Goal: Task Accomplishment & Management: Manage account settings

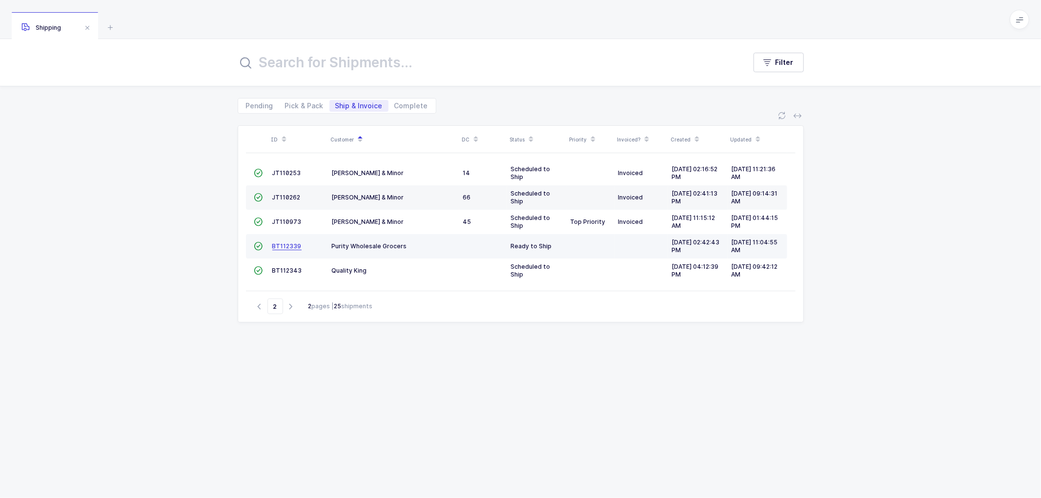
click at [284, 243] on span "BT112339" at bounding box center [286, 246] width 29 height 7
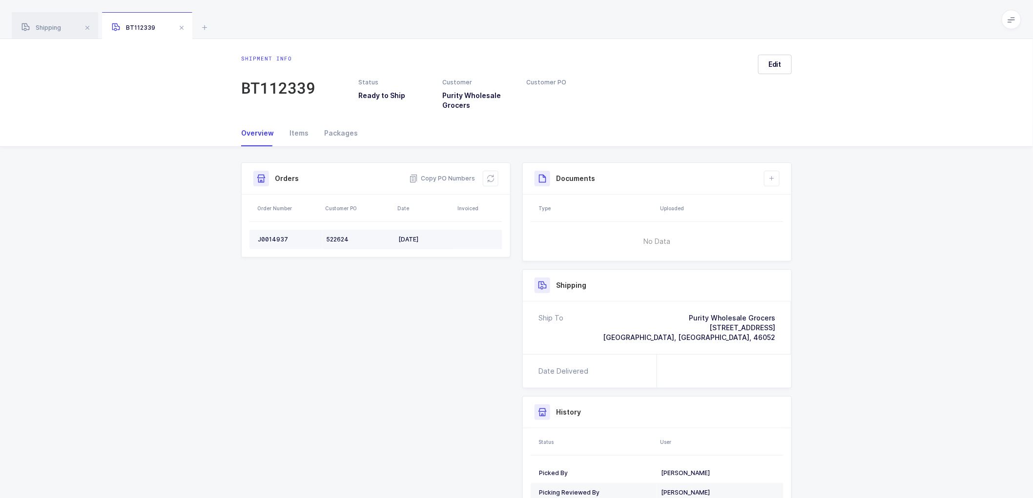
click at [270, 236] on div "J0014937" at bounding box center [288, 240] width 61 height 8
copy div "J0014937"
click at [275, 238] on div "J0014937" at bounding box center [288, 240] width 61 height 8
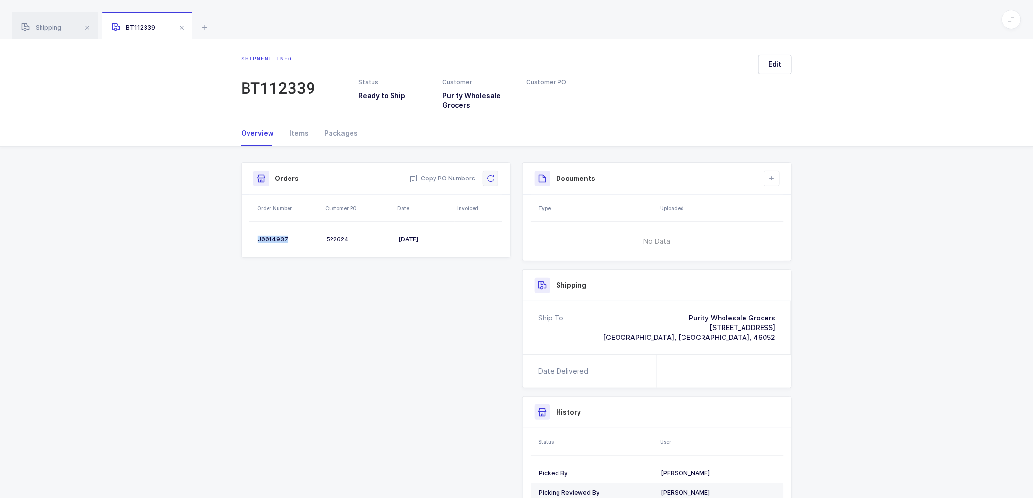
click at [490, 178] on icon at bounding box center [491, 179] width 8 height 8
click at [782, 64] on button "Edit" at bounding box center [775, 65] width 34 height 20
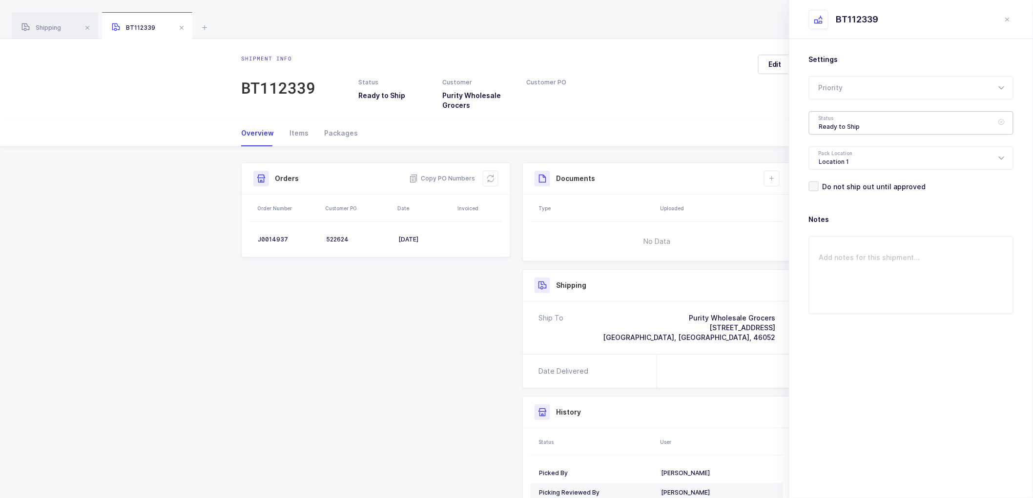
click at [865, 116] on div "Ready to Ship" at bounding box center [911, 122] width 205 height 23
click at [851, 179] on span "Scheduled to Ship" at bounding box center [850, 182] width 62 height 8
type input "Scheduled to Ship"
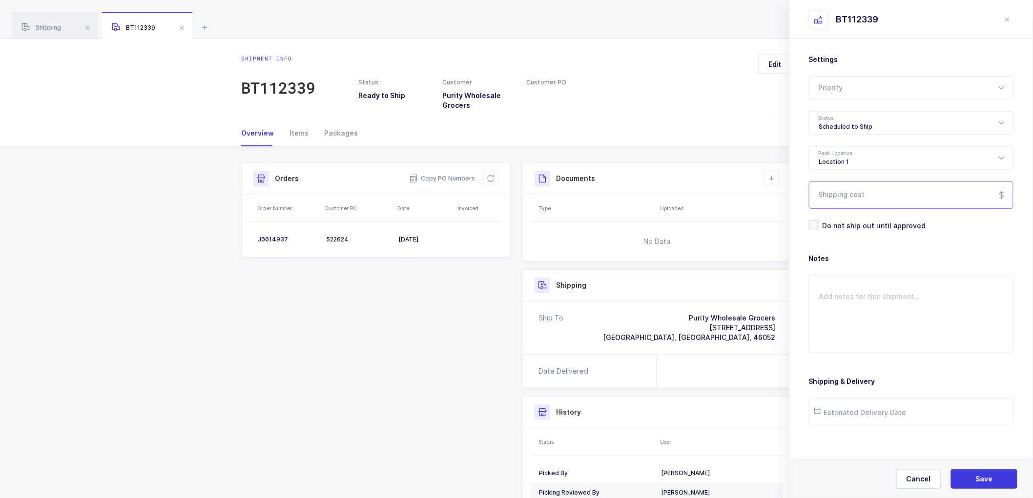
click at [863, 198] on input "Shipping cost" at bounding box center [911, 195] width 205 height 27
click at [983, 476] on span "Save" at bounding box center [984, 479] width 17 height 10
drag, startPoint x: 768, startPoint y: 179, endPoint x: 788, endPoint y: 181, distance: 19.6
click at [771, 179] on icon at bounding box center [772, 179] width 8 height 8
drag, startPoint x: 793, startPoint y: 203, endPoint x: 816, endPoint y: 198, distance: 23.0
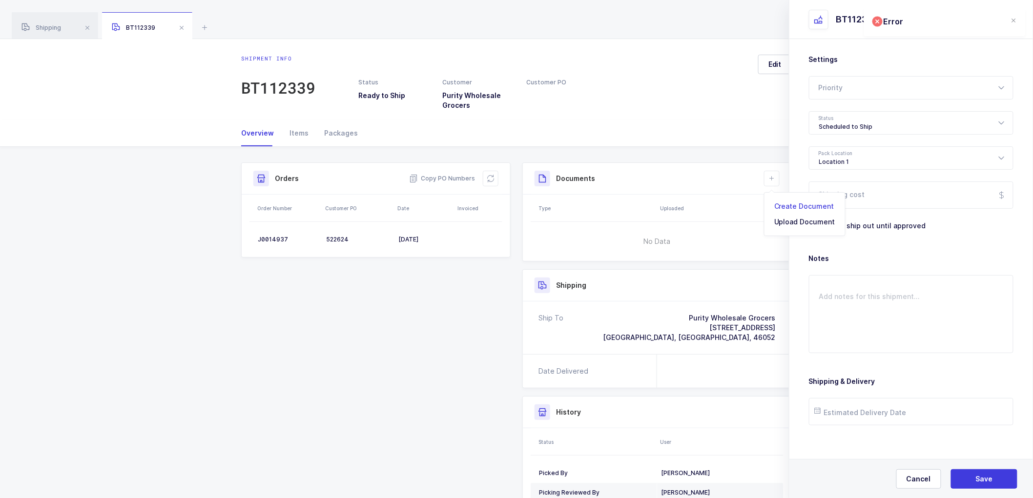
click at [794, 203] on li "Create Document" at bounding box center [804, 207] width 73 height 16
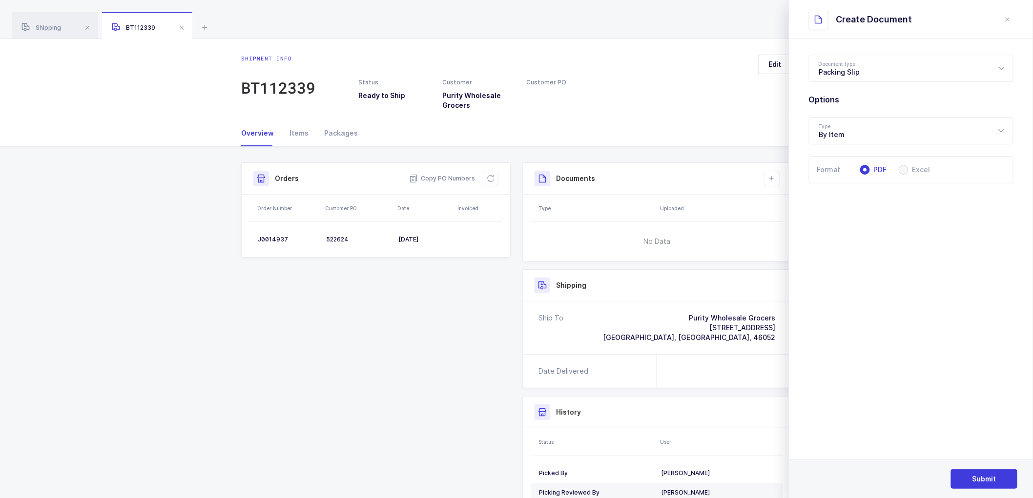
drag, startPoint x: 432, startPoint y: 314, endPoint x: 701, endPoint y: 204, distance: 290.9
click at [433, 314] on div "Shipment Info Shipment Number BT112339 Status Ready to Ship Customer Purity Who…" at bounding box center [516, 351] width 562 height 376
click at [1008, 17] on button "close drawer" at bounding box center [1008, 20] width 12 height 12
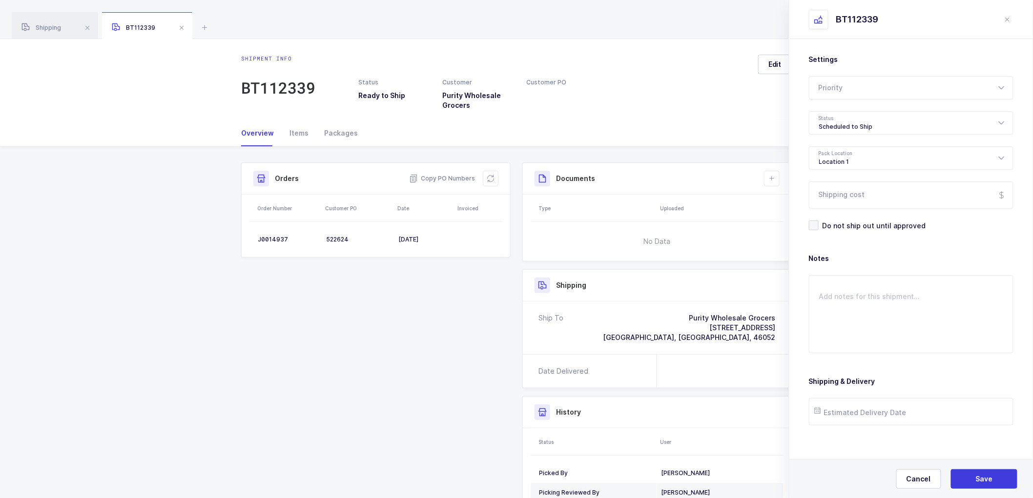
click at [1005, 18] on icon "close drawer" at bounding box center [1007, 20] width 8 height 8
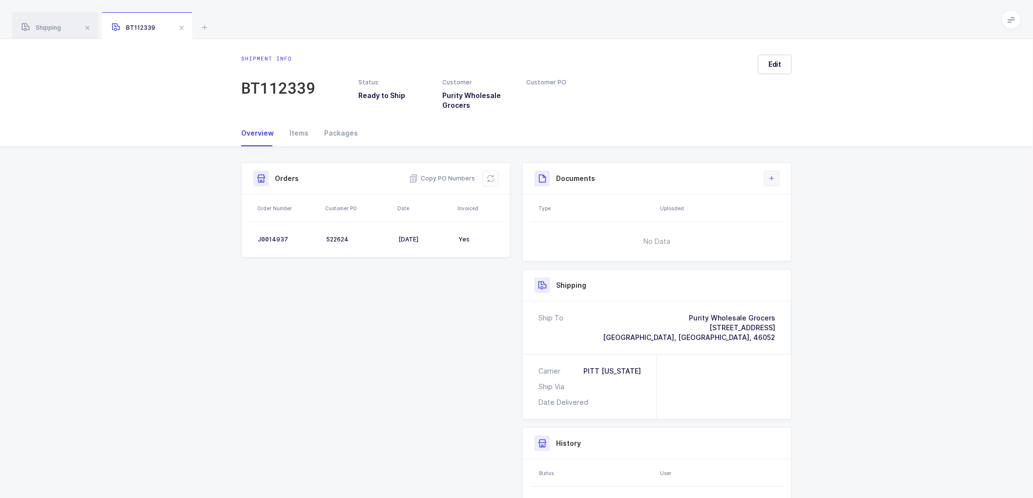
click at [768, 175] on icon at bounding box center [772, 179] width 8 height 8
drag, startPoint x: 770, startPoint y: 186, endPoint x: 771, endPoint y: 198, distance: 12.2
click at [767, 194] on body "[PERSON_NAME] [PERSON_NAME] Shipping BT112339 Filter Pending Pick & Pack Ship &…" at bounding box center [516, 296] width 1033 height 593
click at [786, 207] on li "Create Document" at bounding box center [804, 207] width 73 height 16
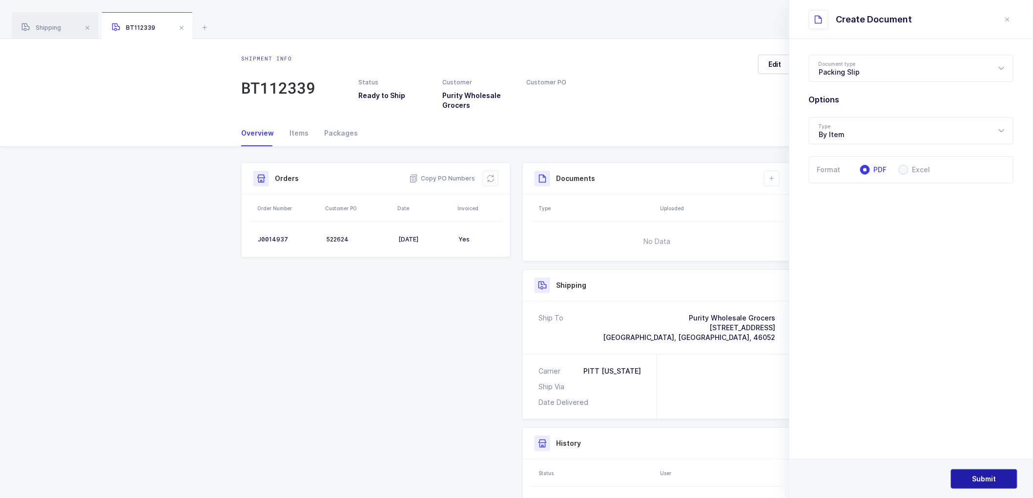
click at [979, 473] on button "Submit" at bounding box center [984, 480] width 66 height 20
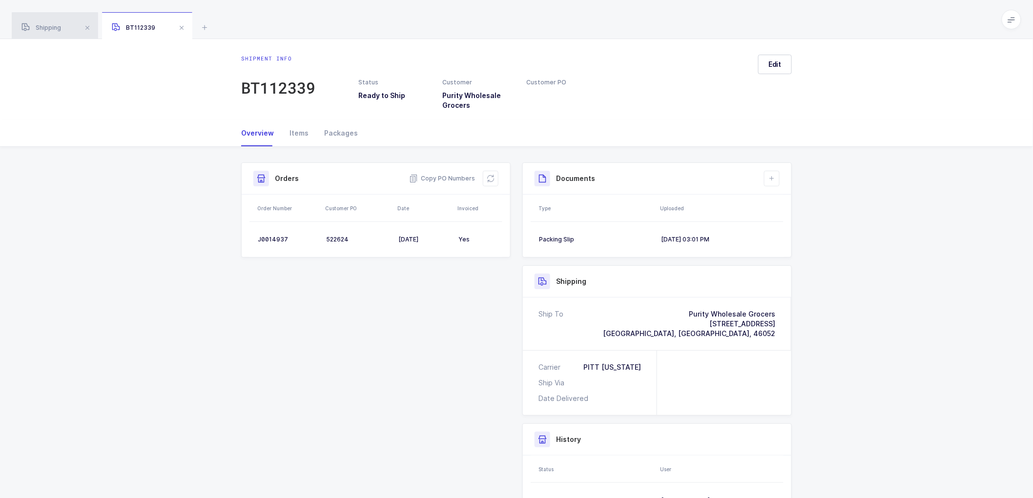
drag, startPoint x: 42, startPoint y: 21, endPoint x: 76, endPoint y: 26, distance: 33.5
click at [42, 21] on div "Shipping" at bounding box center [55, 25] width 86 height 27
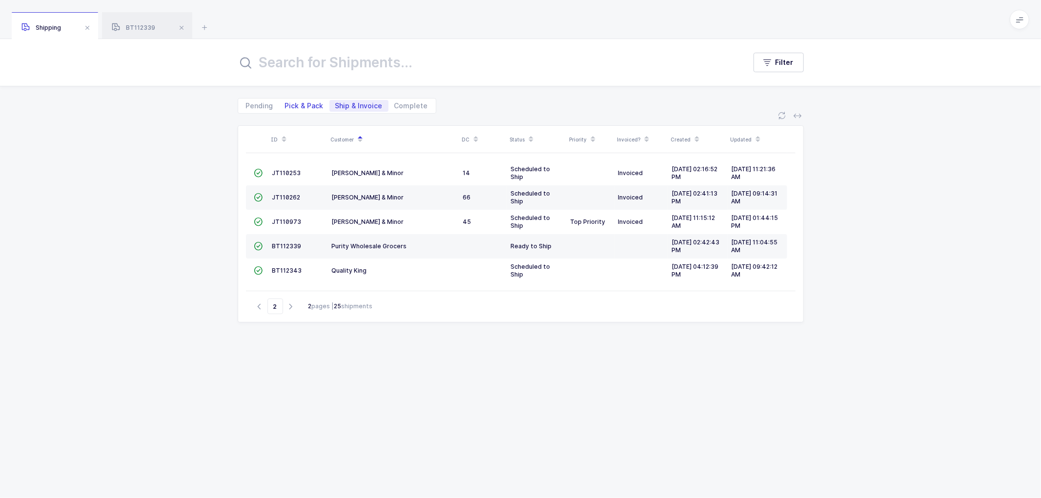
click at [303, 100] on div "Pending Pick & Pack Ship & Invoice Complete" at bounding box center [337, 106] width 199 height 16
click at [307, 102] on span "Pick & Pack" at bounding box center [304, 105] width 39 height 7
click at [286, 102] on input "Pick & Pack" at bounding box center [282, 103] width 6 height 6
radio input "true"
radio input "false"
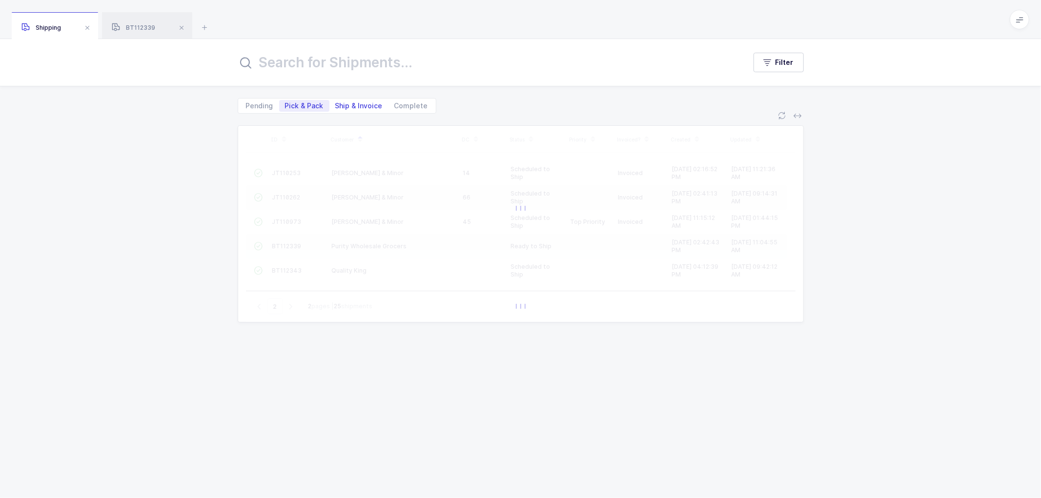
type input "1"
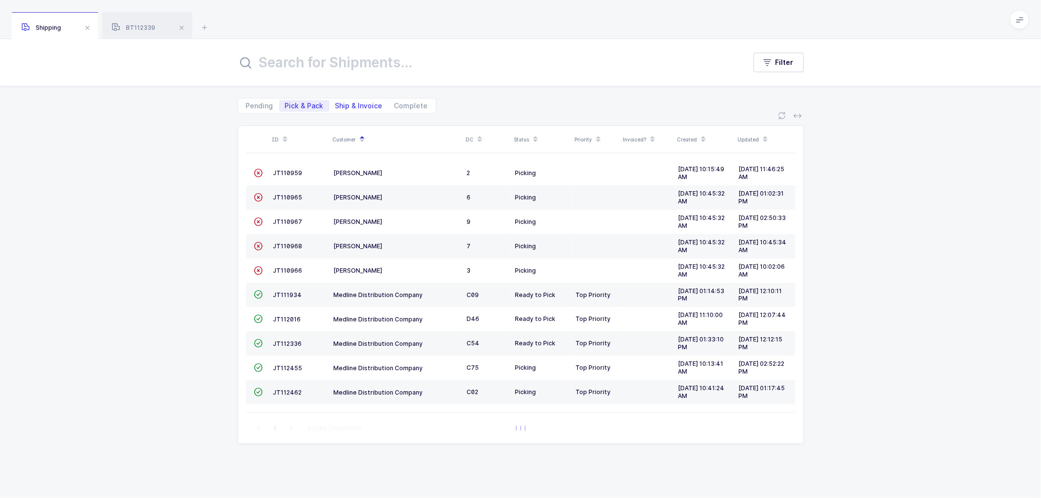
click at [348, 102] on span "Ship & Invoice" at bounding box center [358, 105] width 47 height 7
click at [336, 102] on input "Ship & Invoice" at bounding box center [332, 103] width 6 height 6
radio input "true"
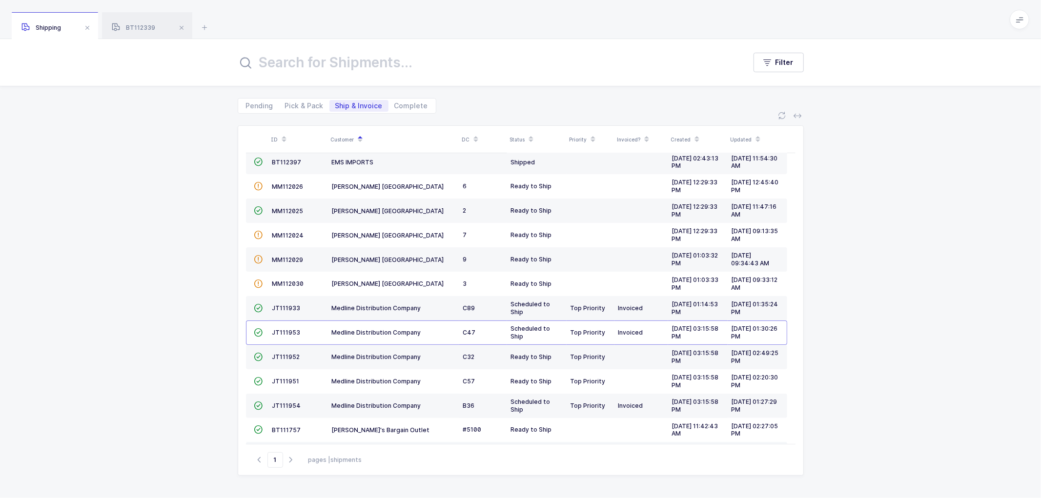
scroll to position [214, 0]
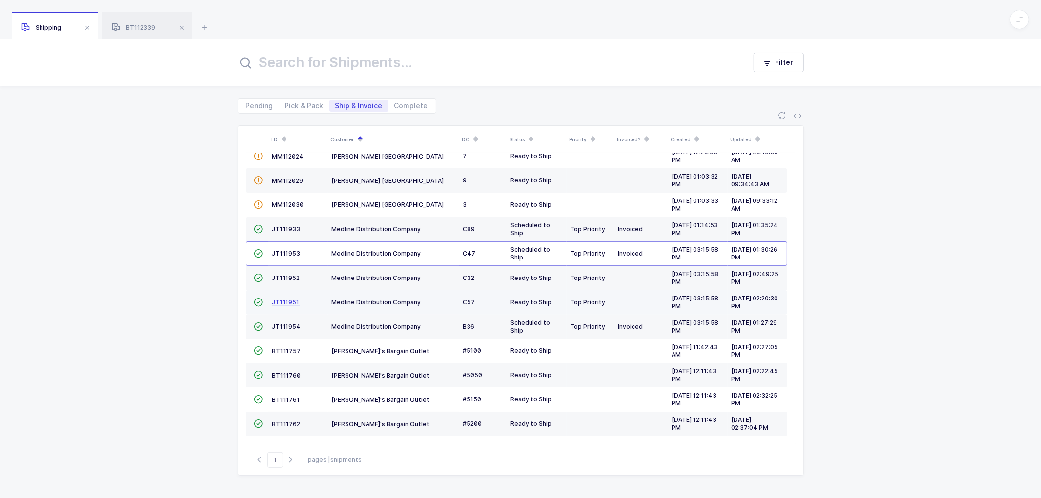
click at [284, 299] on span "JT111951" at bounding box center [285, 302] width 27 height 7
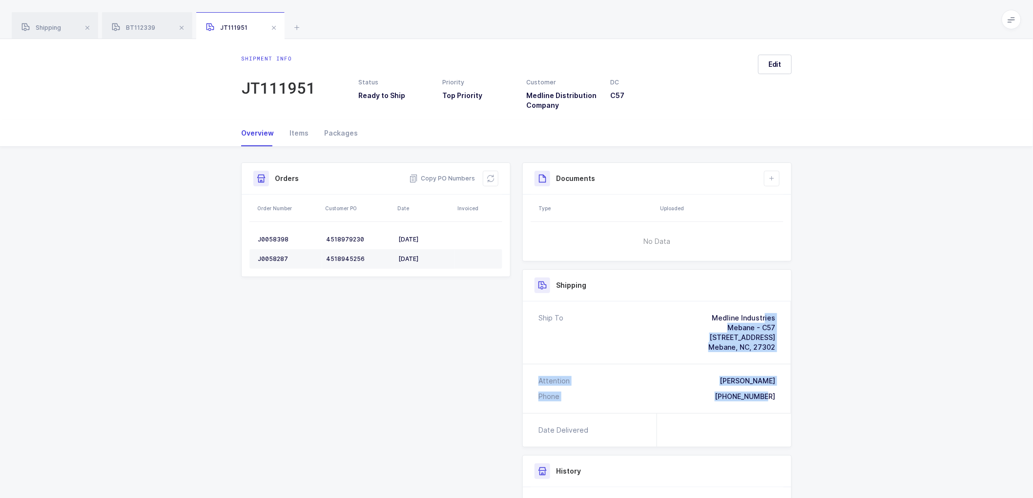
drag, startPoint x: 779, startPoint y: 397, endPoint x: 704, endPoint y: 311, distance: 113.8
click at [704, 311] on div "Ship To Medline Industries Mebane - C57 [STREET_ADDRESS][PERSON_NAME] Attention…" at bounding box center [657, 358] width 268 height 112
copy div "Medline Industries Mebane - C57 [STREET_ADDRESS][PERSON_NAME] Attention [PERSON…"
click at [440, 179] on span "Copy PO Numbers" at bounding box center [442, 179] width 66 height 10
click at [333, 131] on div "Packages" at bounding box center [336, 133] width 41 height 26
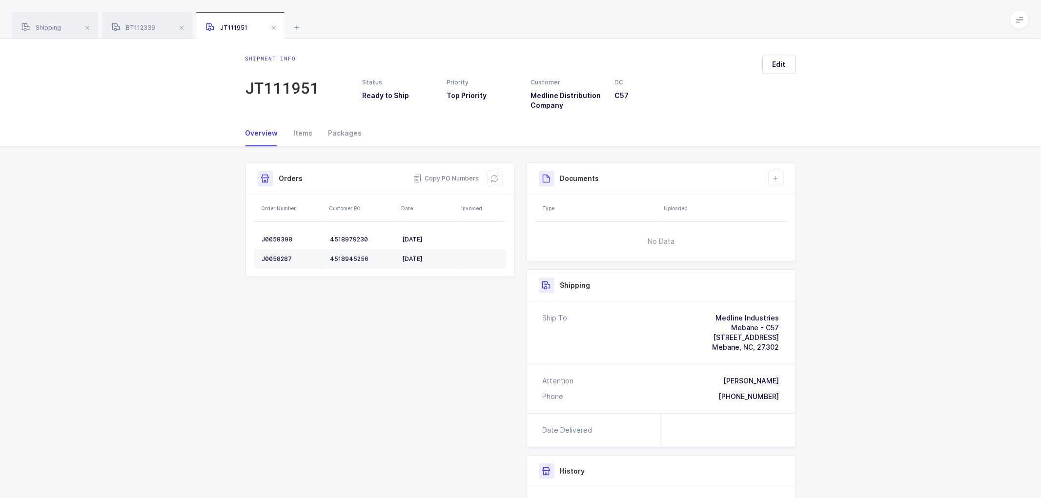
click at [0, 0] on div "Total units: 83 Total weight: 776 Expand all PKG20050 (1/2) Standard Pallet: 48…" at bounding box center [0, 0] width 0 height 0
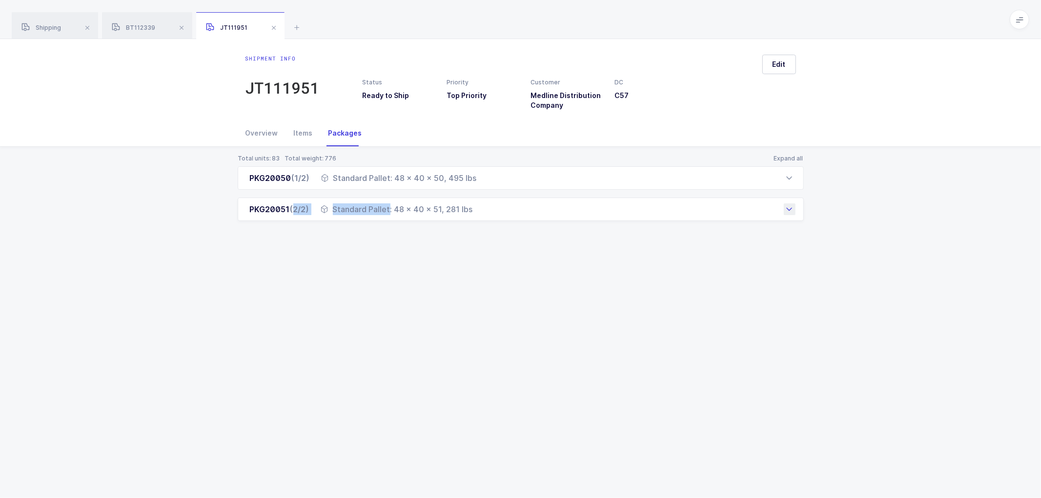
drag, startPoint x: 245, startPoint y: 179, endPoint x: 491, endPoint y: 220, distance: 249.4
click at [491, 220] on div "PKG20050 (1/2) Standard Pallet: 48 x 40 x 50, 495 lbs Order Number Customer PO …" at bounding box center [521, 193] width 566 height 55
copy div "PKG20050 (1/2) Standard Pallet: 48 x 40 x 50, 495 lbs Order Number Customer PO …"
click at [39, 25] on span "Shipping" at bounding box center [41, 27] width 40 height 7
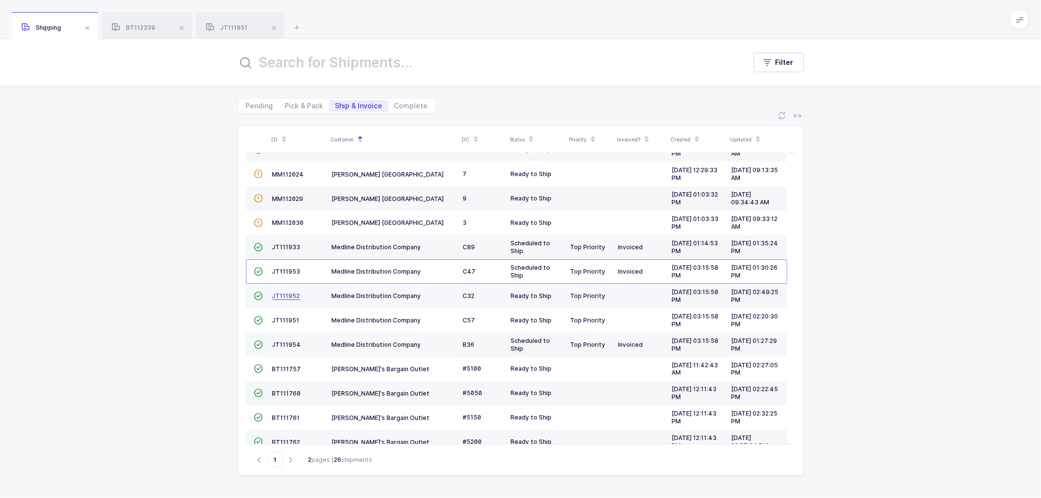
click at [284, 293] on span "JT111952" at bounding box center [286, 295] width 28 height 7
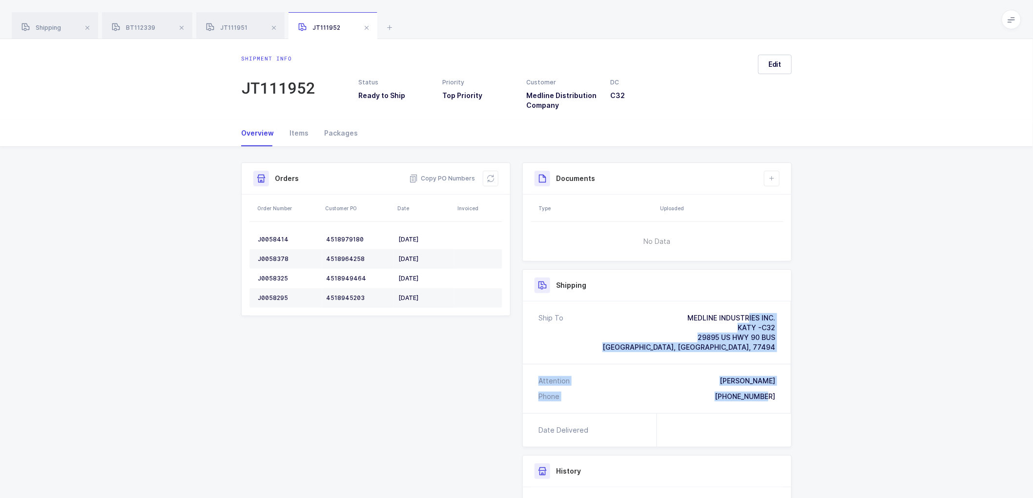
drag, startPoint x: 780, startPoint y: 399, endPoint x: 667, endPoint y: 308, distance: 144.8
click at [667, 308] on div "Ship To MEDLINE INDUSTRIES INC. KATY -C32 [STREET_ADDRESS] Attention [PERSON_NA…" at bounding box center [657, 358] width 268 height 112
copy div "MEDLINE INDUSTRIES INC. KATY -C32 [STREET_ADDRESS] Attention [PERSON_NAME] Phon…"
drag, startPoint x: 450, startPoint y: 179, endPoint x: 822, endPoint y: 264, distance: 382.4
click at [450, 178] on span "Copy PO Numbers" at bounding box center [442, 179] width 66 height 10
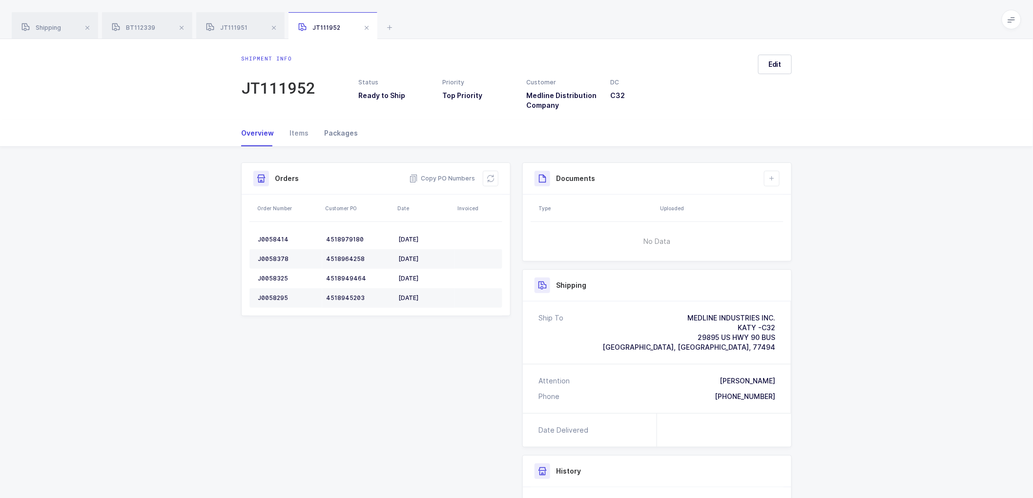
click at [347, 130] on div "Packages" at bounding box center [336, 133] width 41 height 26
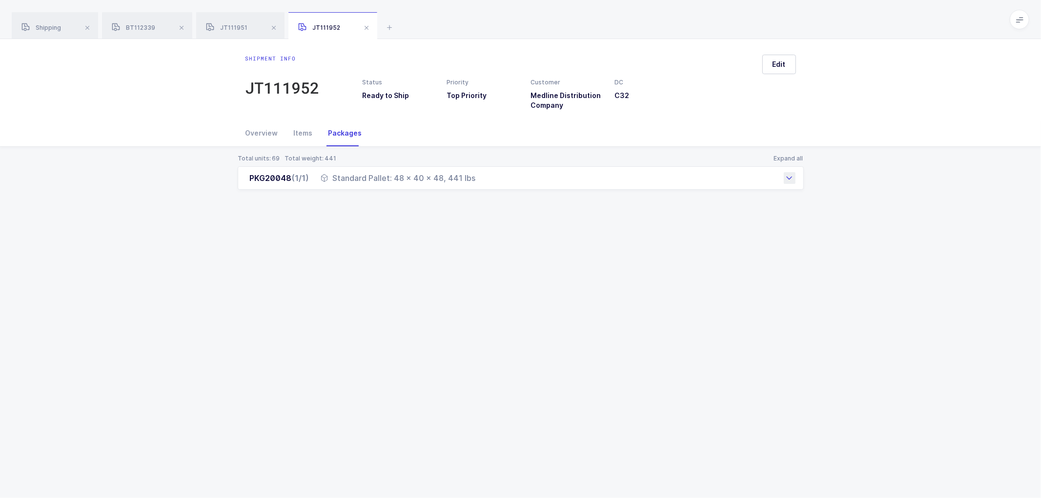
drag, startPoint x: 246, startPoint y: 175, endPoint x: 476, endPoint y: 183, distance: 230.0
click at [476, 183] on div "PKG20048 (1/1) Standard Pallet: 48 x 40 x 48, 441 lbs" at bounding box center [521, 177] width 566 height 23
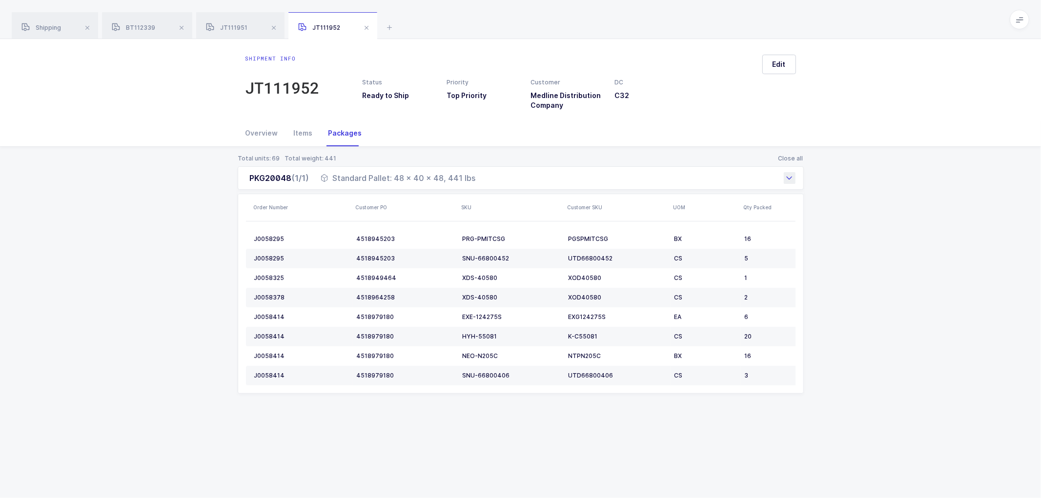
copy div "PKG20048 (1/1) Standard Pallet: 48 x 40 x 48, 441 lbs"
click at [365, 25] on span at bounding box center [367, 28] width 12 height 12
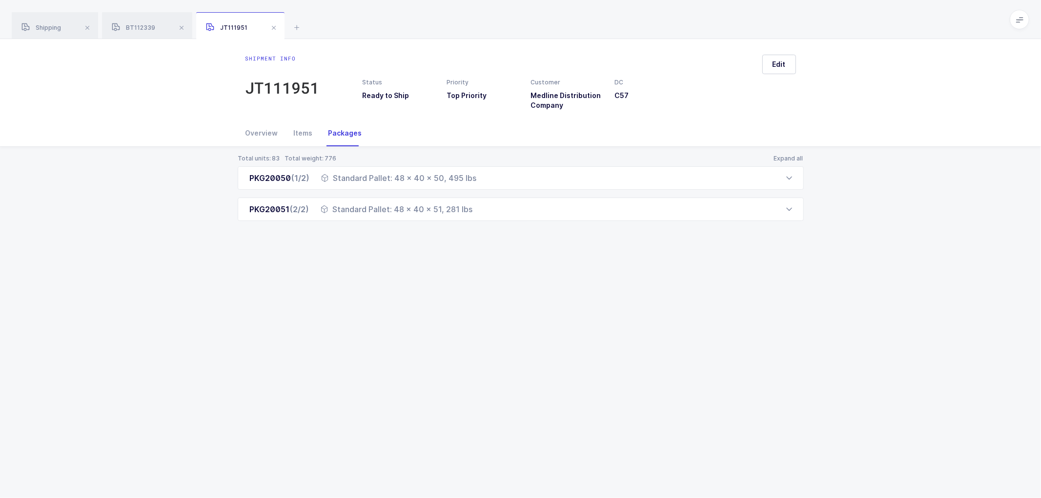
drag, startPoint x: 274, startPoint y: 26, endPoint x: 255, endPoint y: 26, distance: 19.0
click at [274, 26] on span at bounding box center [274, 28] width 12 height 12
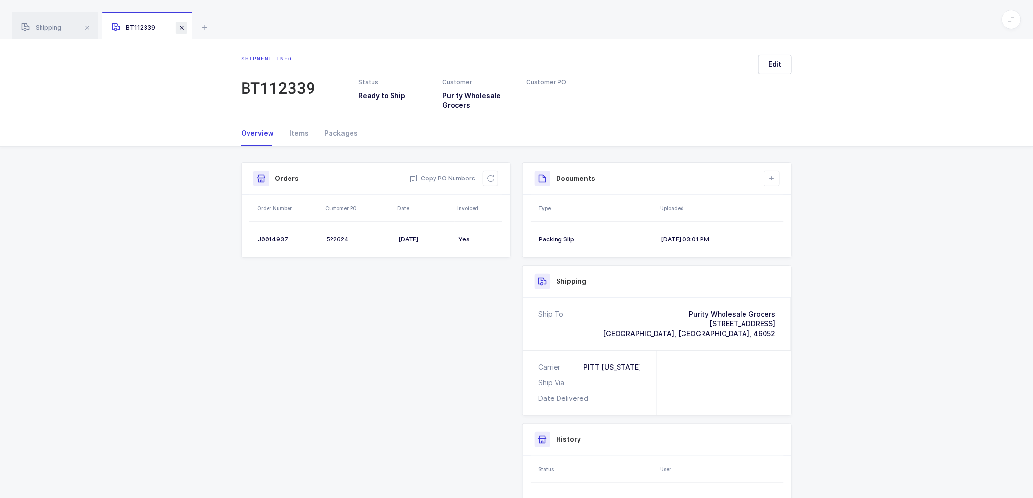
click at [181, 27] on span at bounding box center [182, 28] width 12 height 12
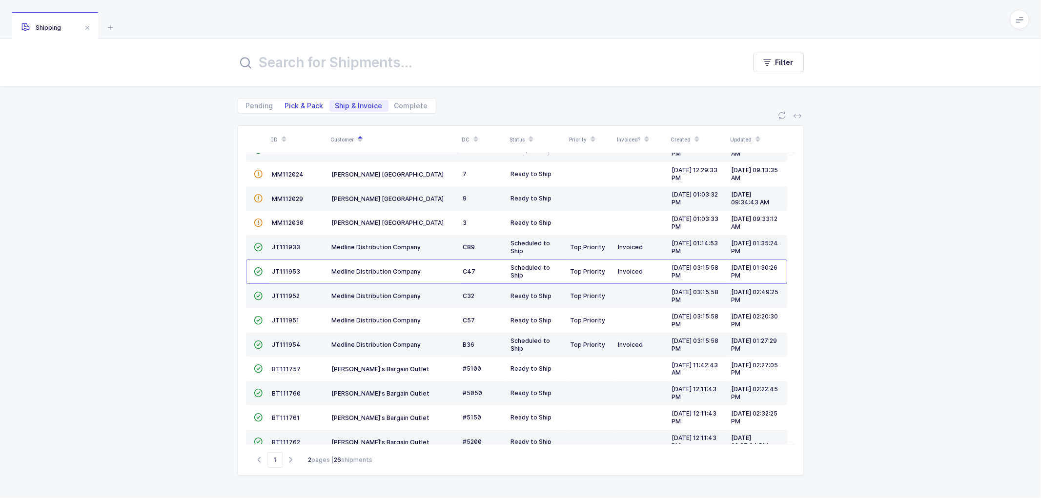
drag, startPoint x: 290, startPoint y: 103, endPoint x: 296, endPoint y: 102, distance: 5.4
click at [291, 103] on span "Pick & Pack" at bounding box center [304, 105] width 39 height 7
click at [286, 103] on input "Pick & Pack" at bounding box center [282, 103] width 6 height 6
radio input "true"
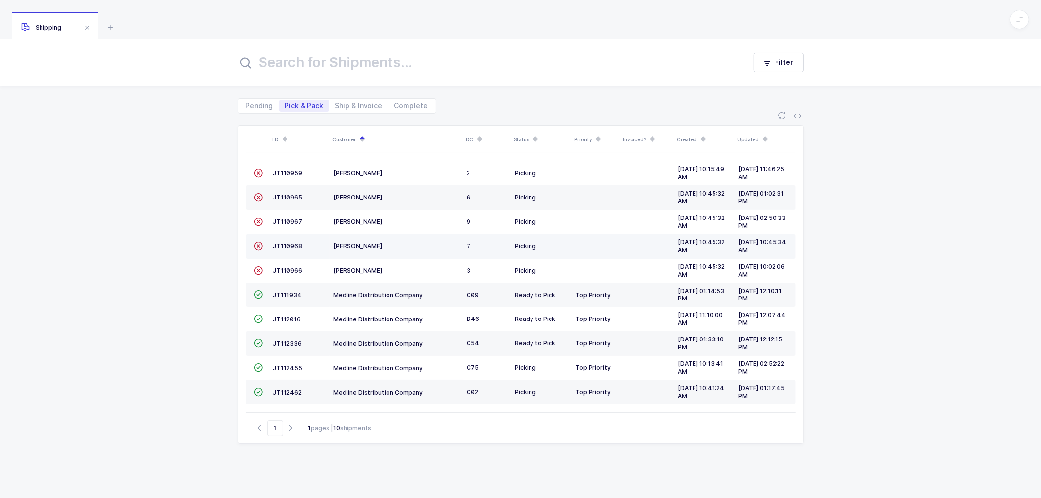
drag, startPoint x: 196, startPoint y: 254, endPoint x: 365, endPoint y: 241, distance: 169.4
click at [197, 253] on div "ID Customer DC Status Priority Invoiced? Created Updated  JT110959 [PERSON_NAM…" at bounding box center [520, 306] width 1041 height 385
click at [348, 102] on div "Pending Pick & Pack Ship & Invoice Complete" at bounding box center [337, 106] width 199 height 16
click at [348, 102] on span "Ship & Invoice" at bounding box center [358, 105] width 47 height 7
click at [336, 102] on input "Ship & Invoice" at bounding box center [332, 103] width 6 height 6
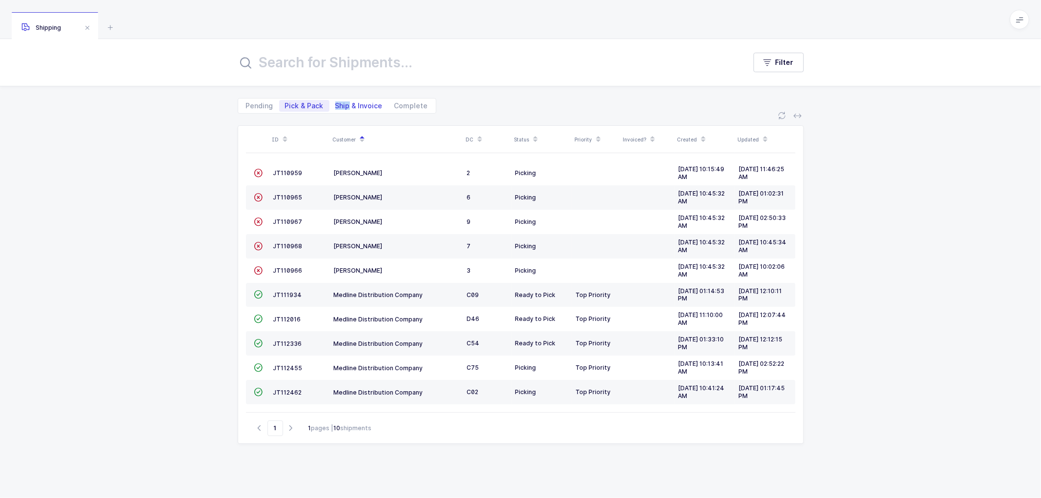
radio input "true"
radio input "false"
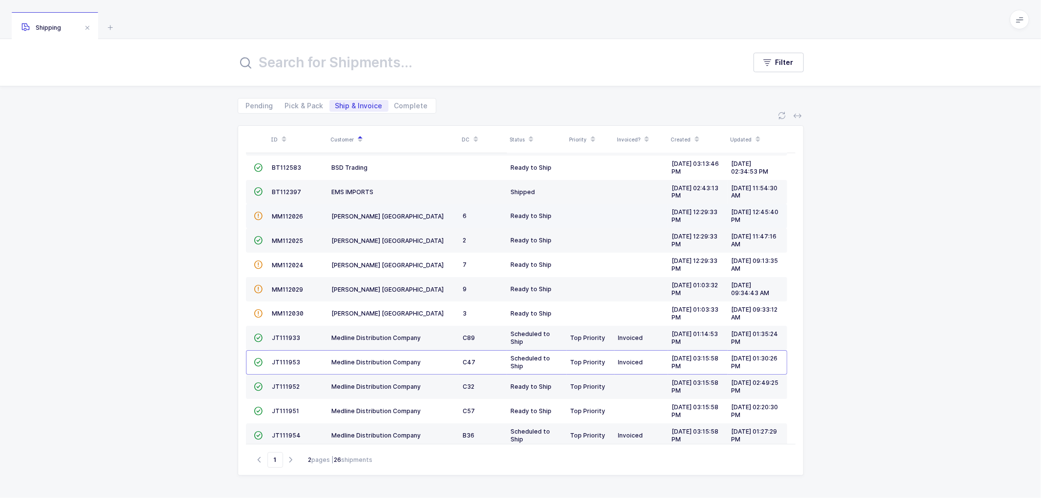
scroll to position [214, 0]
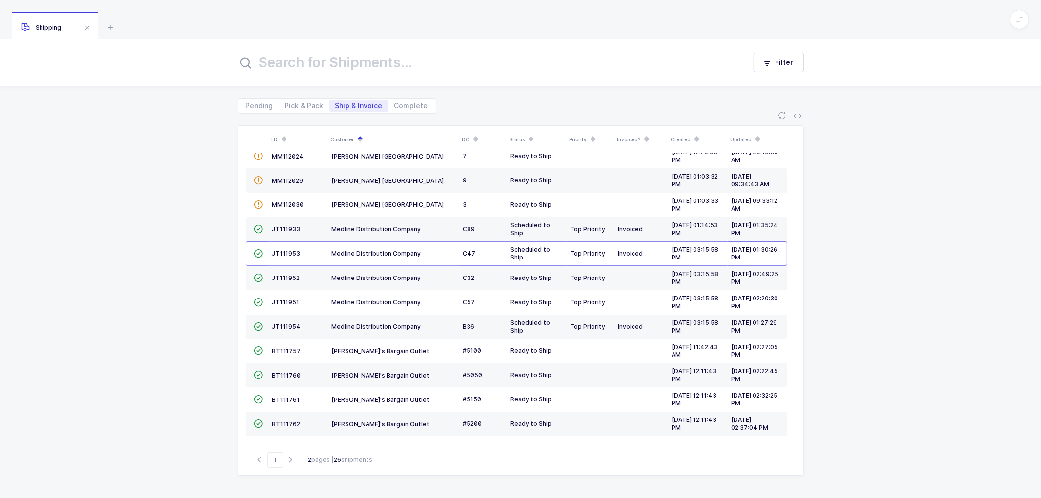
drag, startPoint x: 290, startPoint y: 459, endPoint x: 294, endPoint y: 450, distance: 10.1
click at [290, 459] on icon "button" at bounding box center [291, 459] width 12 height 7
type input "2"
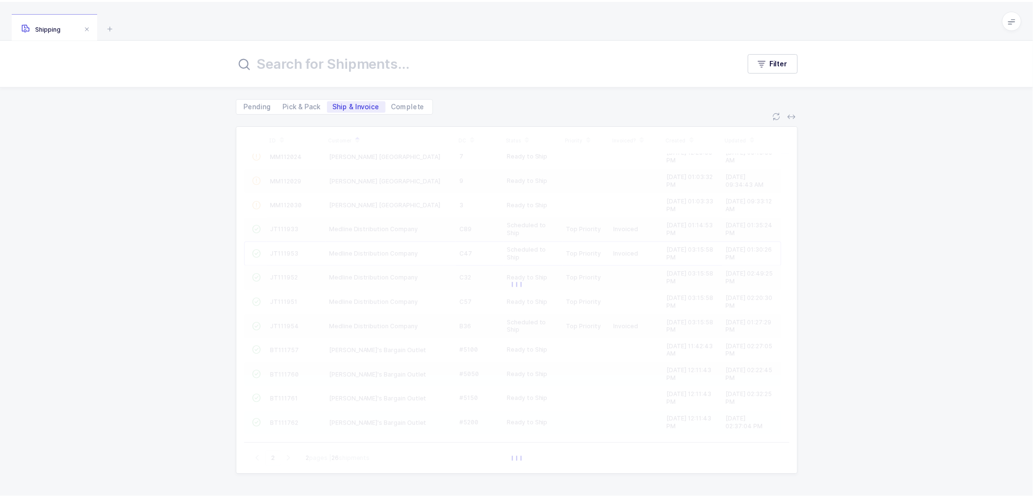
scroll to position [0, 0]
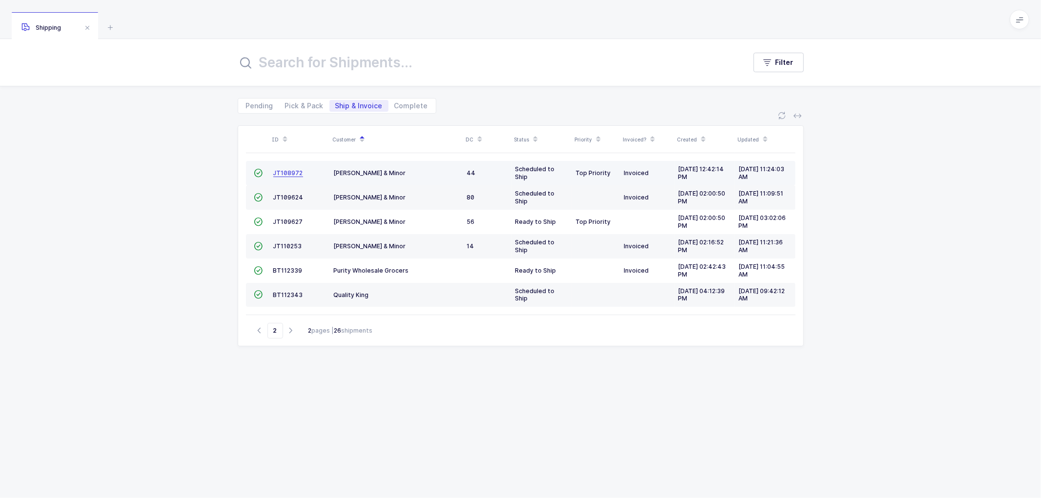
click at [288, 171] on span "JT108972" at bounding box center [288, 172] width 30 height 7
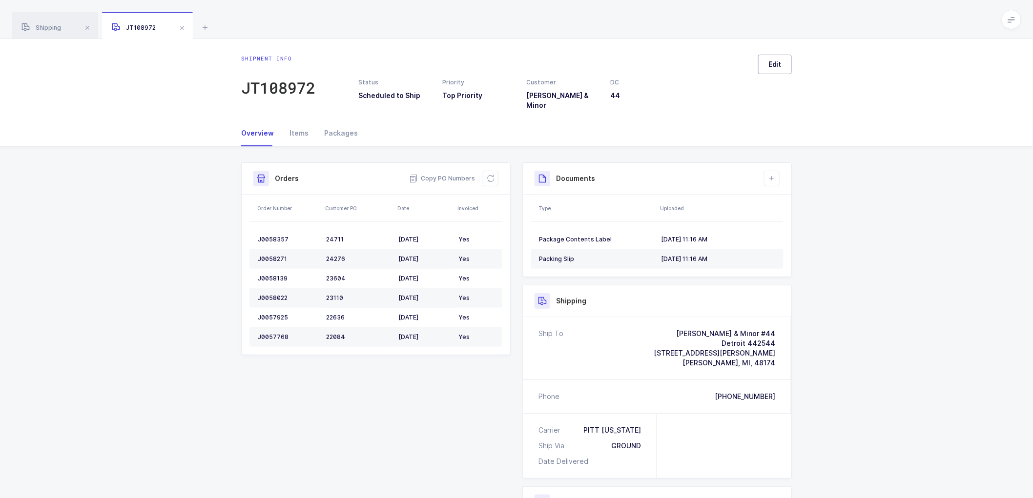
click at [779, 60] on span "Edit" at bounding box center [774, 65] width 13 height 10
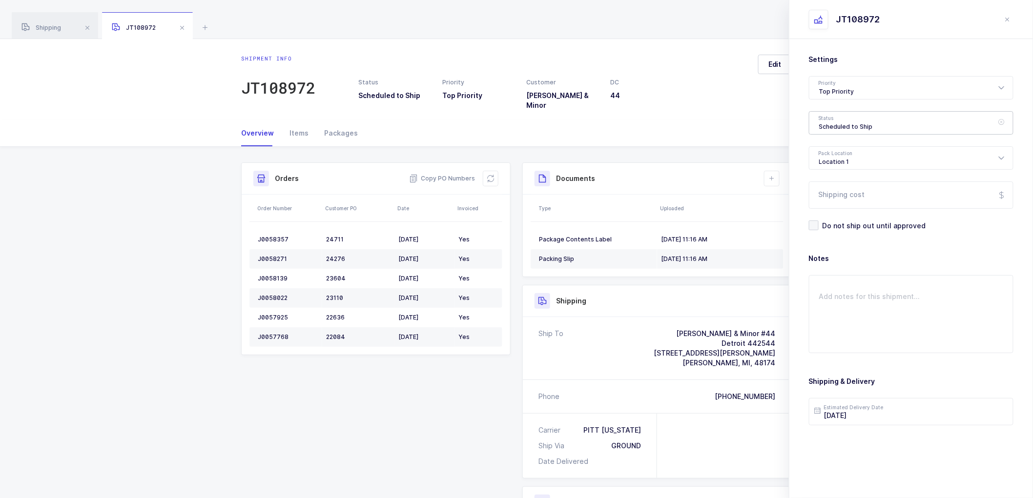
click at [846, 124] on div "Scheduled to Ship" at bounding box center [911, 122] width 205 height 23
click at [838, 194] on span "Shipped" at bounding box center [833, 198] width 28 height 8
type input "Shipped"
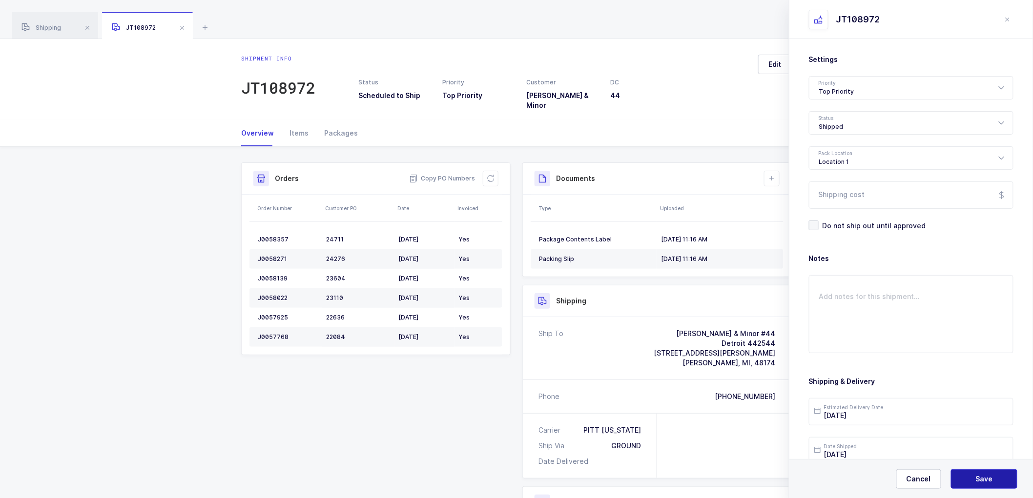
click at [1001, 476] on button "Save" at bounding box center [984, 480] width 66 height 20
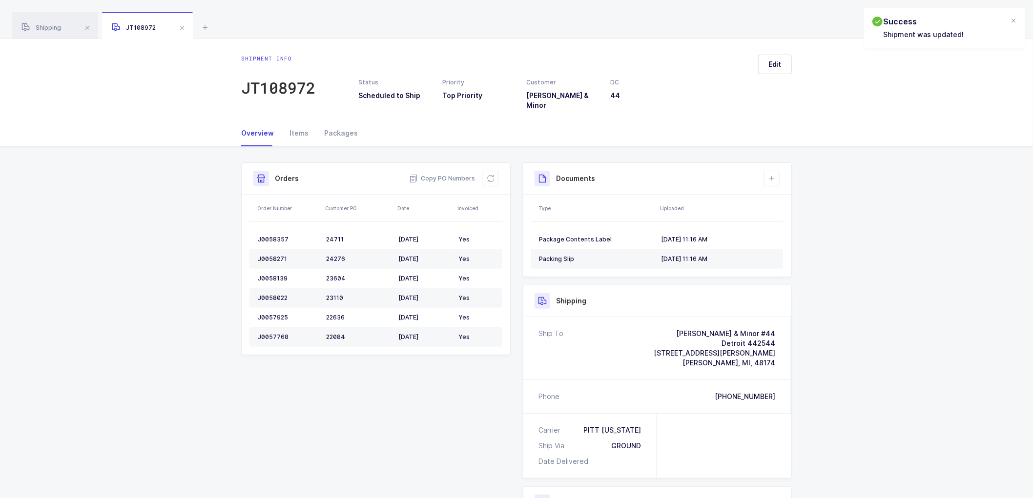
drag, startPoint x: 775, startPoint y: 171, endPoint x: 796, endPoint y: 225, distance: 57.8
click at [775, 175] on icon at bounding box center [772, 179] width 8 height 8
drag, startPoint x: 792, startPoint y: 211, endPoint x: 799, endPoint y: 210, distance: 7.0
click at [792, 211] on li "Upload Document" at bounding box center [804, 215] width 73 height 16
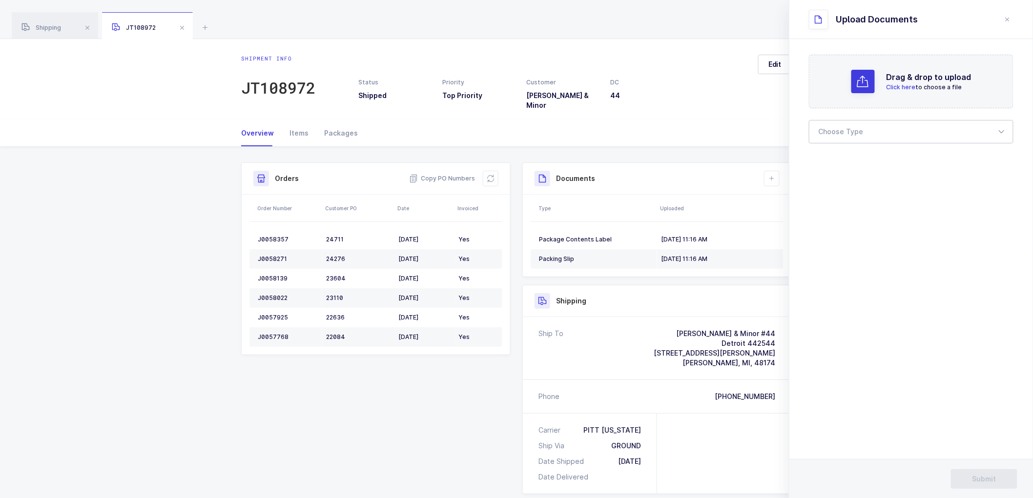
drag, startPoint x: 833, startPoint y: 133, endPoint x: 843, endPoint y: 140, distance: 12.5
click at [833, 132] on div at bounding box center [911, 131] width 205 height 23
click at [846, 160] on span "Bill of Lading" at bounding box center [841, 162] width 44 height 8
type input "Bill of Lading"
drag, startPoint x: 973, startPoint y: 472, endPoint x: 978, endPoint y: 460, distance: 12.5
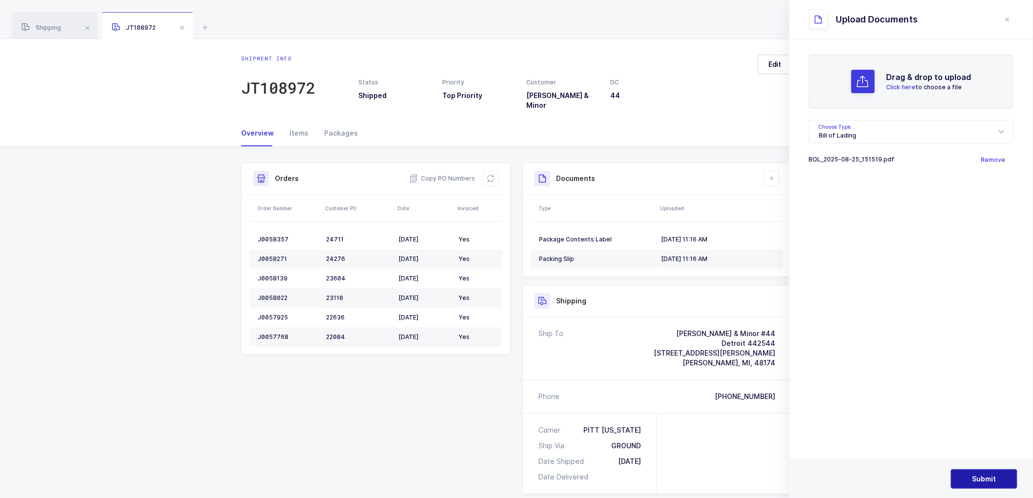
click at [973, 471] on button "Submit" at bounding box center [984, 480] width 66 height 20
click at [54, 25] on span "Shipping" at bounding box center [41, 27] width 40 height 7
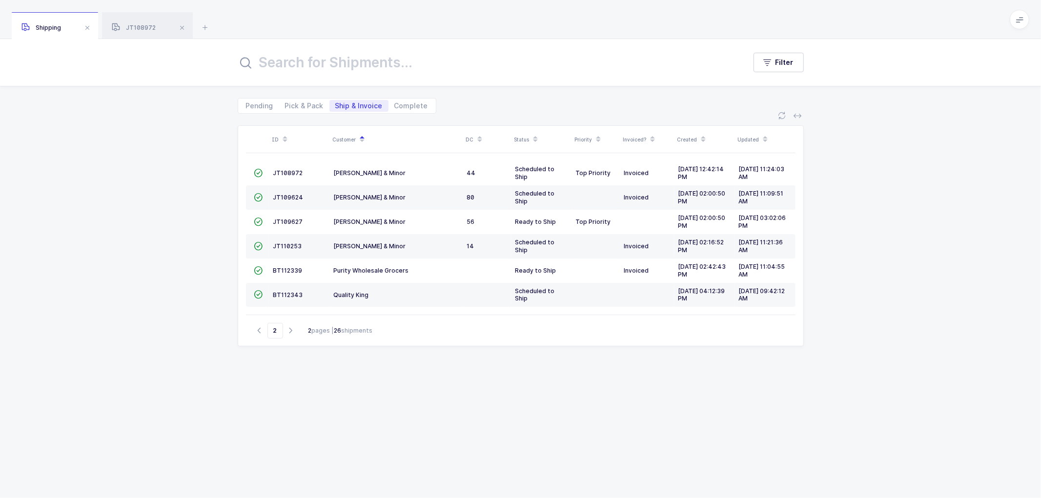
click at [131, 186] on div "ID Customer DC Status Priority Invoiced? Created Updated  JT108972 [PERSON_NAM…" at bounding box center [520, 306] width 1041 height 385
click at [260, 330] on icon "button" at bounding box center [260, 330] width 12 height 7
type input "1"
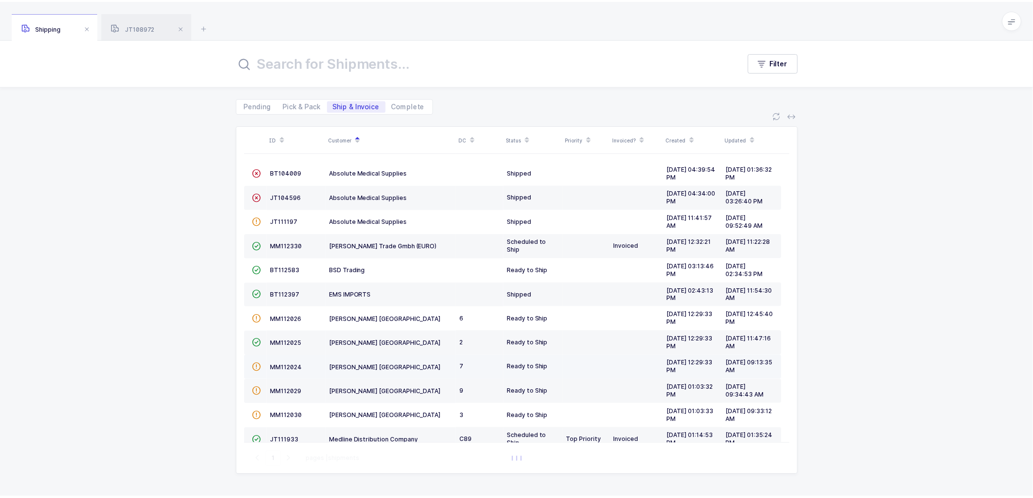
scroll to position [214, 0]
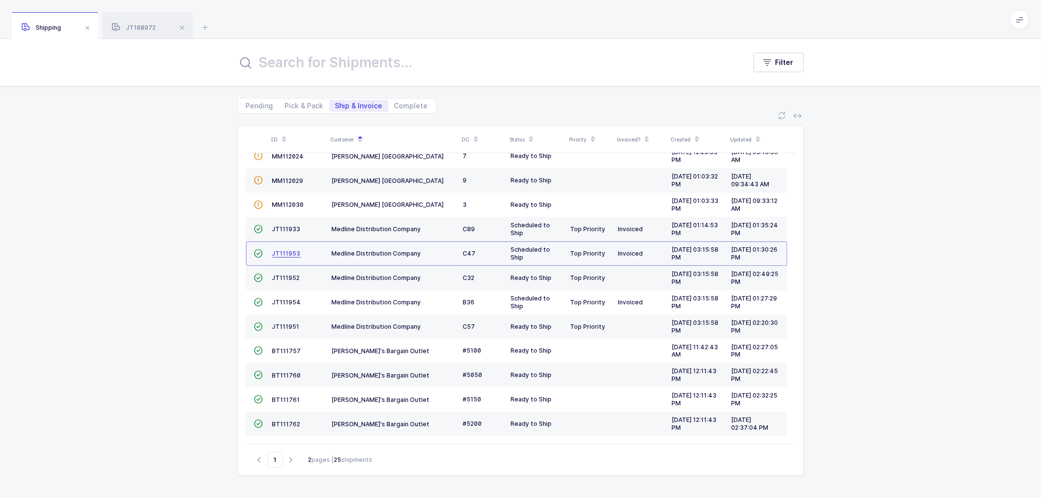
click at [287, 254] on span "JT111953" at bounding box center [286, 253] width 28 height 7
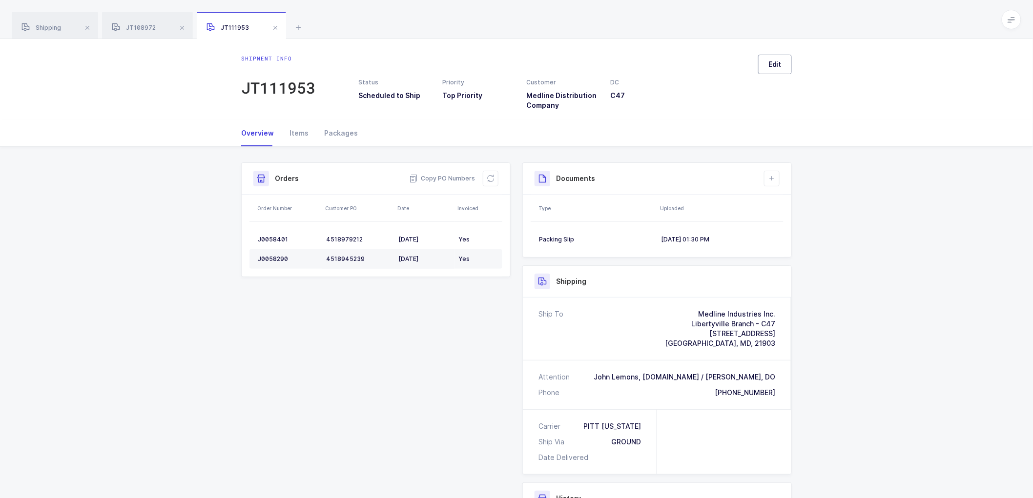
drag, startPoint x: 773, startPoint y: 58, endPoint x: 819, endPoint y: 96, distance: 59.6
click at [774, 58] on button "Edit" at bounding box center [775, 65] width 34 height 20
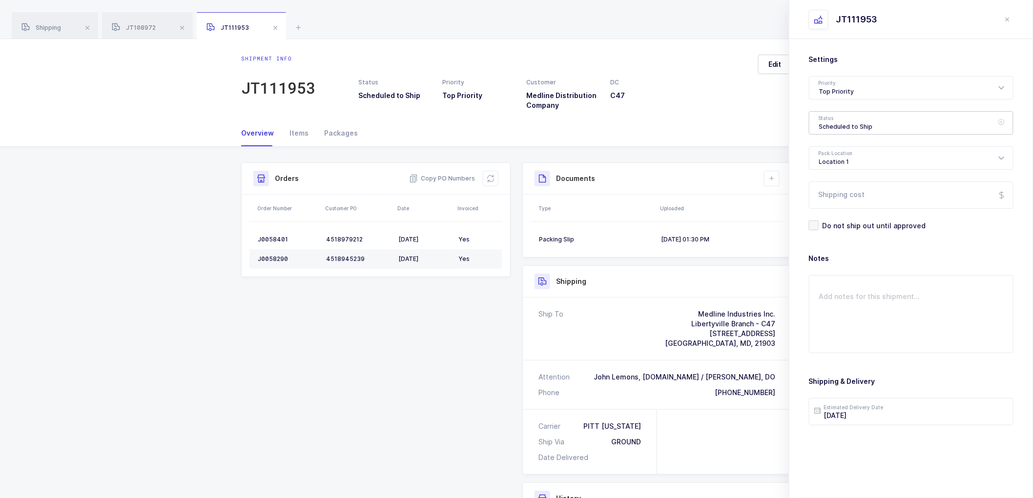
click at [832, 116] on div "Scheduled to Ship" at bounding box center [911, 122] width 205 height 23
click at [830, 197] on span "Shipped" at bounding box center [833, 198] width 28 height 8
type input "Shipped"
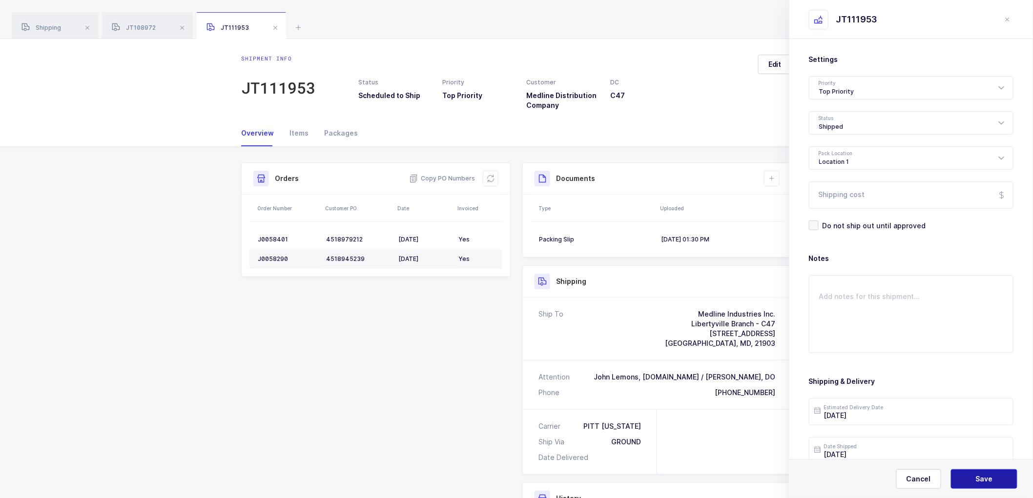
click at [983, 479] on span "Save" at bounding box center [984, 479] width 17 height 10
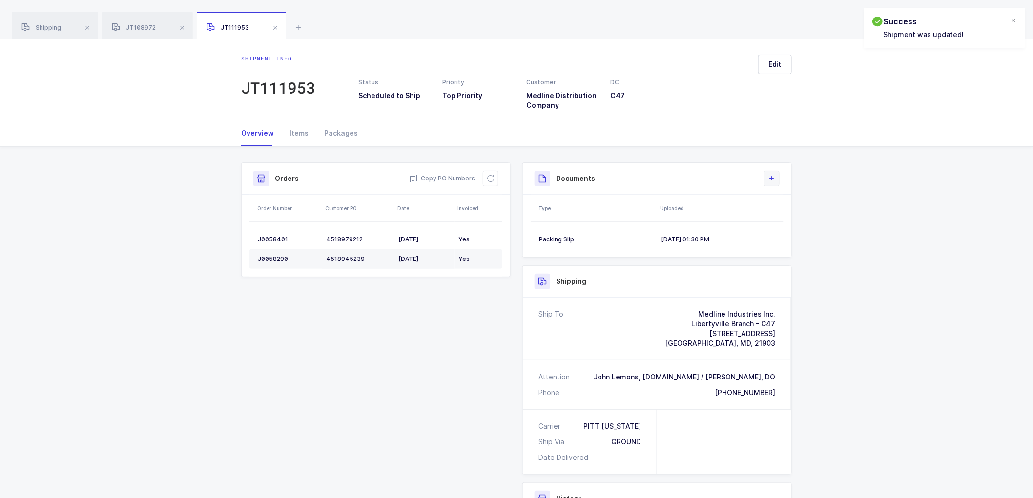
click at [774, 180] on icon at bounding box center [772, 179] width 8 height 8
click at [798, 222] on li "Upload Document" at bounding box center [804, 222] width 73 height 16
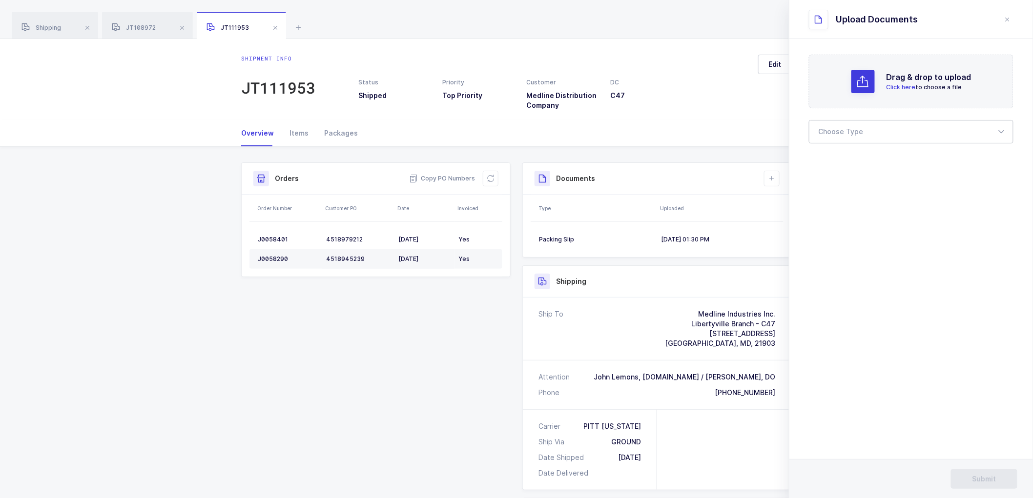
click at [837, 135] on div at bounding box center [911, 131] width 205 height 23
click at [841, 158] on span "Bill of Lading" at bounding box center [841, 162] width 44 height 8
type input "Bill of Lading"
click at [984, 479] on span "Submit" at bounding box center [984, 479] width 24 height 10
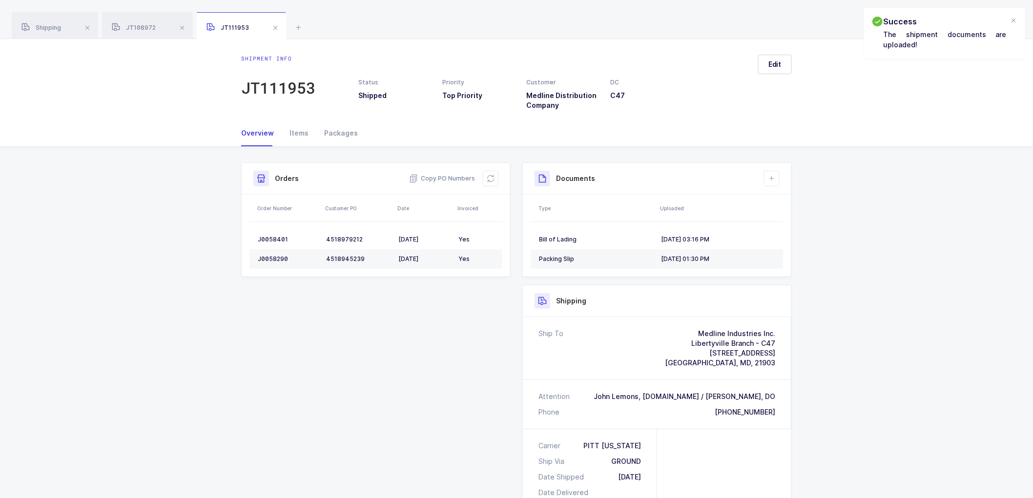
drag, startPoint x: 52, startPoint y: 23, endPoint x: 176, endPoint y: 59, distance: 129.1
click at [53, 23] on div "Shipping" at bounding box center [55, 25] width 86 height 27
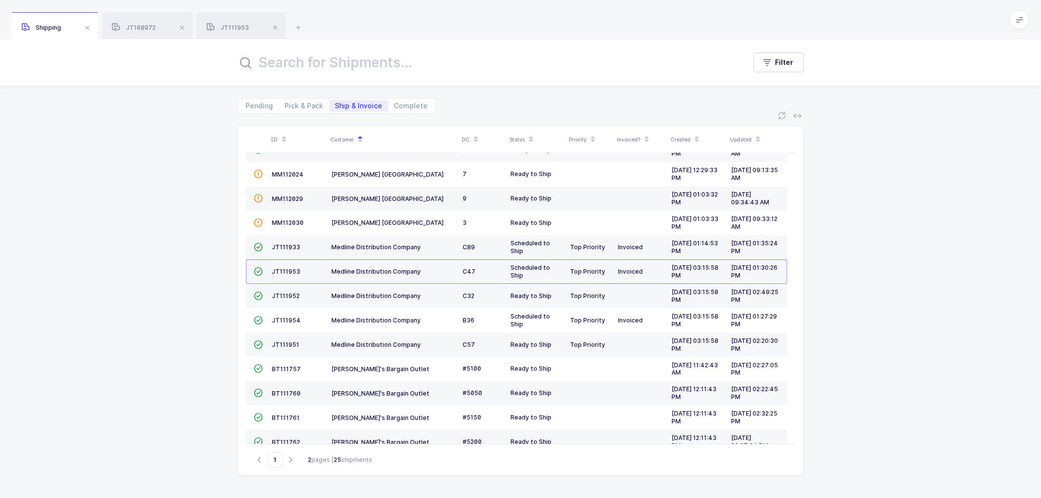
drag, startPoint x: 232, startPoint y: 272, endPoint x: 249, endPoint y: 264, distance: 18.8
click at [235, 270] on div "ID Customer DC Status Priority Invoiced? Created Updated  BT104009 Absolute Me…" at bounding box center [520, 306] width 1041 height 385
click at [295, 245] on span "JT111933" at bounding box center [286, 247] width 28 height 7
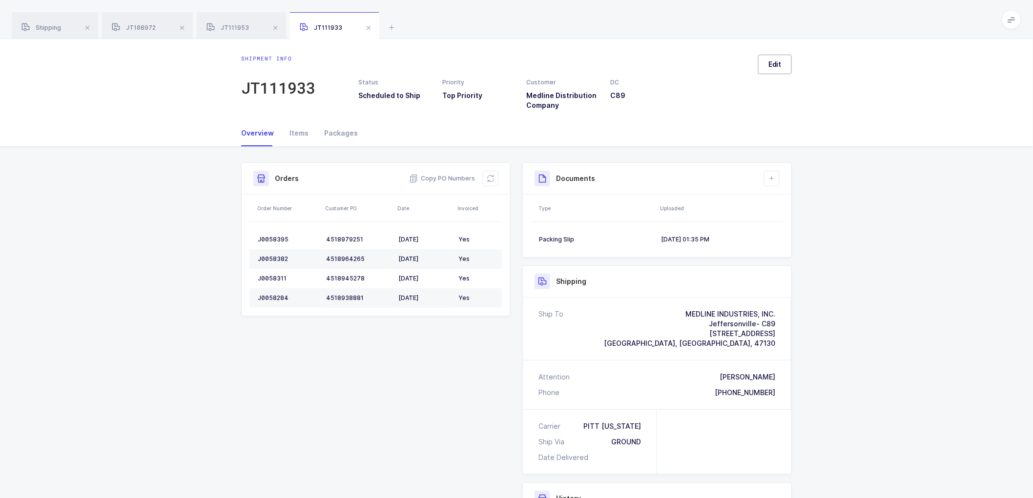
click at [779, 60] on span "Edit" at bounding box center [774, 65] width 13 height 10
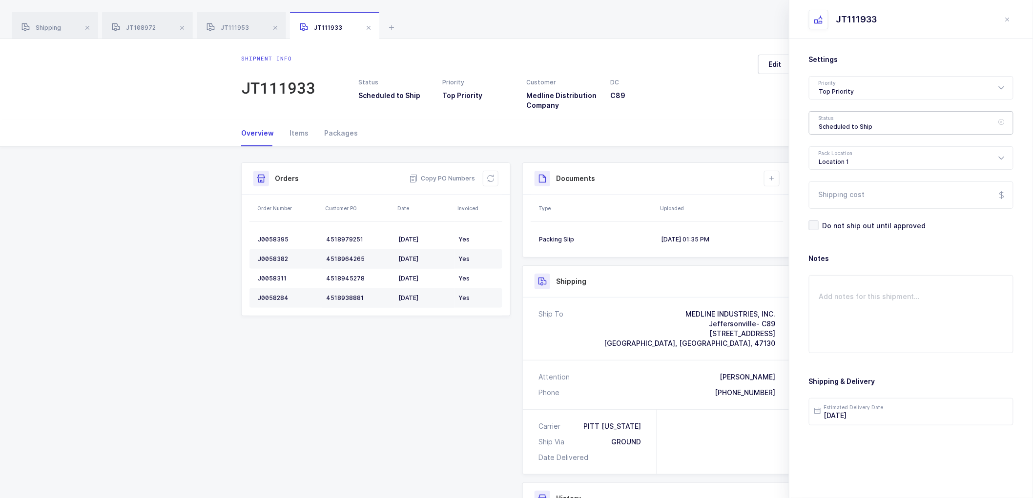
drag, startPoint x: 832, startPoint y: 118, endPoint x: 847, endPoint y: 132, distance: 20.7
click at [832, 118] on div "Scheduled to Ship" at bounding box center [911, 122] width 205 height 23
drag, startPoint x: 826, startPoint y: 192, endPoint x: 872, endPoint y: 263, distance: 83.9
click at [826, 192] on li "Shipped" at bounding box center [915, 198] width 204 height 16
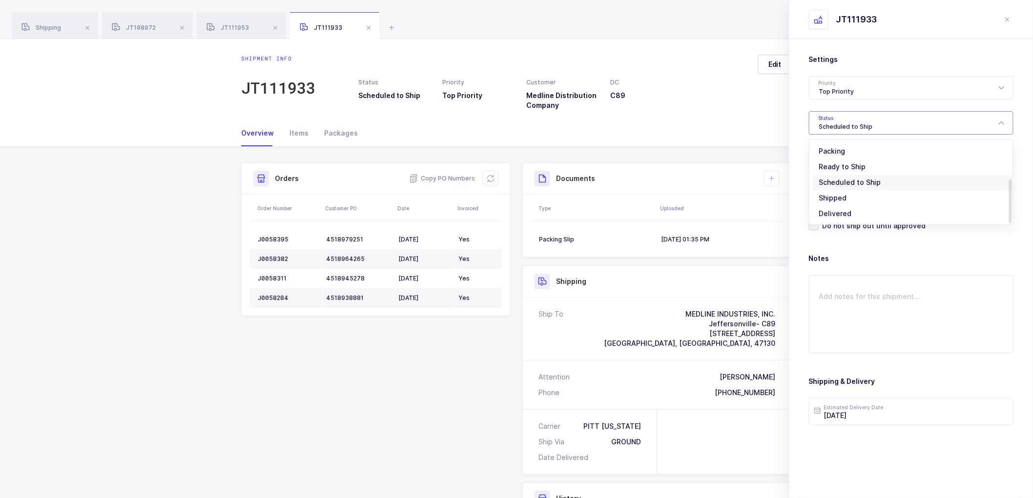
type input "Shipped"
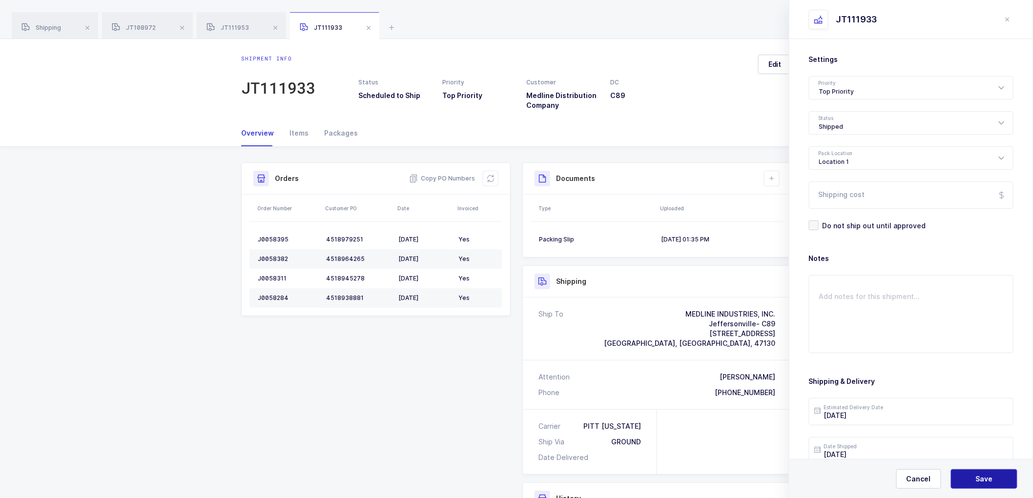
drag, startPoint x: 979, startPoint y: 480, endPoint x: 881, endPoint y: 317, distance: 190.3
click at [979, 479] on span "Save" at bounding box center [984, 479] width 17 height 10
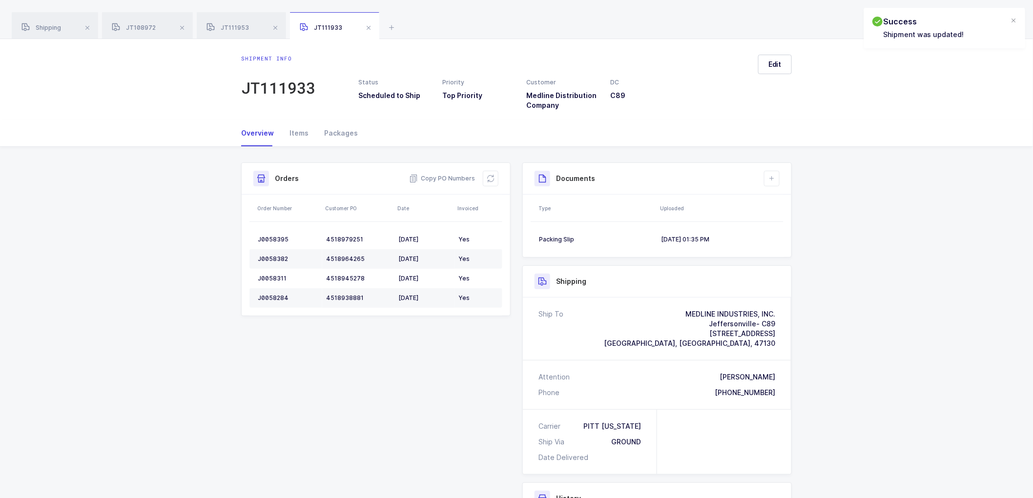
drag, startPoint x: 765, startPoint y: 169, endPoint x: 777, endPoint y: 189, distance: 23.6
click at [765, 169] on div "Documents Create Document Upload Document" at bounding box center [657, 179] width 268 height 32
drag, startPoint x: 770, startPoint y: 176, endPoint x: 780, endPoint y: 182, distance: 11.4
click at [775, 178] on icon at bounding box center [772, 179] width 8 height 8
click at [808, 218] on li "Upload Document" at bounding box center [804, 222] width 73 height 16
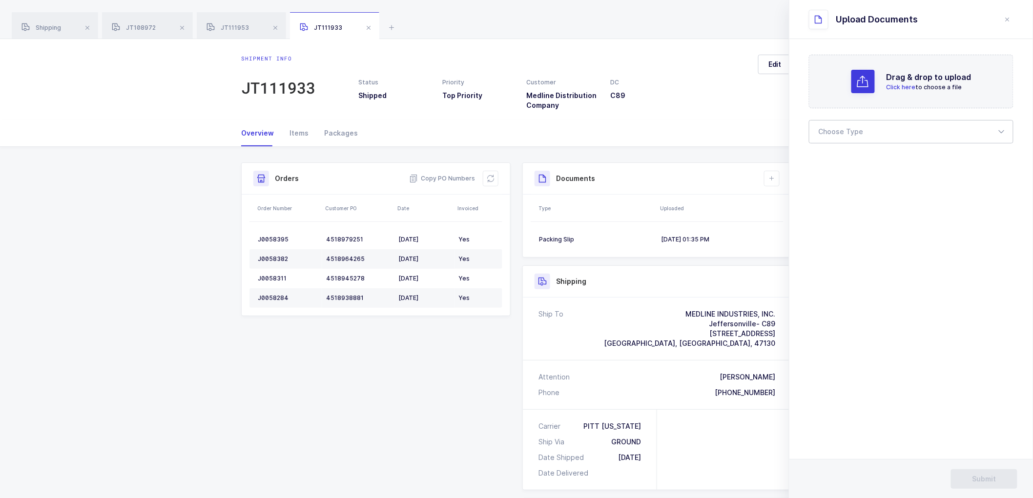
click at [852, 134] on div at bounding box center [911, 131] width 205 height 23
click at [842, 160] on span "Bill of Lading" at bounding box center [841, 162] width 44 height 8
type input "Bill of Lading"
click at [983, 473] on button "Submit" at bounding box center [984, 480] width 66 height 20
click at [41, 21] on div "Shipping" at bounding box center [55, 25] width 86 height 27
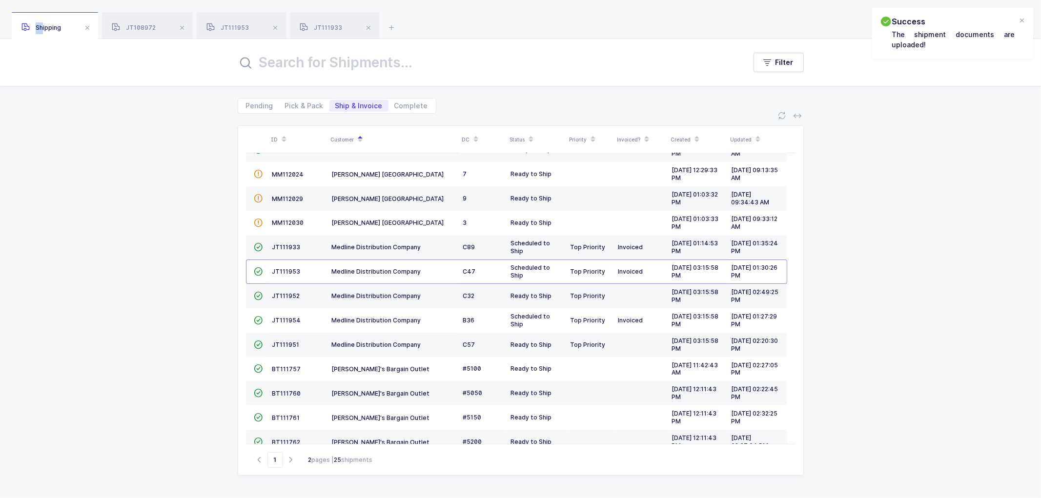
click at [41, 22] on div "Shipping" at bounding box center [55, 25] width 86 height 27
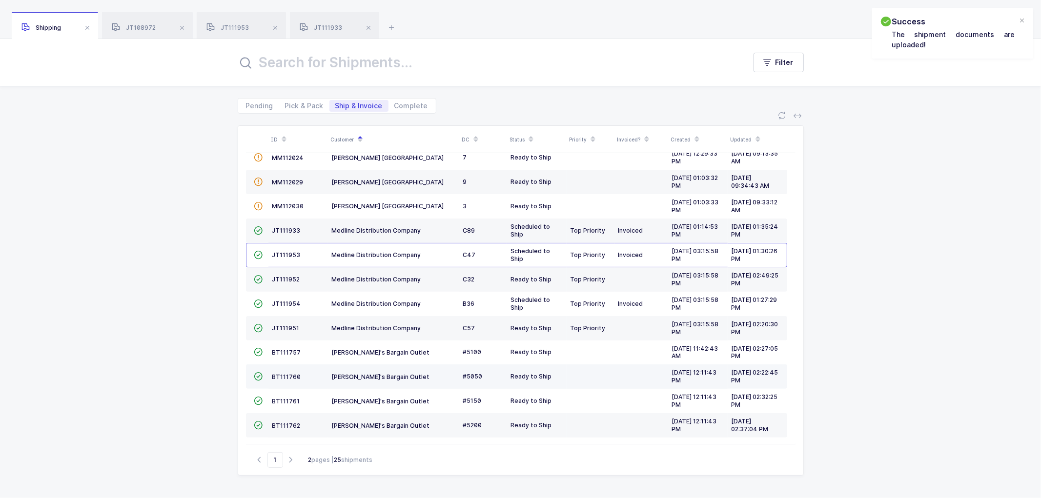
scroll to position [214, 0]
click at [289, 457] on icon "button" at bounding box center [291, 459] width 12 height 7
type input "2"
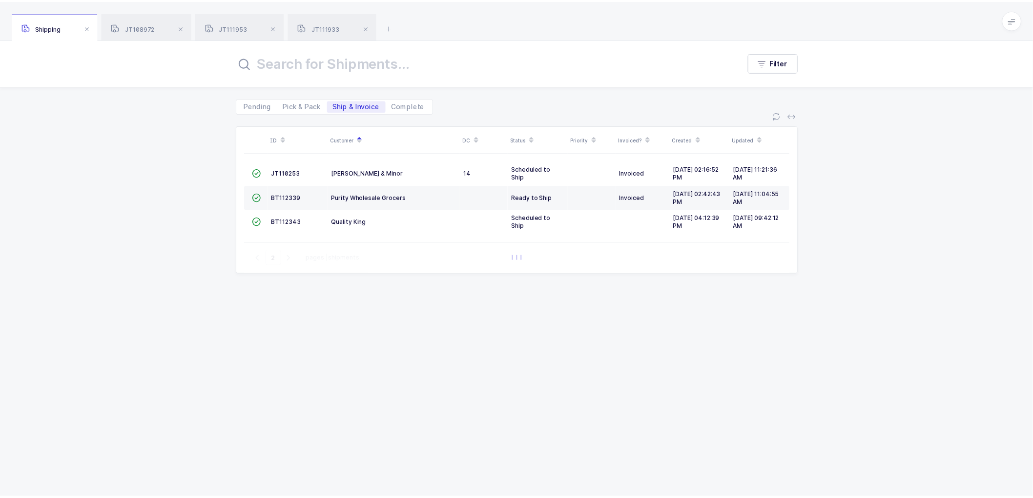
scroll to position [0, 0]
click at [279, 194] on span "BT112339" at bounding box center [287, 197] width 29 height 7
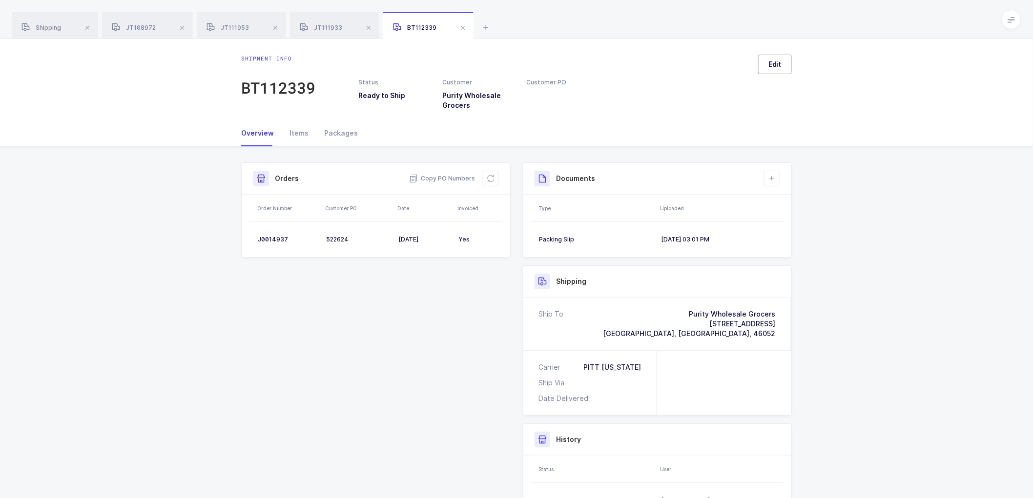
click at [782, 68] on button "Edit" at bounding box center [775, 65] width 34 height 20
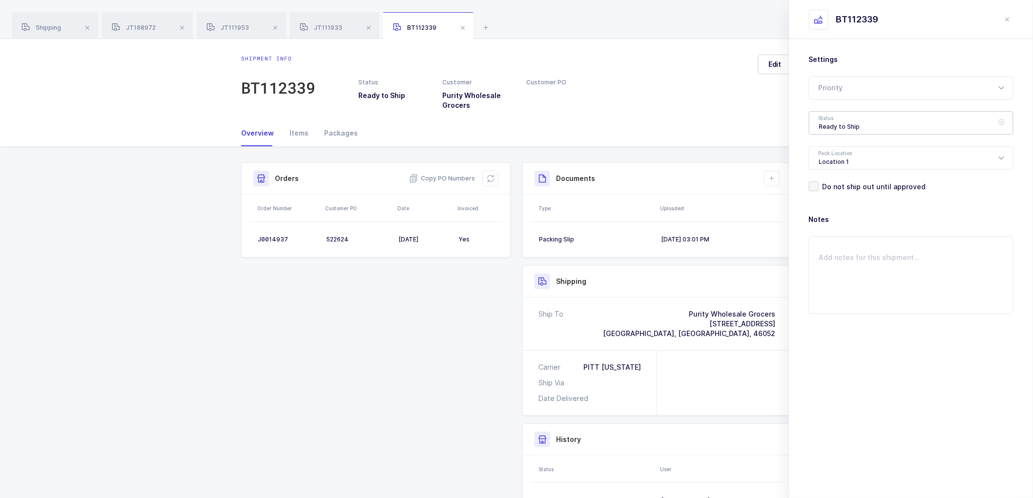
click at [852, 124] on div "Ready to Ship" at bounding box center [911, 122] width 205 height 23
click at [833, 199] on span "Shipped" at bounding box center [833, 198] width 28 height 8
type input "Shipped"
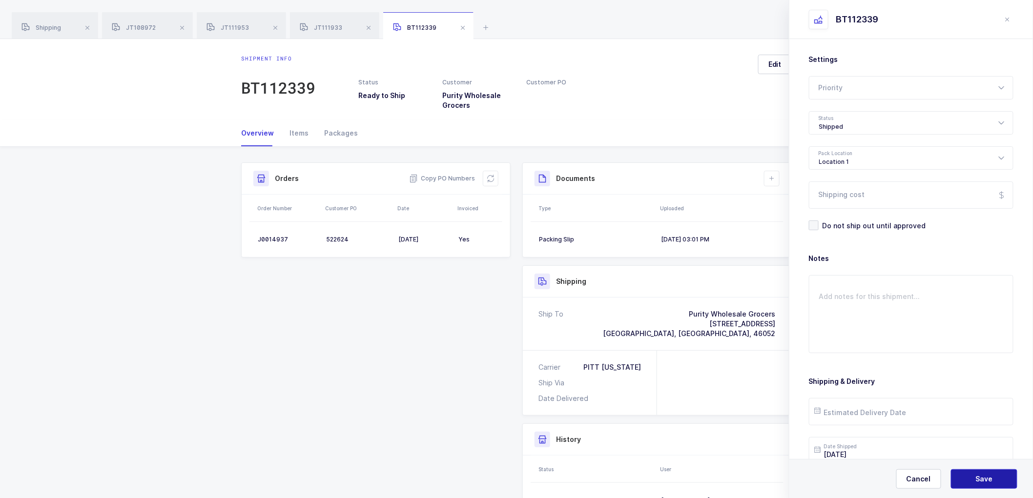
click at [992, 476] on button "Save" at bounding box center [984, 480] width 66 height 20
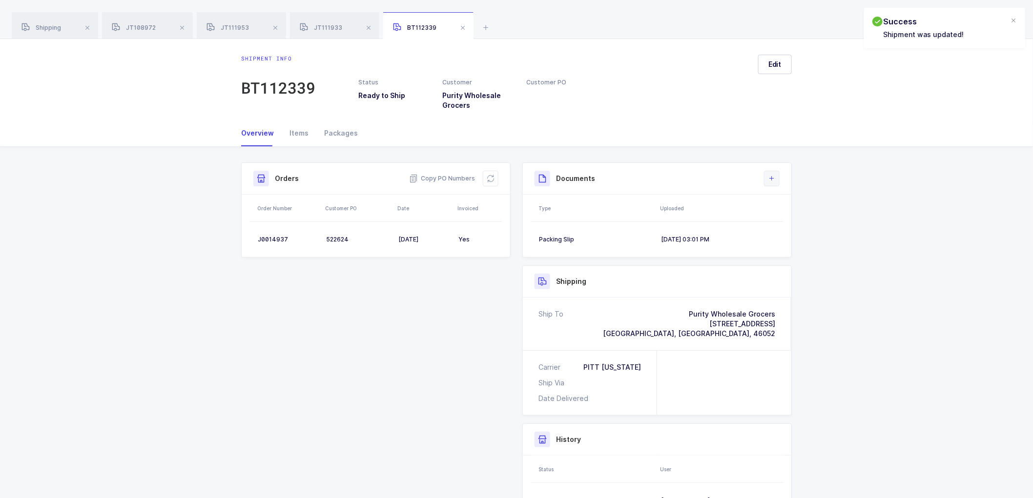
click at [766, 177] on button at bounding box center [772, 179] width 16 height 16
click at [807, 218] on li "Upload Document" at bounding box center [804, 222] width 73 height 16
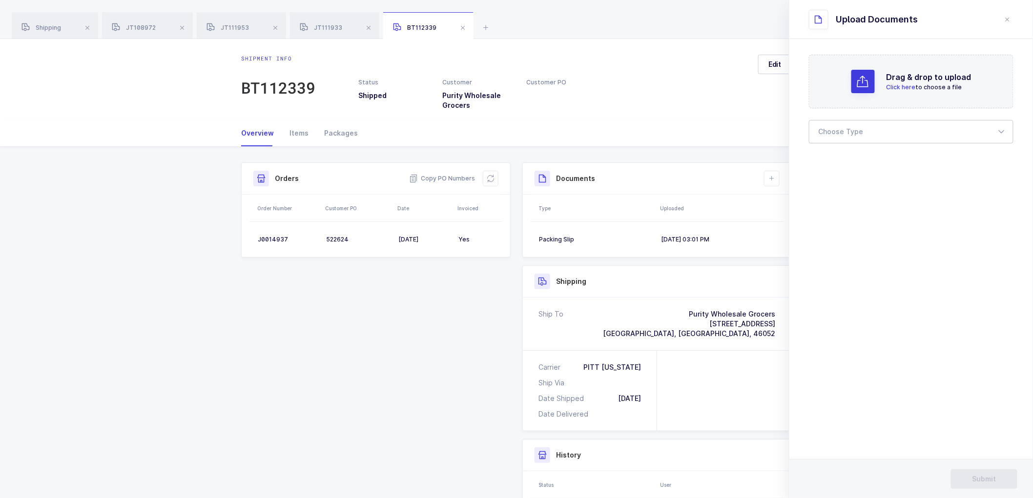
click at [872, 126] on div at bounding box center [911, 131] width 205 height 23
click at [841, 162] on span "Bill of Lading" at bounding box center [841, 162] width 44 height 8
type input "Bill of Lading"
click at [135, 207] on div "Shipment Info Shipment Number BT112339 Status Shipped Customer Purity Wholesale…" at bounding box center [516, 376] width 1033 height 458
click at [181, 26] on span at bounding box center [182, 28] width 12 height 12
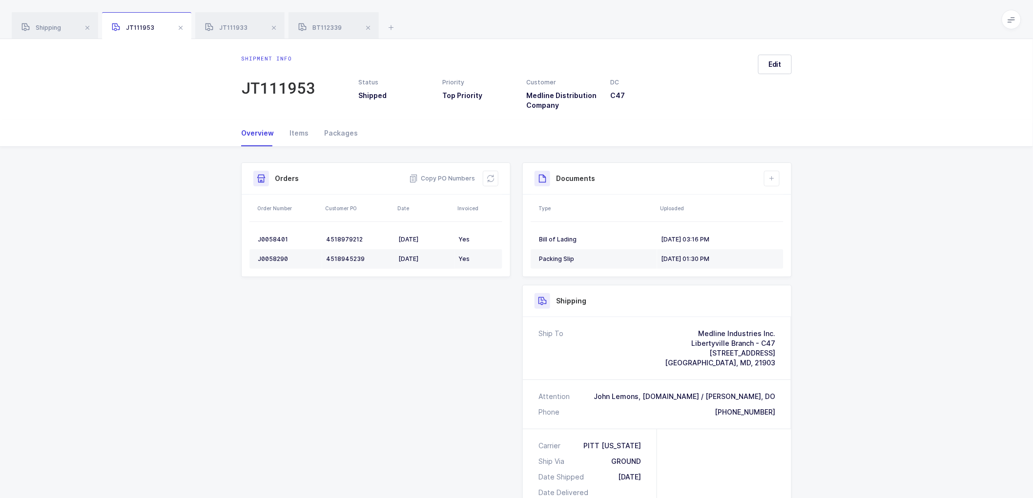
click at [181, 26] on span at bounding box center [181, 28] width 12 height 12
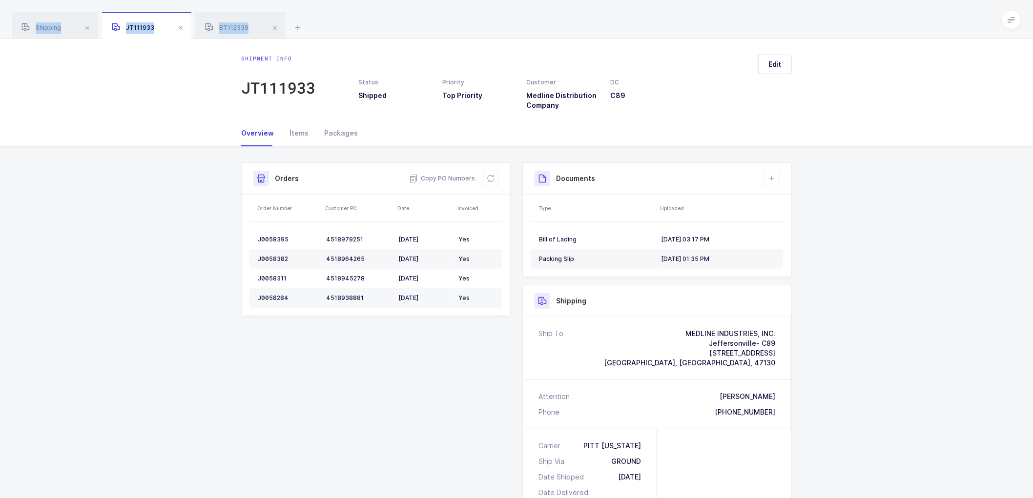
click at [181, 26] on span at bounding box center [181, 28] width 12 height 12
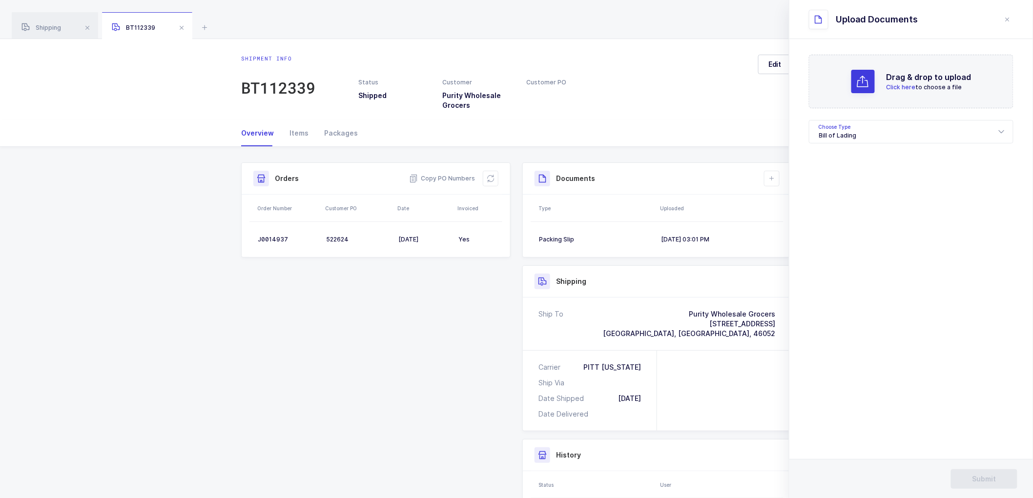
drag, startPoint x: 138, startPoint y: 164, endPoint x: 437, endPoint y: 126, distance: 302.1
click at [139, 164] on div "Shipment Info Shipment Number BT112339 Status Shipped Customer Purity Wholesale…" at bounding box center [516, 387] width 1033 height 480
click at [980, 476] on span "Submit" at bounding box center [984, 479] width 24 height 10
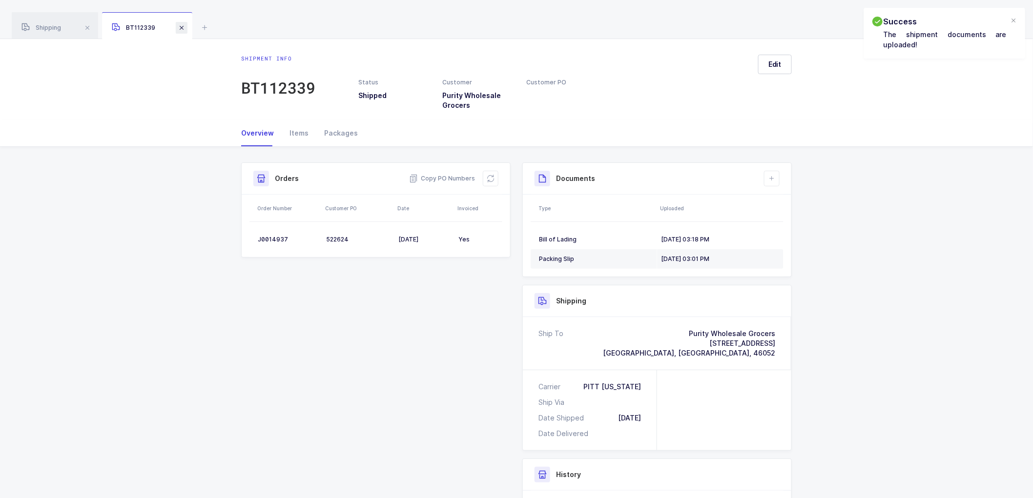
click at [183, 27] on span at bounding box center [182, 28] width 12 height 12
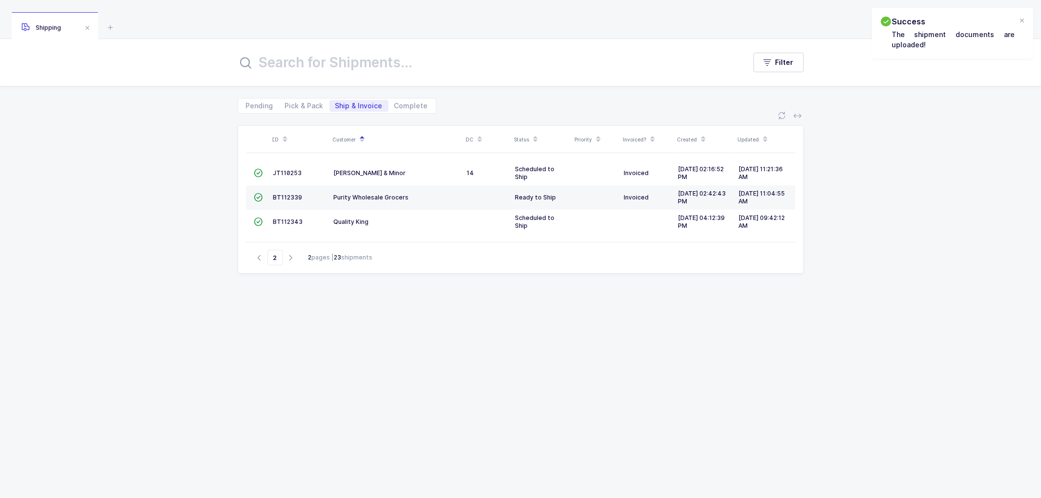
drag, startPoint x: 165, startPoint y: 184, endPoint x: 177, endPoint y: 183, distance: 12.3
click at [164, 185] on div "ID Customer DC Status Priority Invoiced? Created Updated  JT110253 [PERSON_NAM…" at bounding box center [520, 306] width 1041 height 385
drag, startPoint x: 292, startPoint y: 103, endPoint x: 372, endPoint y: 102, distance: 80.1
click at [293, 103] on span "Pick & Pack" at bounding box center [304, 105] width 39 height 7
click at [286, 103] on input "Pick & Pack" at bounding box center [282, 103] width 6 height 6
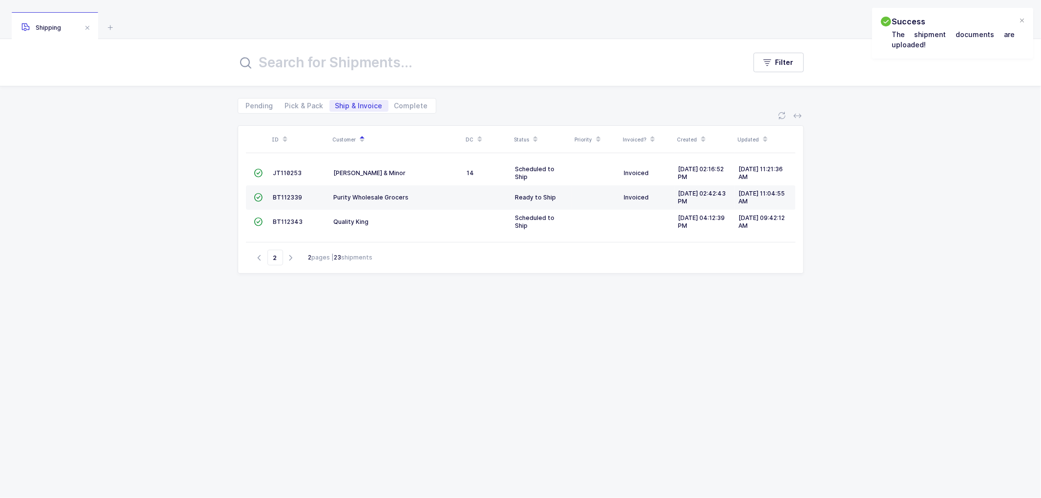
radio input "true"
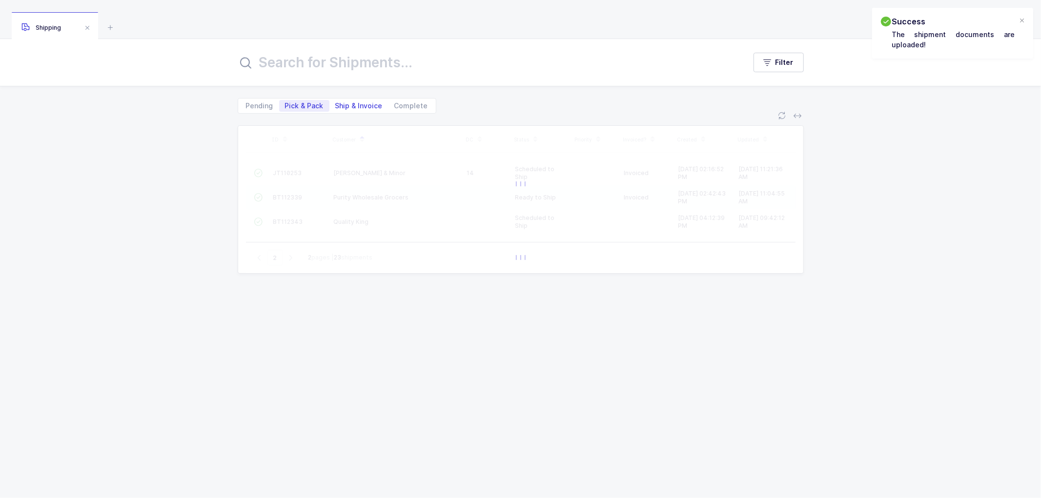
click at [350, 105] on span "Ship & Invoice" at bounding box center [358, 105] width 47 height 7
click at [336, 105] on input "Ship & Invoice" at bounding box center [332, 103] width 6 height 6
radio input "true"
click at [301, 110] on span "Pick & Pack" at bounding box center [304, 106] width 50 height 12
click at [286, 106] on input "Pick & Pack" at bounding box center [282, 103] width 6 height 6
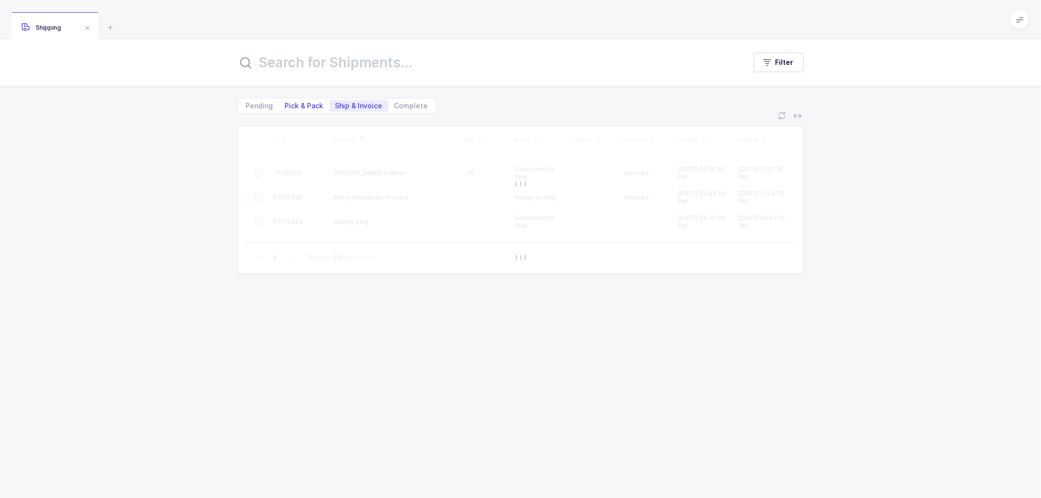
radio input "true"
radio input "false"
click at [303, 105] on span "Pick & Pack" at bounding box center [304, 105] width 39 height 7
click at [286, 105] on input "Pick & Pack" at bounding box center [282, 103] width 6 height 6
type input "1"
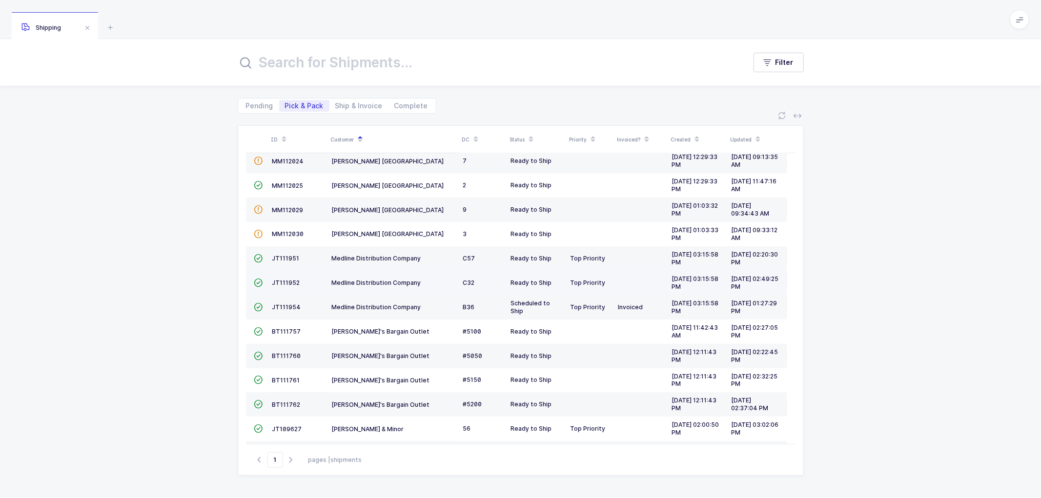
scroll to position [214, 0]
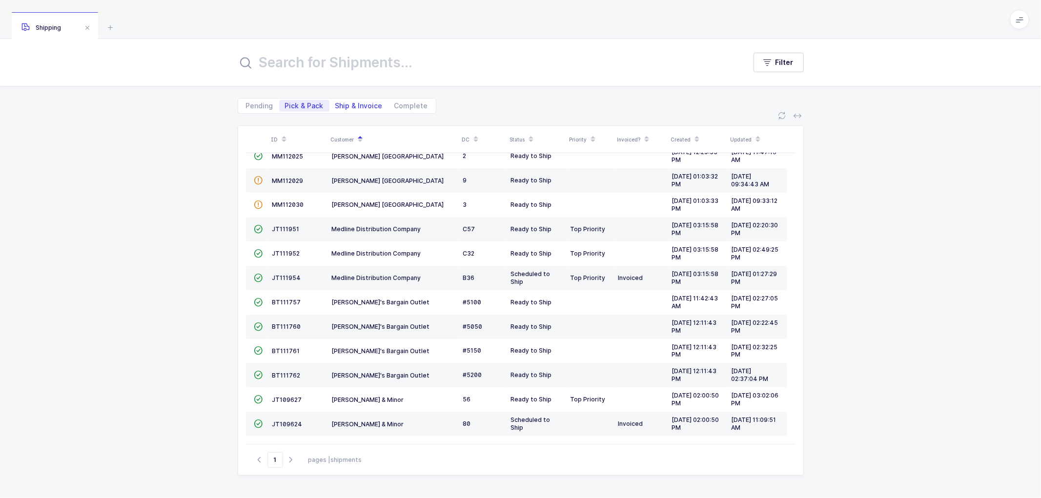
click at [352, 102] on span "Ship & Invoice" at bounding box center [358, 105] width 47 height 7
click at [336, 101] on input "Ship & Invoice" at bounding box center [332, 103] width 6 height 6
radio input "true"
radio input "false"
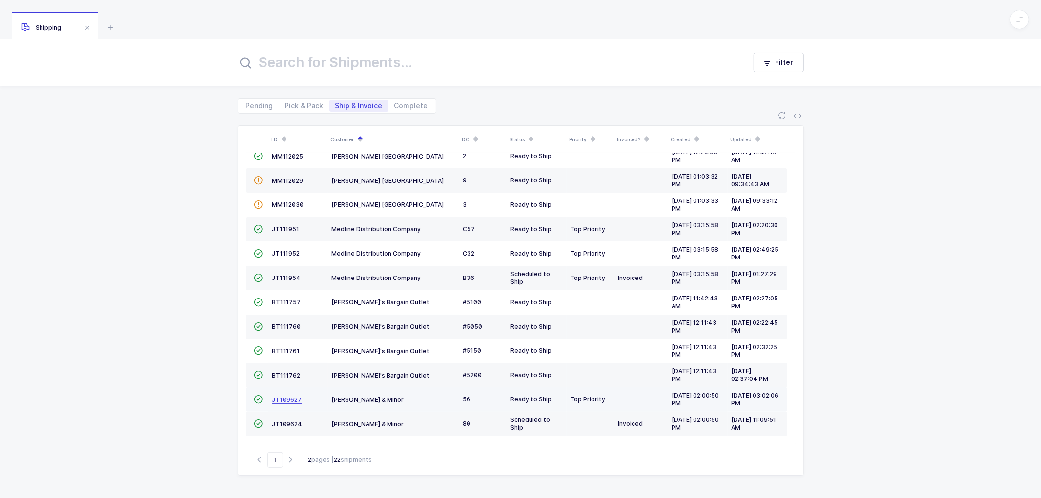
click at [278, 396] on span "JT109627" at bounding box center [287, 399] width 30 height 7
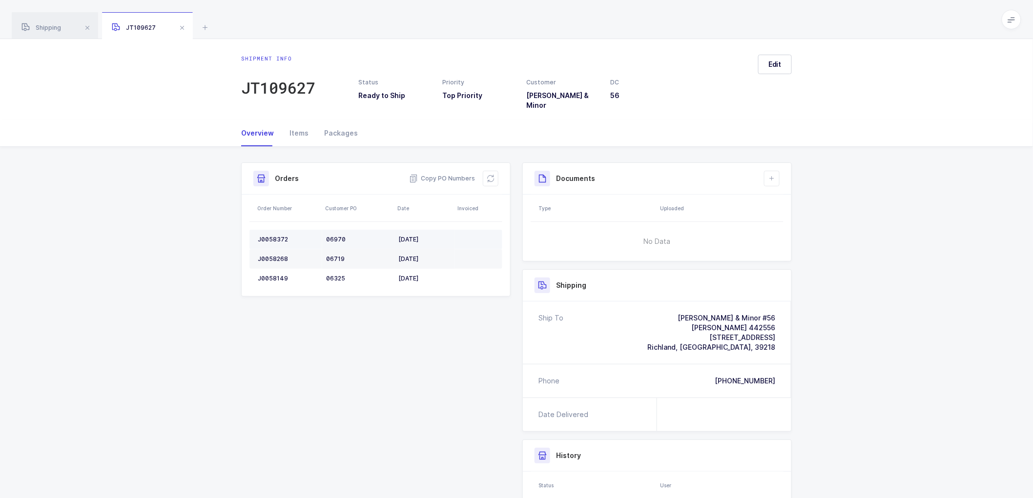
click at [276, 236] on div "J0058372" at bounding box center [288, 240] width 61 height 8
copy div "J0058372"
click at [272, 255] on div "J0058268" at bounding box center [288, 259] width 61 height 8
click at [273, 255] on div "J0058268" at bounding box center [288, 259] width 61 height 8
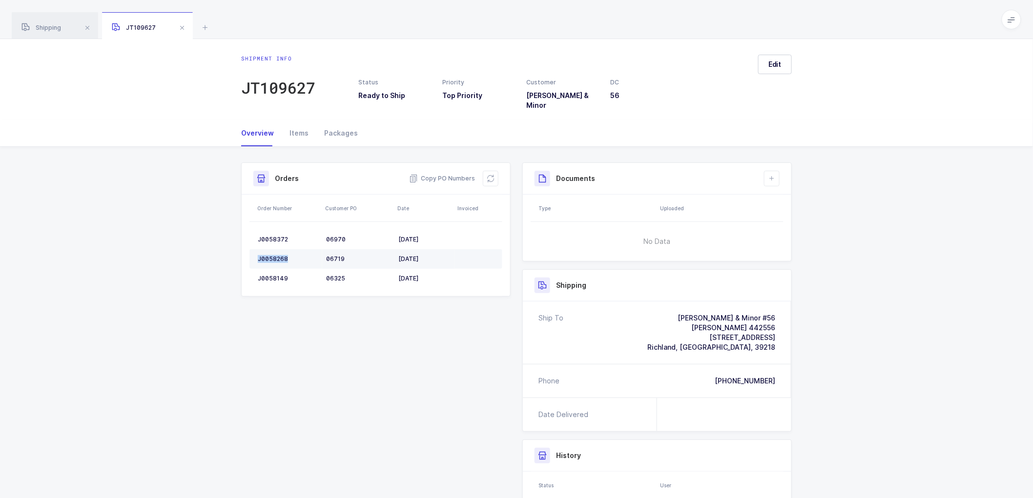
copy div "J0058268"
click at [273, 269] on td "J0058149" at bounding box center [285, 279] width 73 height 20
copy div "J0058149"
drag, startPoint x: 452, startPoint y: 171, endPoint x: 392, endPoint y: 145, distance: 65.4
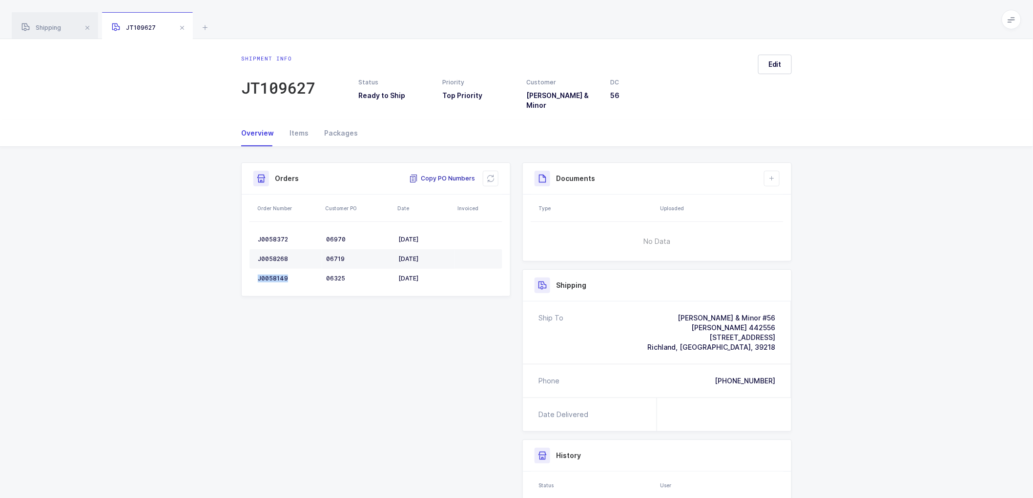
click at [450, 174] on span "Copy PO Numbers" at bounding box center [442, 179] width 66 height 10
click at [339, 125] on div "Packages" at bounding box center [336, 133] width 41 height 26
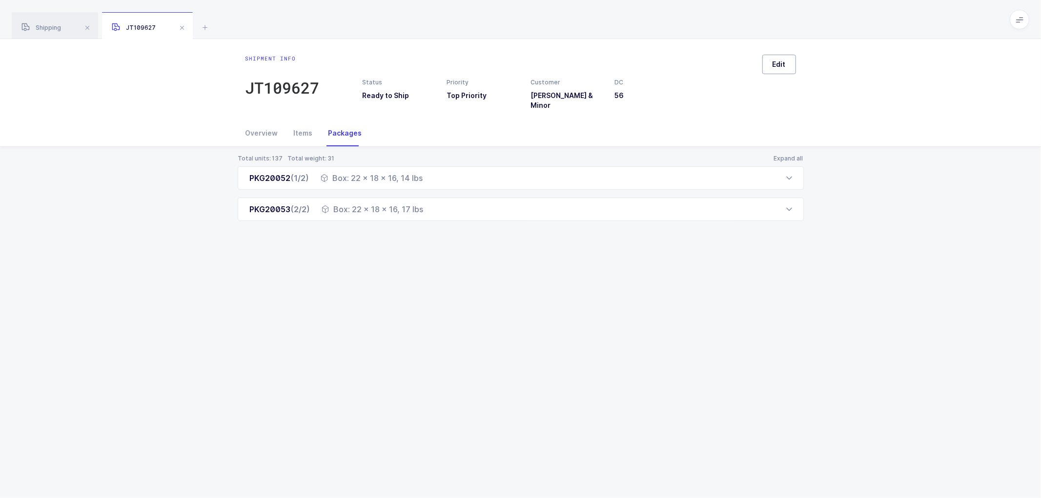
drag, startPoint x: 780, startPoint y: 65, endPoint x: 822, endPoint y: 98, distance: 53.2
click at [780, 66] on span "Edit" at bounding box center [779, 65] width 13 height 10
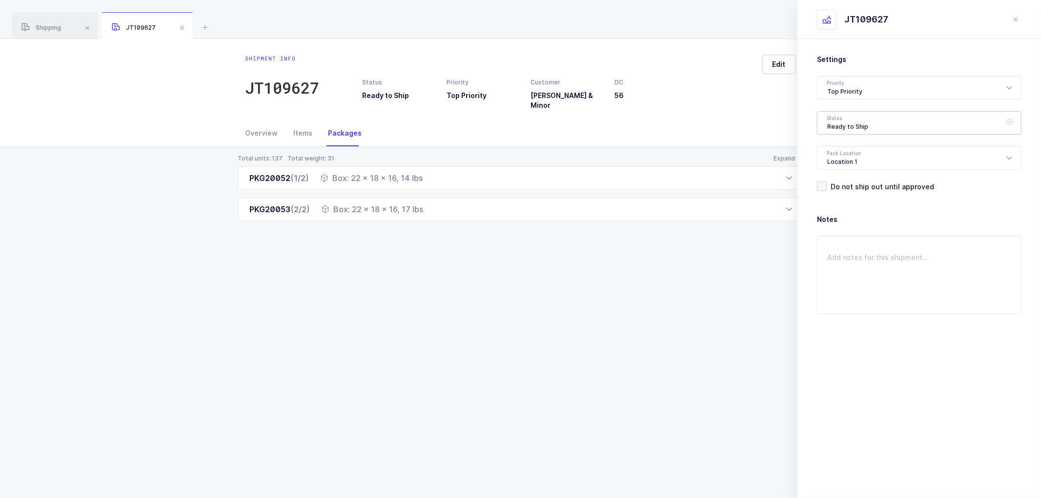
drag, startPoint x: 826, startPoint y: 125, endPoint x: 889, endPoint y: 142, distance: 65.1
click at [826, 125] on div "Ready to Ship" at bounding box center [919, 122] width 205 height 23
click at [834, 196] on span "Shipped" at bounding box center [841, 198] width 28 height 8
type input "Shipped"
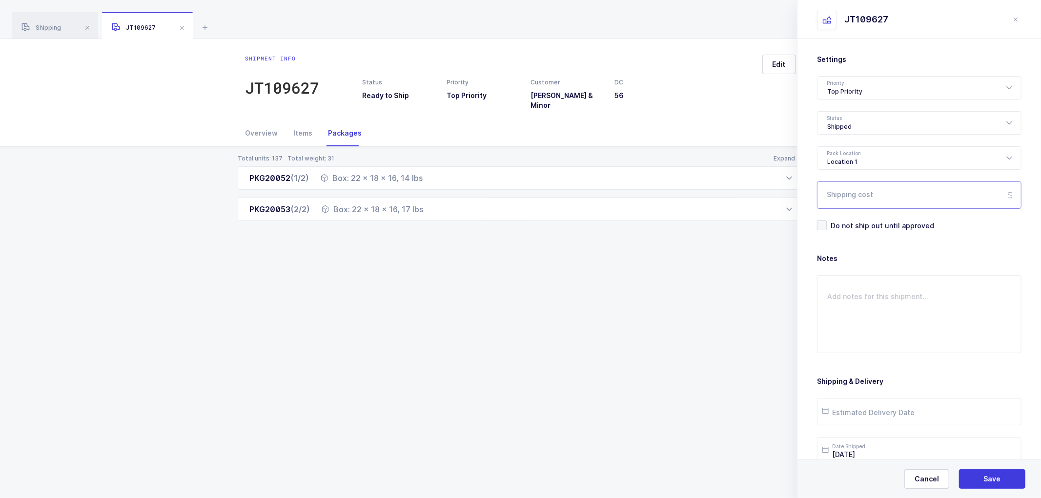
click at [838, 193] on input "Shipping cost" at bounding box center [919, 195] width 205 height 27
paste input "78.20"
type input "78.20"
drag, startPoint x: 860, startPoint y: 383, endPoint x: 859, endPoint y: 402, distance: 19.5
click at [860, 399] on div "Shipping & Delivery Estimated Delivery Date Date Shipped [DATE] Proof of Delive…" at bounding box center [919, 421] width 205 height 88
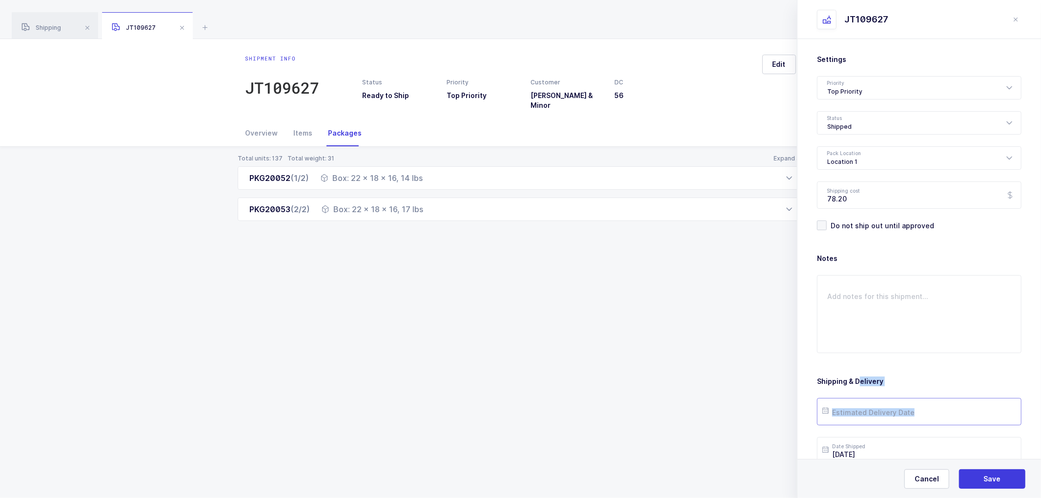
click at [856, 416] on input "text" at bounding box center [919, 411] width 205 height 27
click at [853, 449] on input "[DATE]" at bounding box center [919, 450] width 205 height 27
click at [879, 448] on input "[DATE]" at bounding box center [919, 450] width 205 height 27
click at [913, 393] on span "28" at bounding box center [917, 396] width 12 height 12
click at [918, 397] on span "28" at bounding box center [917, 396] width 12 height 12
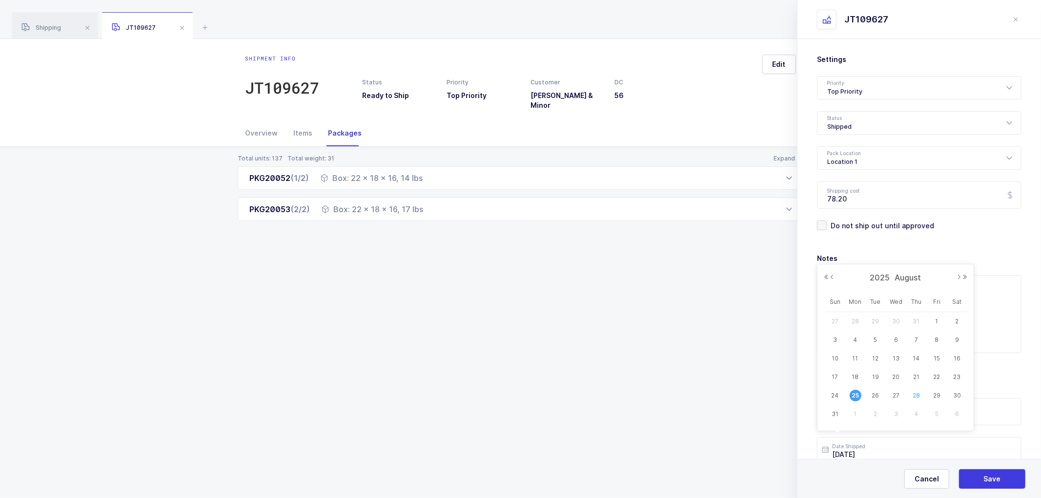
click at [919, 394] on span "28" at bounding box center [917, 396] width 12 height 12
click at [918, 394] on span "28" at bounding box center [917, 396] width 12 height 12
click at [917, 394] on span "28" at bounding box center [917, 396] width 12 height 12
click at [916, 393] on span "28" at bounding box center [917, 396] width 12 height 12
click at [913, 393] on span "28" at bounding box center [917, 396] width 12 height 12
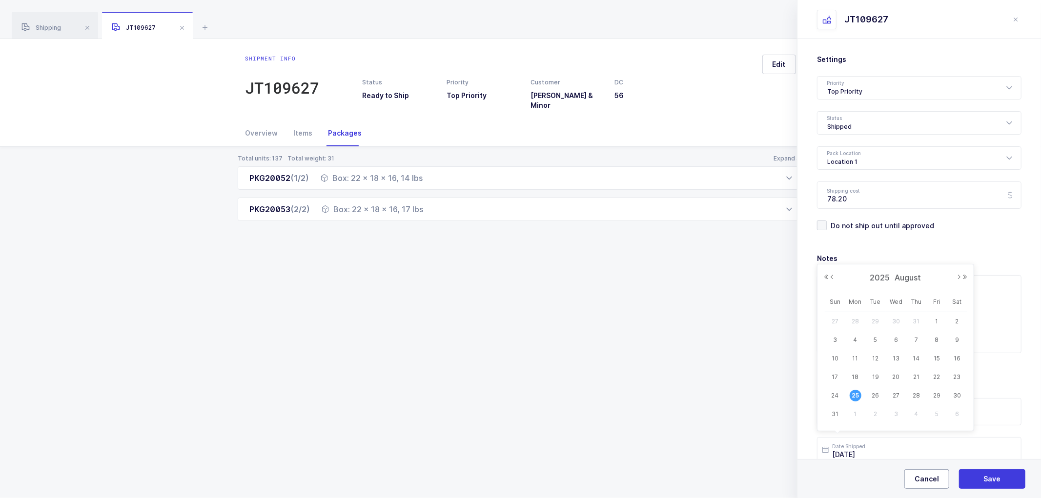
drag, startPoint x: 938, startPoint y: 481, endPoint x: 925, endPoint y: 378, distance: 103.3
click at [938, 480] on span "Cancel" at bounding box center [927, 479] width 24 height 10
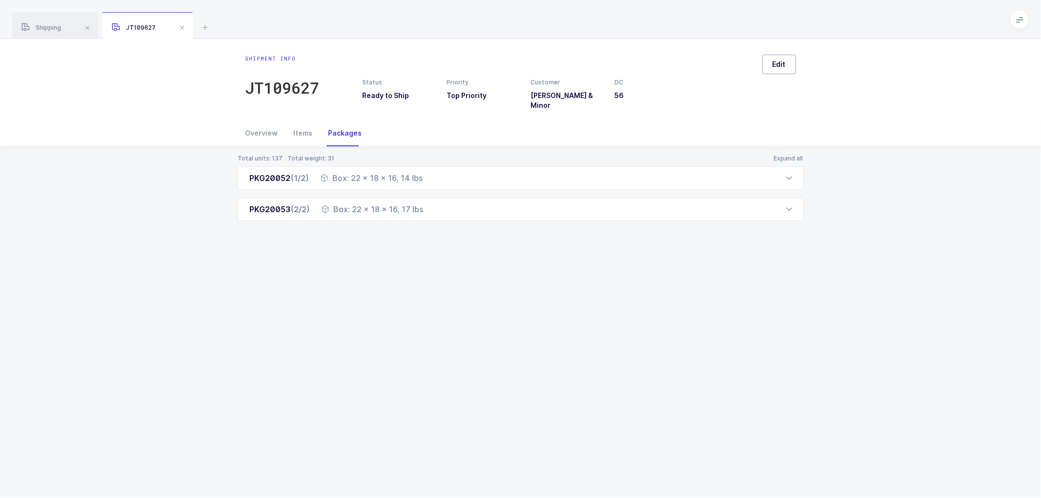
click at [789, 66] on button "Edit" at bounding box center [779, 65] width 34 height 20
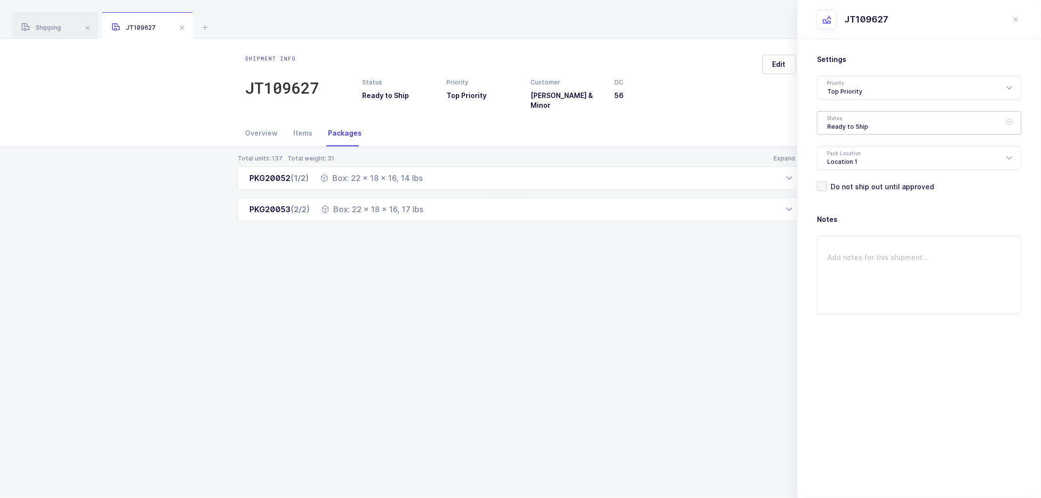
click at [847, 118] on div "Ready to Ship" at bounding box center [919, 122] width 205 height 23
click at [845, 195] on span "Shipped" at bounding box center [841, 198] width 28 height 8
type input "Shipped"
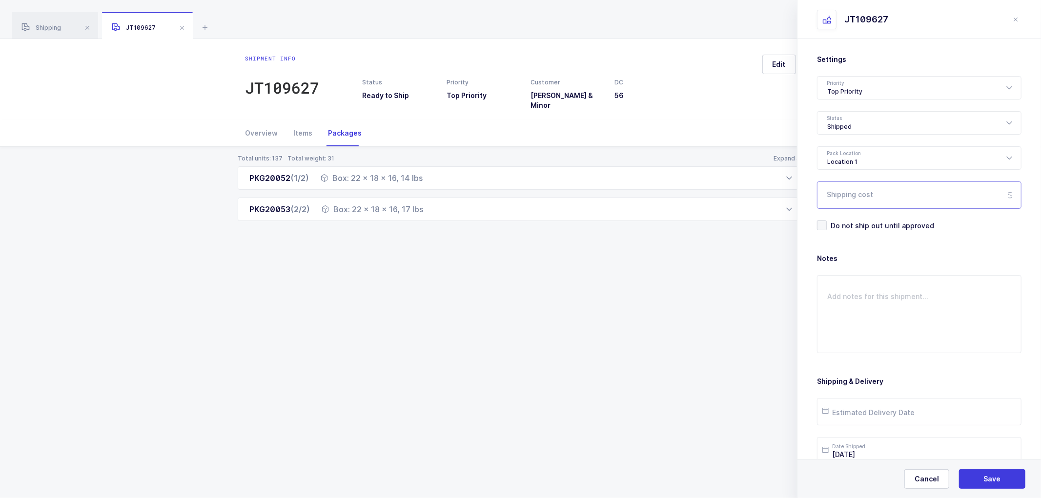
click at [874, 196] on input "Shipping cost" at bounding box center [919, 195] width 205 height 27
paste input "78.20"
type input "78.20"
click at [848, 412] on input "text" at bounding box center [919, 411] width 205 height 27
drag, startPoint x: 915, startPoint y: 355, endPoint x: 922, endPoint y: 362, distance: 9.7
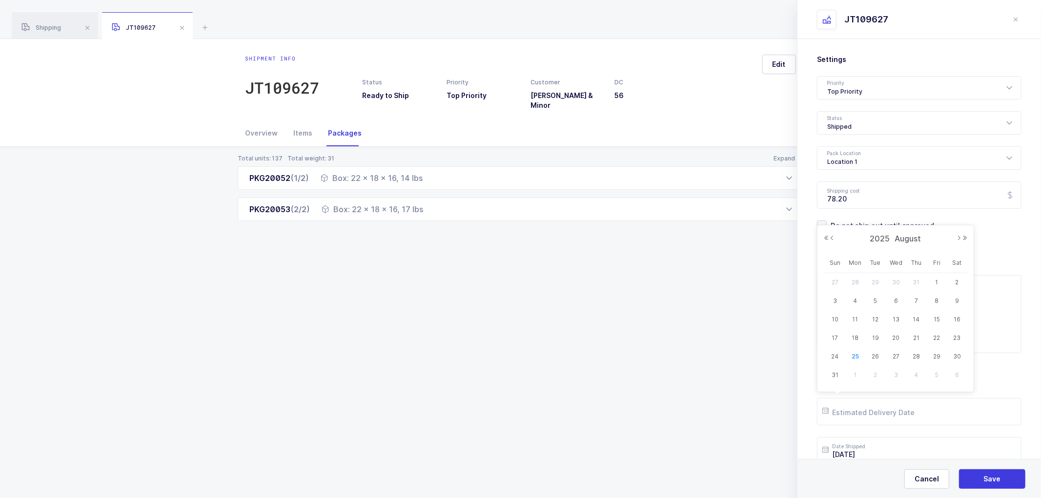
click at [915, 355] on span "28" at bounding box center [917, 357] width 12 height 12
type input "[DATE]"
click at [980, 474] on button "Save" at bounding box center [992, 480] width 66 height 20
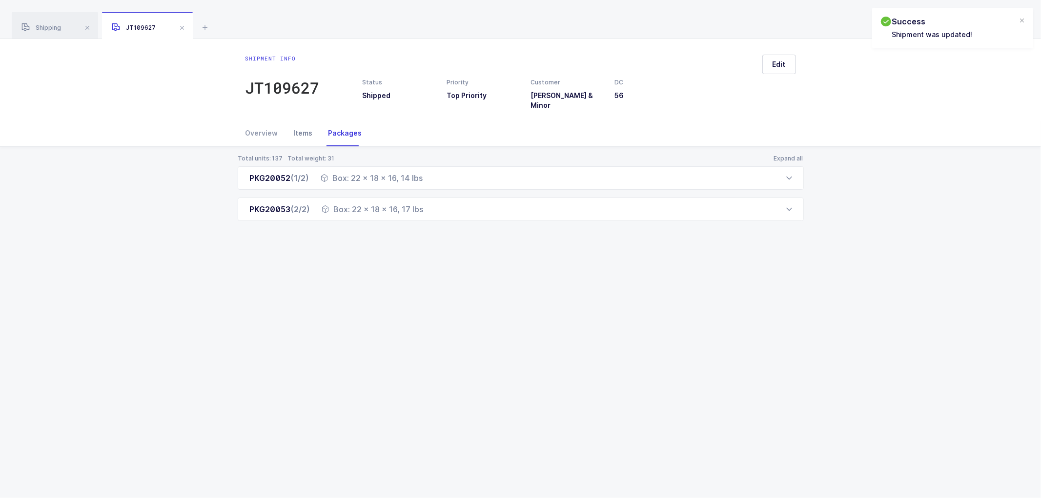
drag, startPoint x: 266, startPoint y: 124, endPoint x: 298, endPoint y: 128, distance: 32.9
click at [266, 124] on div "Overview" at bounding box center [266, 133] width 41 height 26
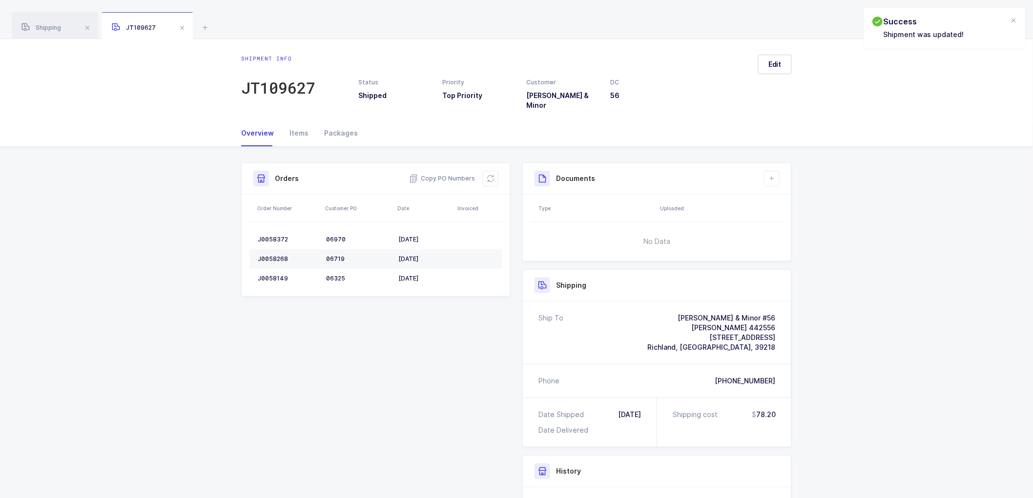
drag, startPoint x: 482, startPoint y: 171, endPoint x: 516, endPoint y: 171, distance: 34.2
click at [484, 171] on div "Copy PO Numbers" at bounding box center [453, 179] width 89 height 16
drag, startPoint x: 493, startPoint y: 171, endPoint x: 549, endPoint y: 168, distance: 55.7
click at [495, 171] on button at bounding box center [491, 179] width 16 height 16
click at [770, 175] on icon at bounding box center [772, 179] width 8 height 8
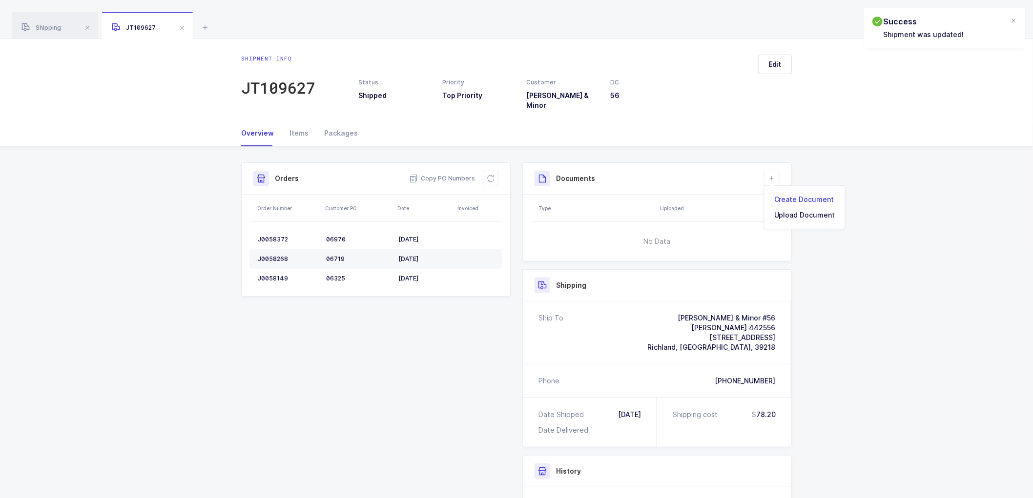
drag, startPoint x: 777, startPoint y: 194, endPoint x: 794, endPoint y: 189, distance: 17.9
click at [778, 194] on li "Create Document" at bounding box center [804, 200] width 73 height 16
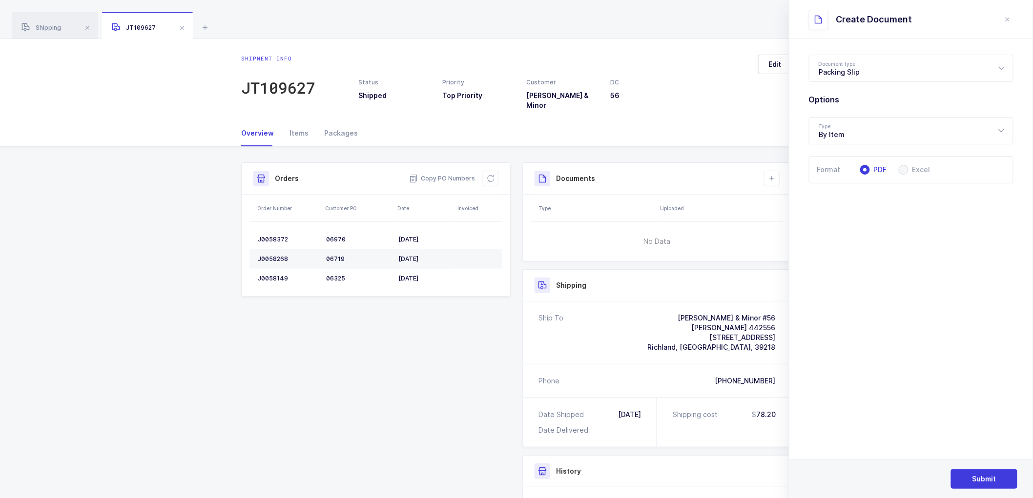
drag, startPoint x: 840, startPoint y: 67, endPoint x: 846, endPoint y: 84, distance: 17.8
click at [840, 68] on div "Packing Slip" at bounding box center [911, 68] width 205 height 27
click at [845, 114] on span "Package Contents Label" at bounding box center [860, 116] width 82 height 8
type input "Package Contents Label"
click at [984, 472] on button "Submit" at bounding box center [984, 480] width 66 height 20
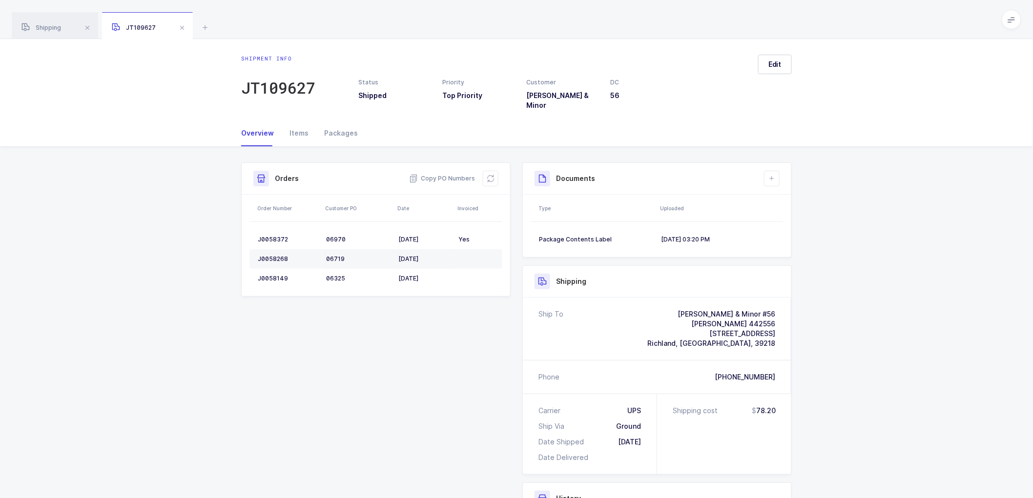
drag, startPoint x: 921, startPoint y: 284, endPoint x: 933, endPoint y: 279, distance: 13.6
click at [934, 280] on div "Shipment Info Shipment Number JT109627 Status Shipped Priority Top Priority Cus…" at bounding box center [516, 409] width 1033 height 524
drag, startPoint x: 612, startPoint y: 116, endPoint x: 437, endPoint y: 129, distance: 175.3
click at [437, 129] on div "Overview Items Packages" at bounding box center [516, 133] width 551 height 26
click at [491, 175] on icon at bounding box center [491, 179] width 8 height 8
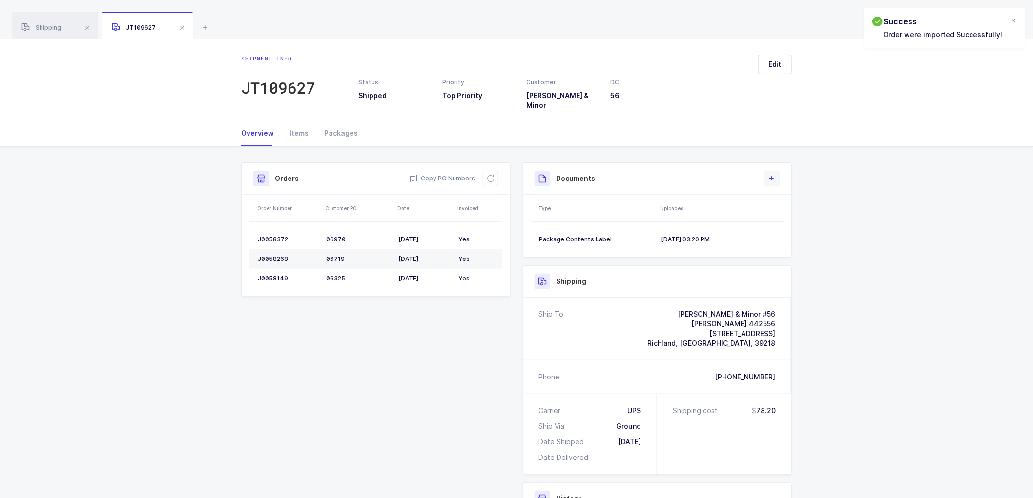
click at [771, 175] on icon at bounding box center [772, 179] width 8 height 8
click at [796, 200] on li "Create Document" at bounding box center [804, 200] width 73 height 16
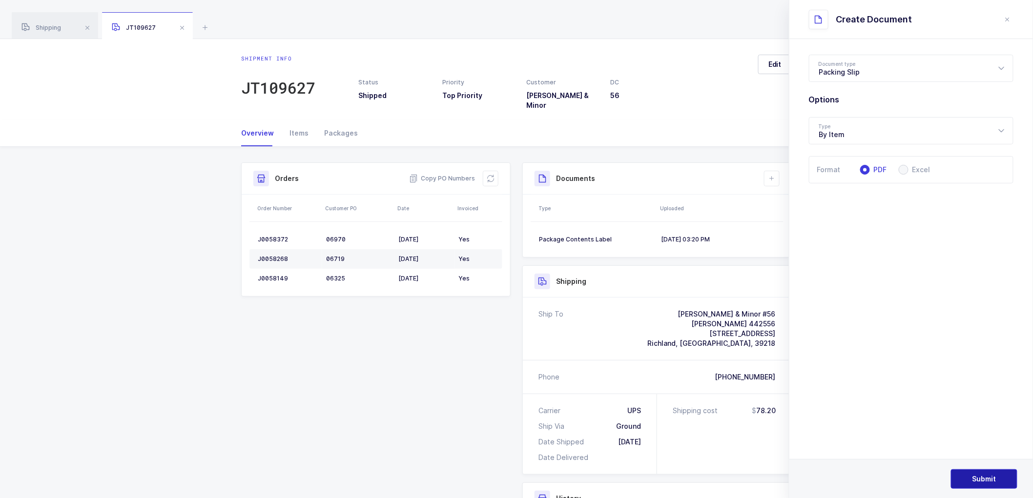
click at [986, 474] on span "Submit" at bounding box center [984, 479] width 24 height 10
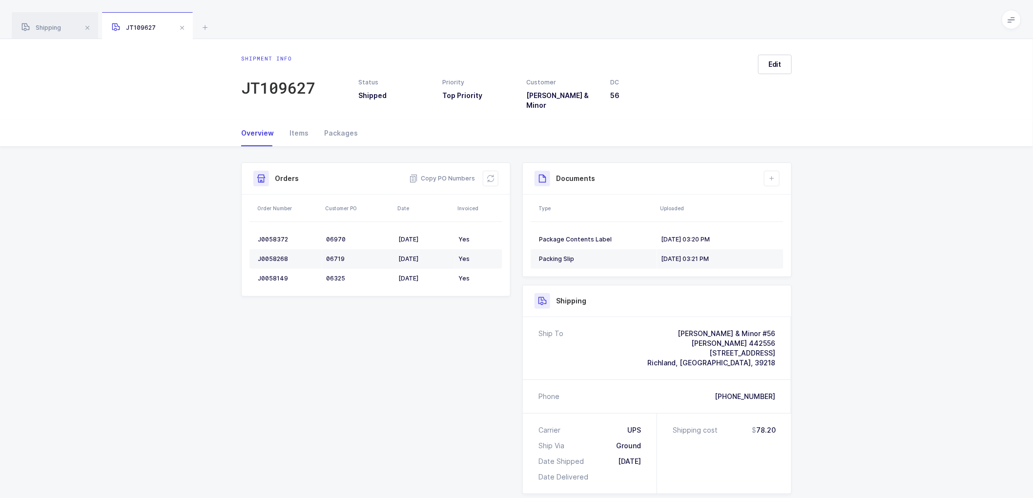
click at [187, 204] on div "Shipment Info Shipment Number JT109627 Status Shipped Priority Top Priority Cus…" at bounding box center [516, 418] width 1033 height 543
drag, startPoint x: 219, startPoint y: 158, endPoint x: 206, endPoint y: 182, distance: 27.3
click at [214, 164] on div "Shipment Info Shipment Number JT109627 Status Shipped Priority Top Priority Cus…" at bounding box center [516, 418] width 1033 height 543
click at [205, 184] on div "Shipment Info Shipment Number JT109627 Status Shipped Priority Top Priority Cus…" at bounding box center [516, 418] width 1033 height 543
click at [212, 226] on div "Shipment Info Shipment Number JT109627 Status Shipped Priority Top Priority Cus…" at bounding box center [516, 418] width 1033 height 543
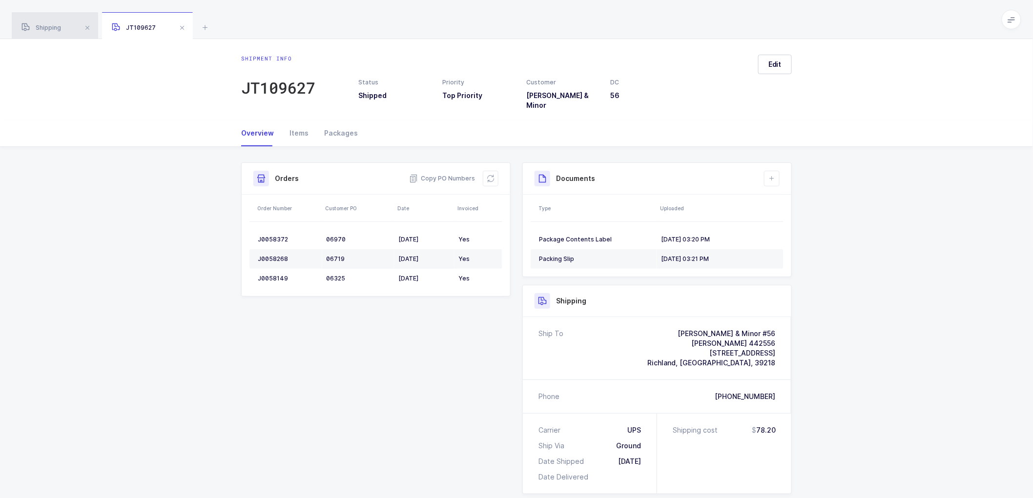
click at [42, 28] on span "Shipping" at bounding box center [41, 27] width 40 height 7
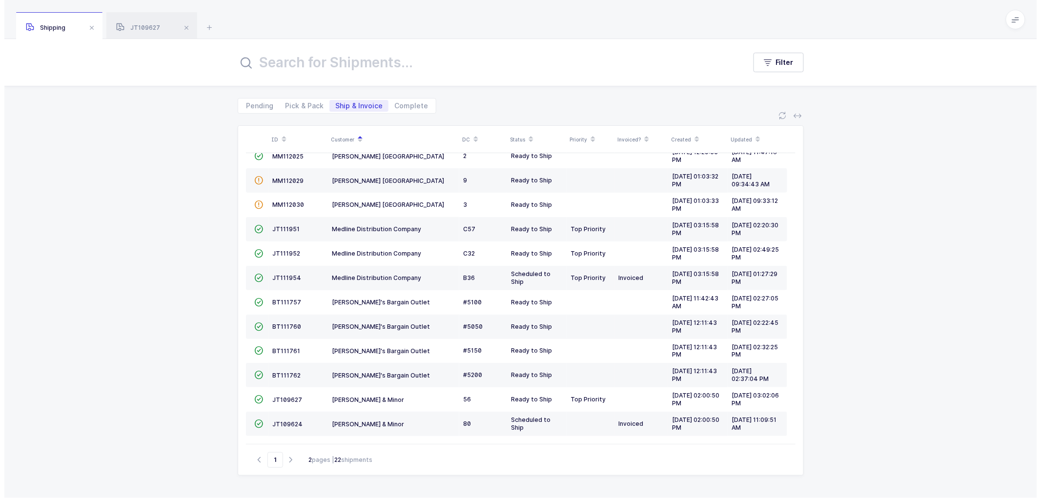
scroll to position [194, 0]
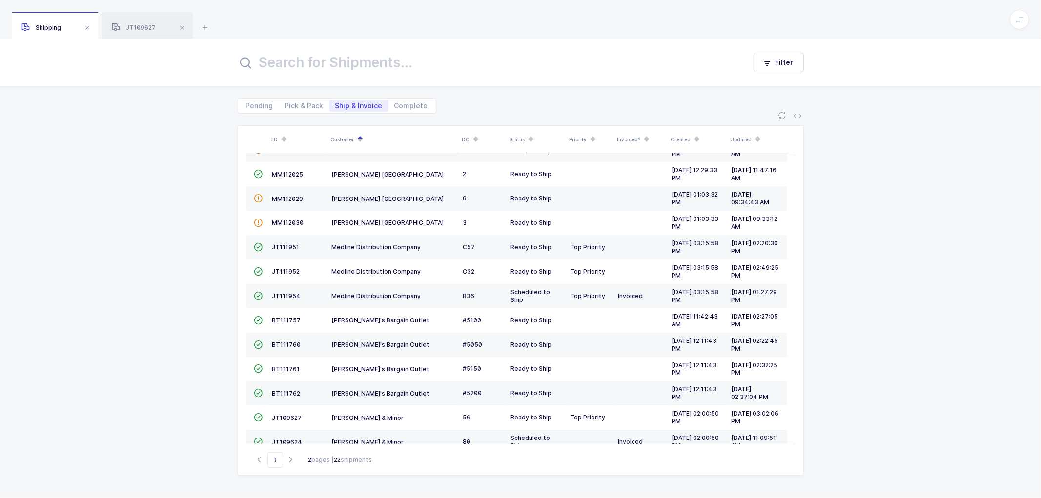
click at [215, 177] on div "ID Customer DC Status Priority Invoiced? Created Updated  BT104009 Absolute Me…" at bounding box center [520, 306] width 1041 height 385
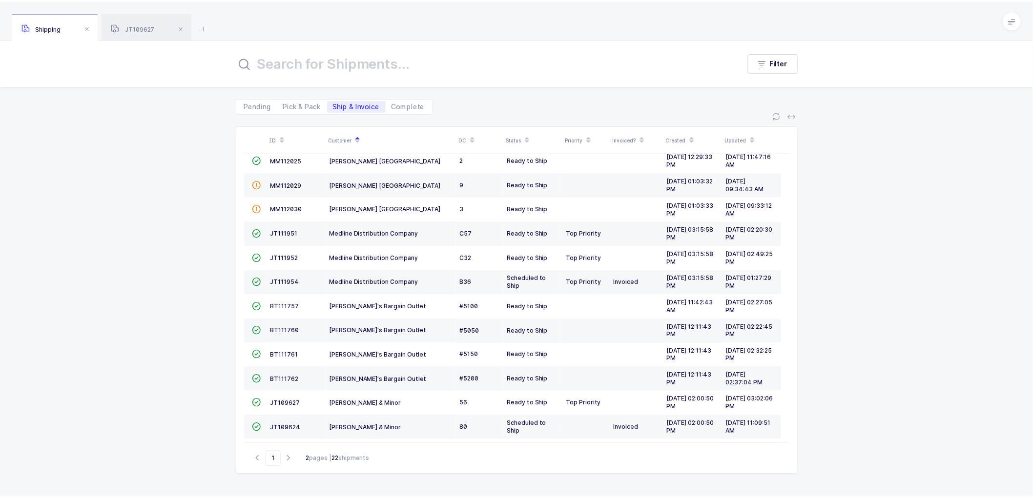
scroll to position [214, 0]
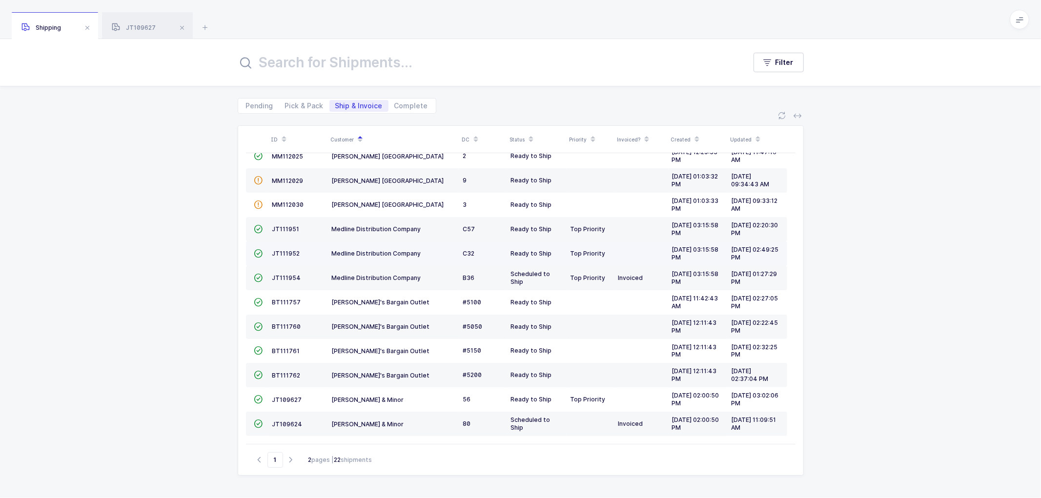
click at [283, 247] on td "JT111952" at bounding box center [298, 254] width 60 height 24
click at [284, 250] on span "JT111952" at bounding box center [286, 253] width 28 height 7
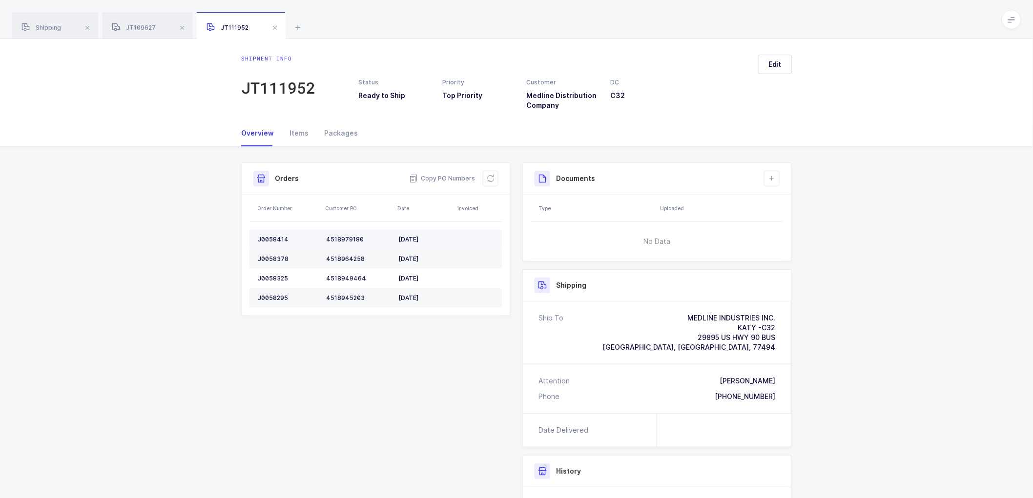
click at [274, 233] on td "J0058414" at bounding box center [285, 240] width 73 height 20
click at [275, 233] on td "J0058414" at bounding box center [285, 240] width 73 height 20
copy div "J0058414"
click at [275, 251] on td "J0058378" at bounding box center [285, 259] width 73 height 20
click at [274, 252] on td "J0058378" at bounding box center [285, 259] width 73 height 20
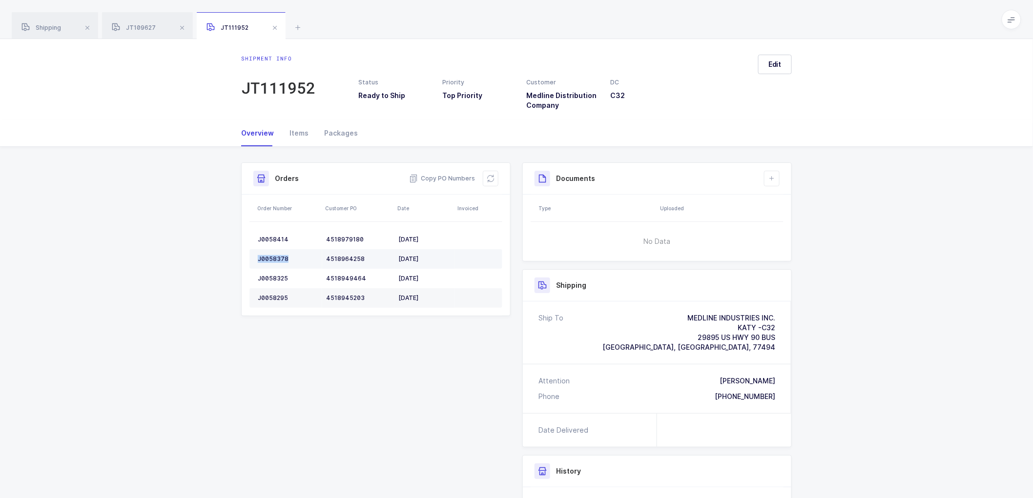
copy div "J0058378"
click at [273, 272] on td "J0058325" at bounding box center [285, 279] width 73 height 20
click at [275, 273] on td "J0058325" at bounding box center [285, 279] width 73 height 20
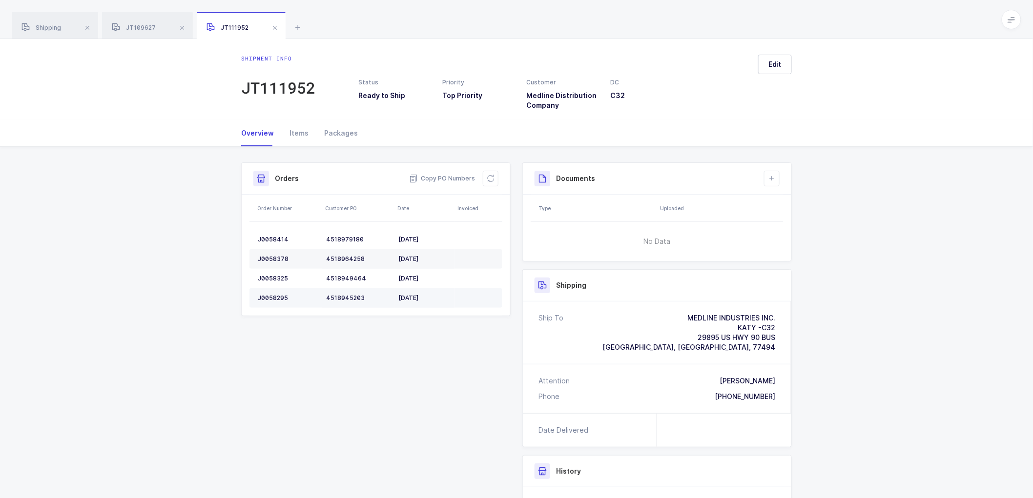
click at [266, 295] on div "J0058295" at bounding box center [288, 298] width 61 height 8
click at [489, 178] on icon at bounding box center [491, 179] width 8 height 8
click at [773, 62] on span "Edit" at bounding box center [774, 65] width 13 height 10
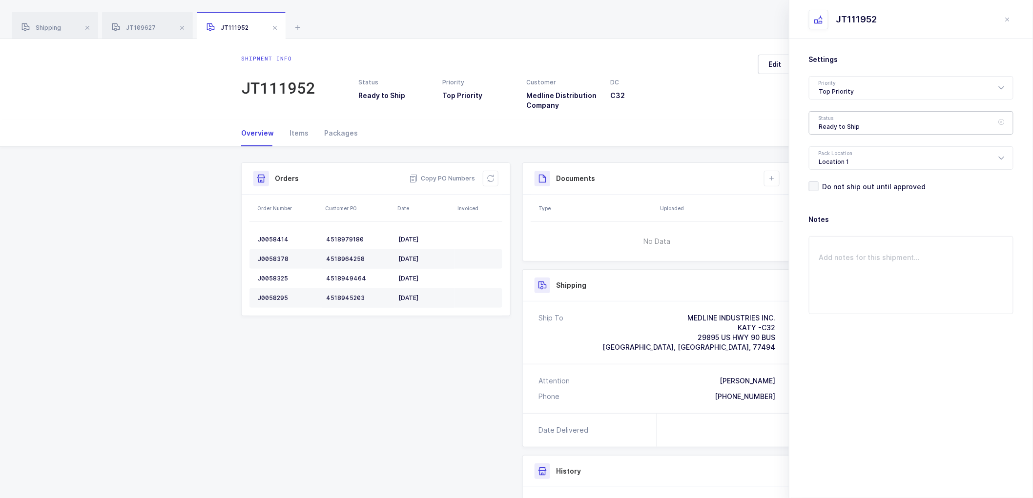
drag, startPoint x: 826, startPoint y: 123, endPoint x: 860, endPoint y: 148, distance: 42.3
click at [827, 123] on div "Ready to Ship" at bounding box center [911, 122] width 205 height 23
drag, startPoint x: 836, startPoint y: 180, endPoint x: 862, endPoint y: 194, distance: 29.5
click at [837, 179] on span "Scheduled to Ship" at bounding box center [850, 182] width 62 height 8
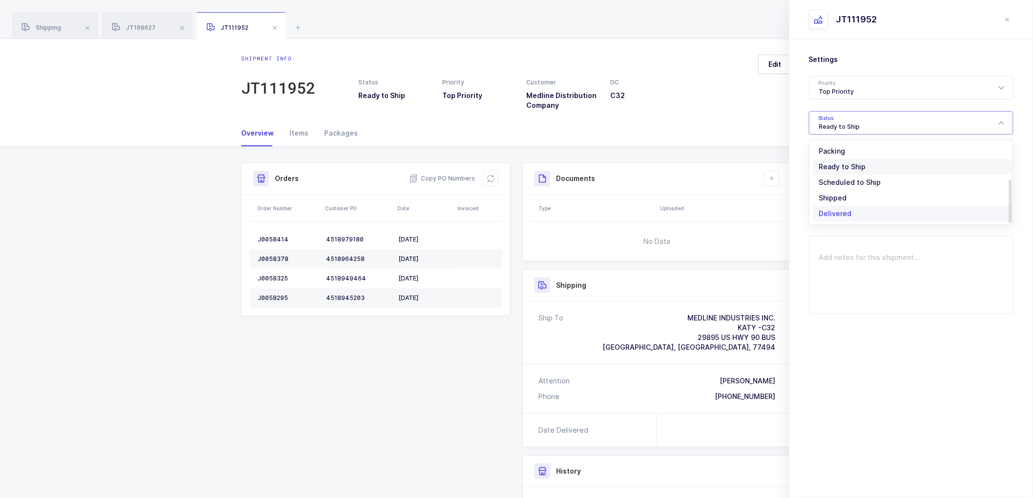
type input "Scheduled to Ship"
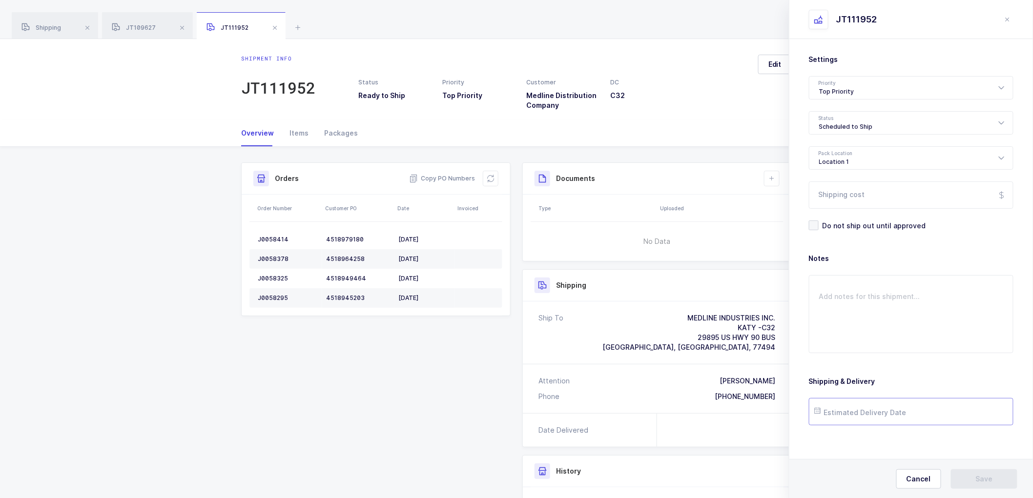
click at [852, 417] on input "text" at bounding box center [911, 411] width 205 height 27
drag, startPoint x: 909, startPoint y: 353, endPoint x: 963, endPoint y: 396, distance: 69.8
click at [909, 353] on span "28" at bounding box center [909, 357] width 12 height 12
type input "[DATE]"
drag, startPoint x: 989, startPoint y: 481, endPoint x: 921, endPoint y: 396, distance: 108.9
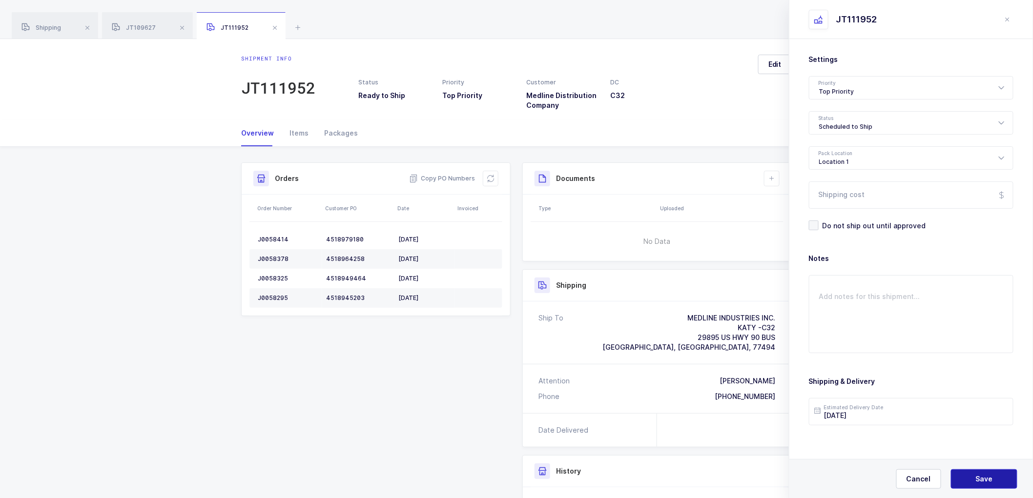
click at [989, 479] on span "Save" at bounding box center [984, 479] width 17 height 10
click at [770, 174] on button at bounding box center [772, 179] width 16 height 16
click at [785, 205] on li "Create Document" at bounding box center [804, 207] width 73 height 16
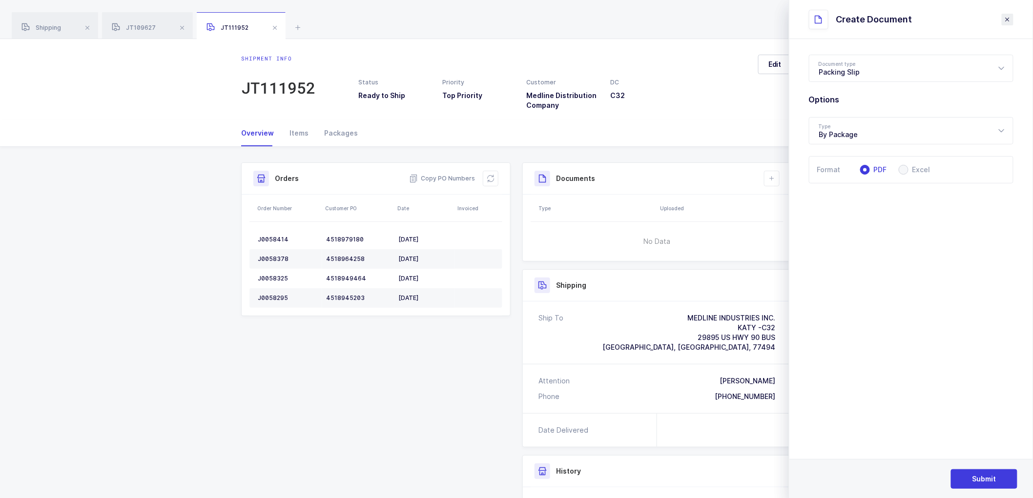
click at [1005, 17] on icon "close drawer" at bounding box center [1007, 20] width 8 height 8
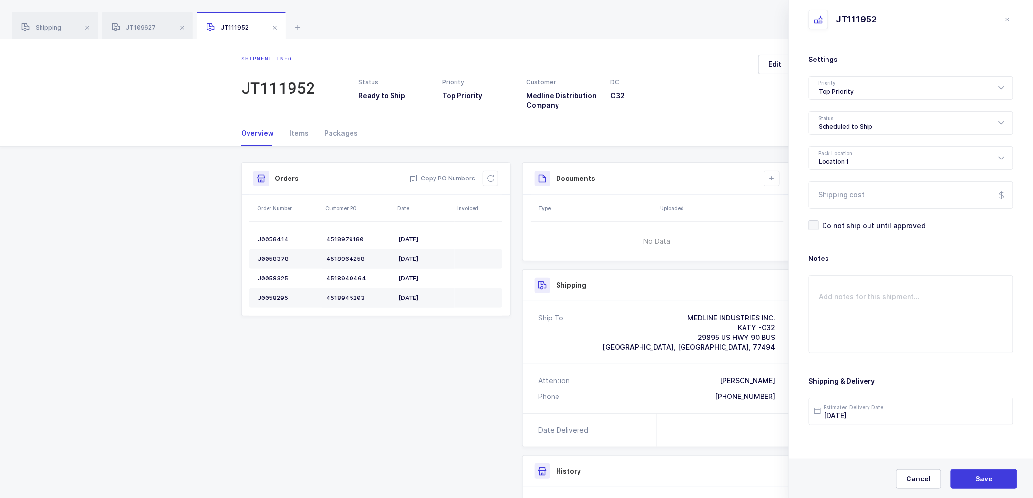
scroll to position [36, 0]
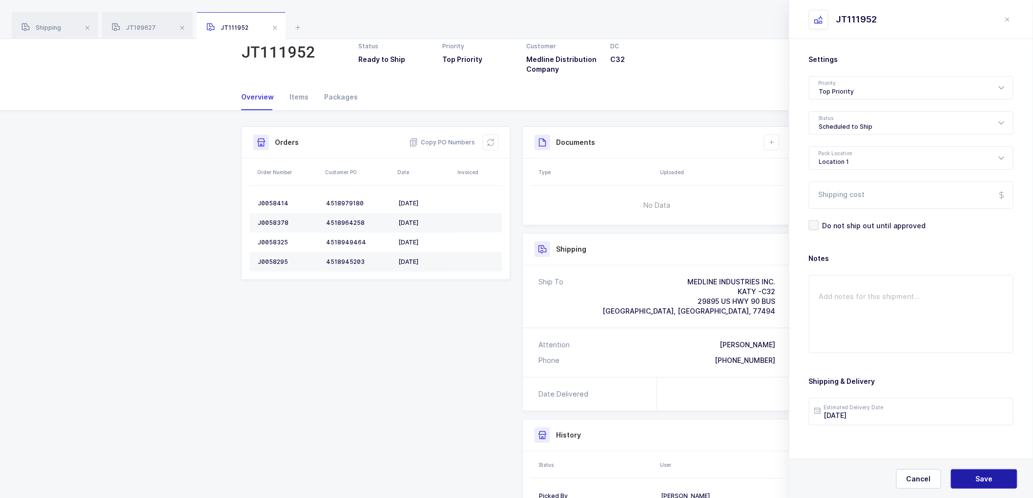
click at [971, 475] on button "Save" at bounding box center [984, 480] width 66 height 20
click at [1012, 20] on div at bounding box center [1014, 21] width 8 height 9
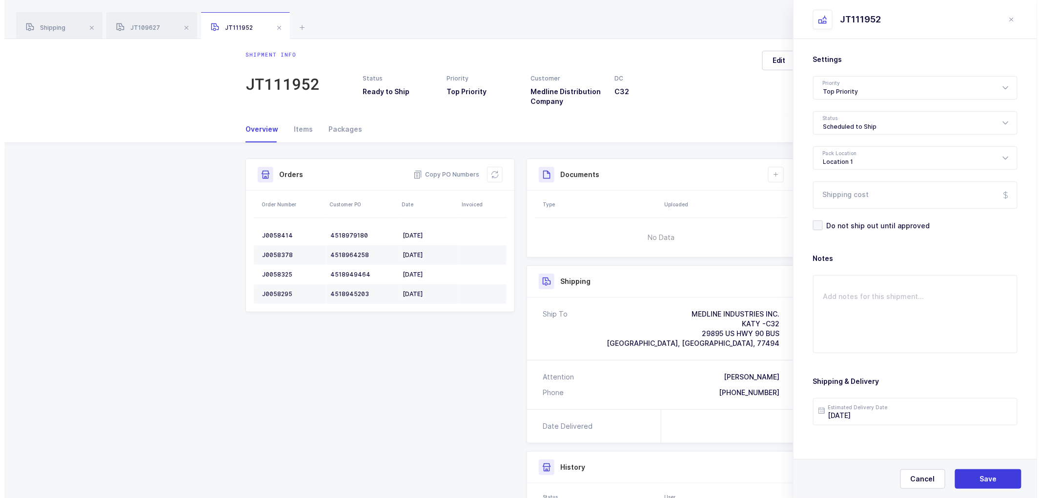
scroll to position [0, 0]
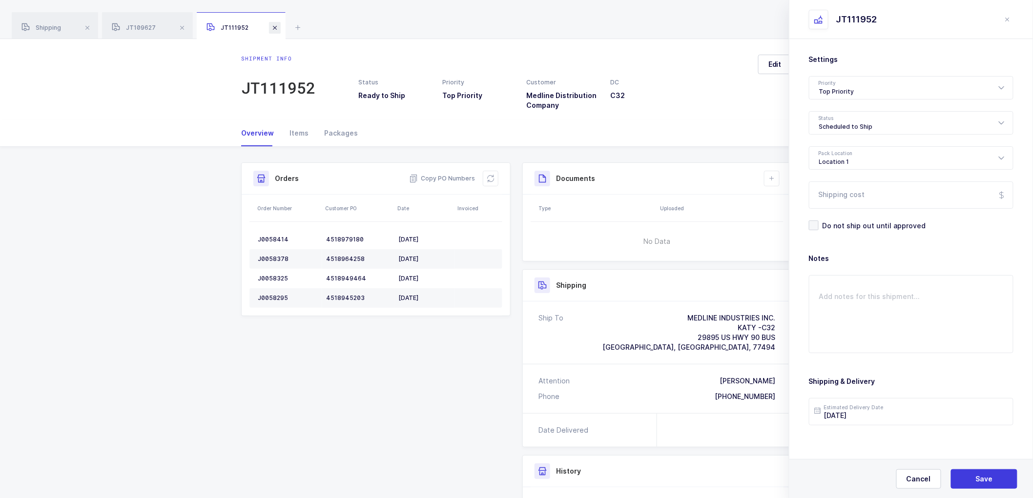
drag, startPoint x: 138, startPoint y: 25, endPoint x: 280, endPoint y: 31, distance: 142.6
click at [138, 25] on span "JT109627" at bounding box center [134, 27] width 44 height 7
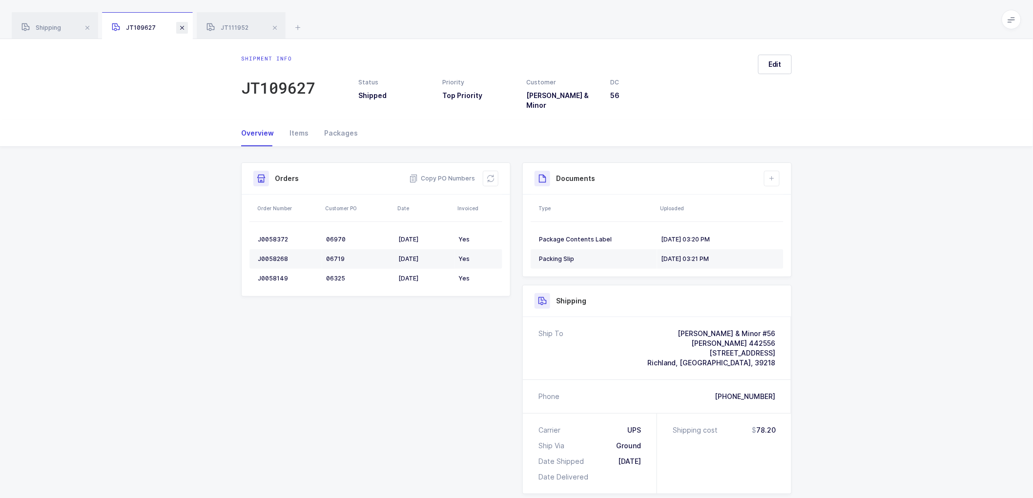
click at [179, 28] on span at bounding box center [182, 28] width 12 height 12
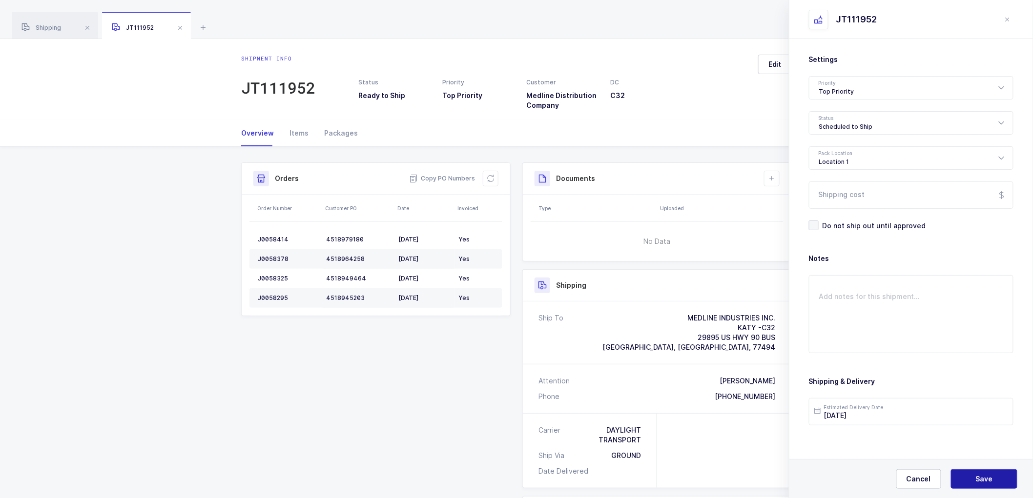
click at [997, 477] on button "Save" at bounding box center [984, 480] width 66 height 20
click at [768, 176] on icon at bounding box center [772, 179] width 8 height 8
click at [793, 207] on li "Create Document" at bounding box center [804, 207] width 73 height 16
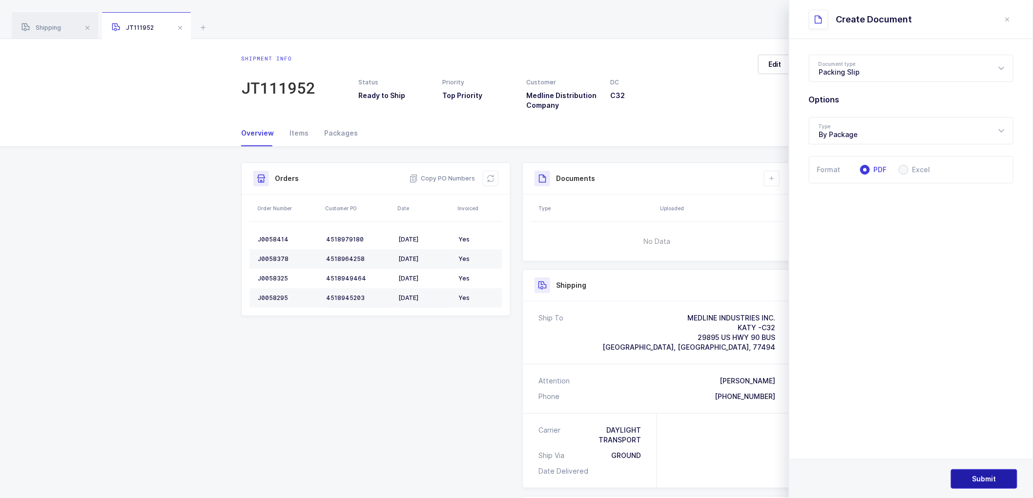
click at [972, 480] on span "Submit" at bounding box center [984, 479] width 24 height 10
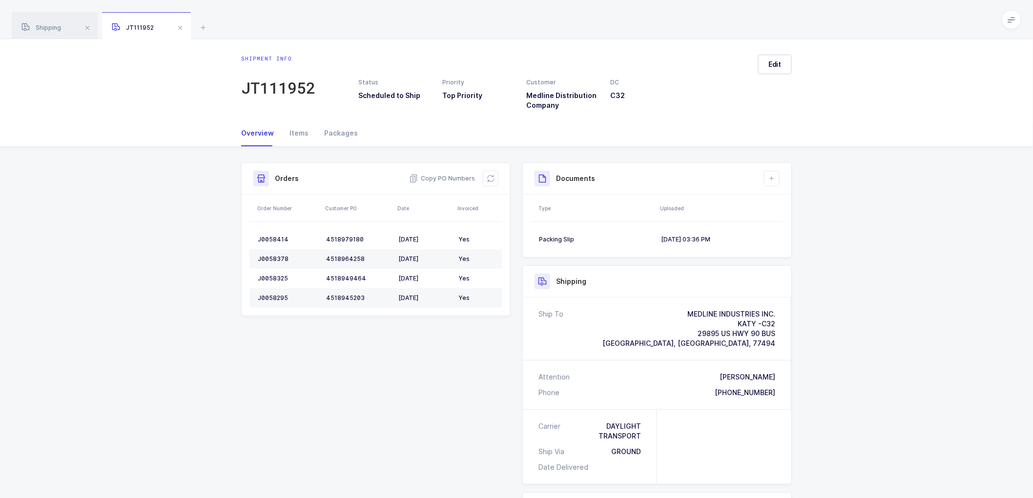
click at [872, 242] on div "Shipment Info Shipment Number JT111952 Status Scheduled to Ship Priority Top Pr…" at bounding box center [516, 413] width 1033 height 533
click at [184, 27] on span at bounding box center [180, 28] width 12 height 12
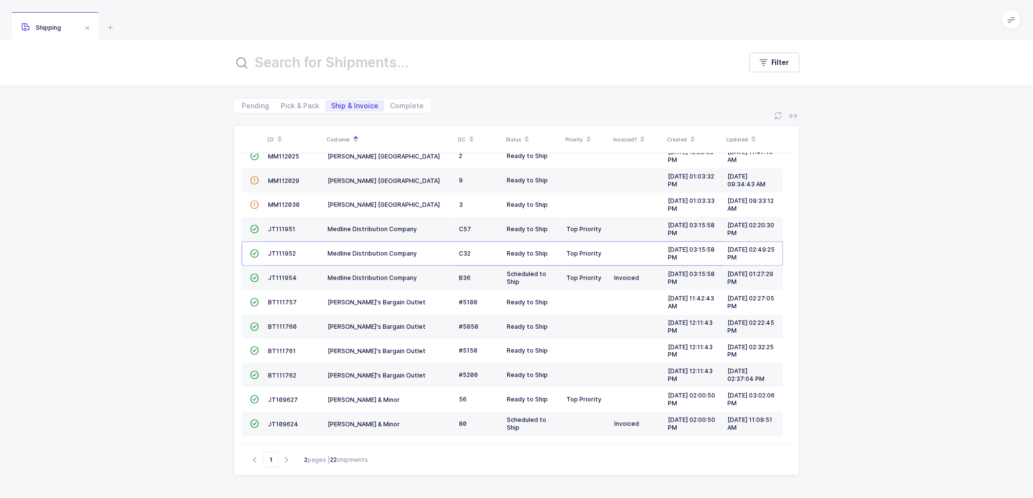
scroll to position [194, 0]
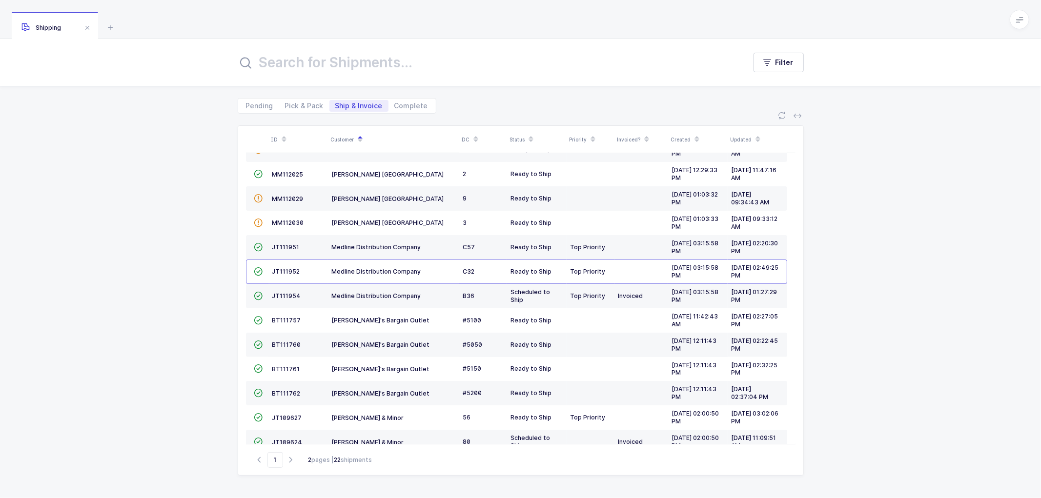
drag, startPoint x: 229, startPoint y: 30, endPoint x: 184, endPoint y: 170, distance: 147.3
click at [217, 73] on div "Shipping Filter Pending Pick & Pack Ship & Invoice Complete ID Customer DC Stat…" at bounding box center [520, 249] width 1041 height 498
click at [169, 206] on div "ID Customer DC Status Priority Invoiced? Created Updated  BT104009 Absolute Me…" at bounding box center [520, 306] width 1041 height 385
click at [287, 247] on span "JT111951" at bounding box center [285, 247] width 27 height 7
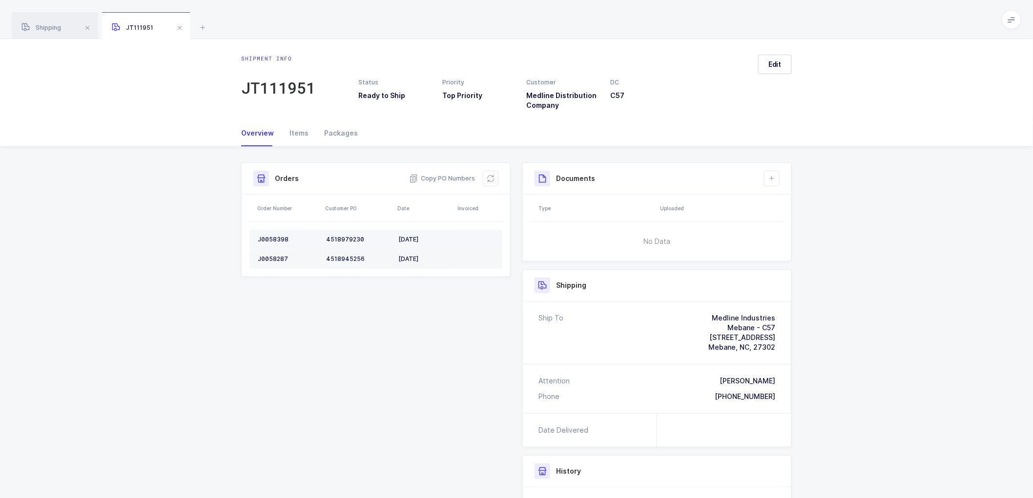
click at [273, 238] on div "J0058398" at bounding box center [288, 240] width 61 height 8
click at [273, 237] on div "J0058398" at bounding box center [288, 240] width 61 height 8
click at [279, 259] on div "J0058287" at bounding box center [288, 259] width 61 height 8
drag, startPoint x: 489, startPoint y: 179, endPoint x: 504, endPoint y: 172, distance: 16.8
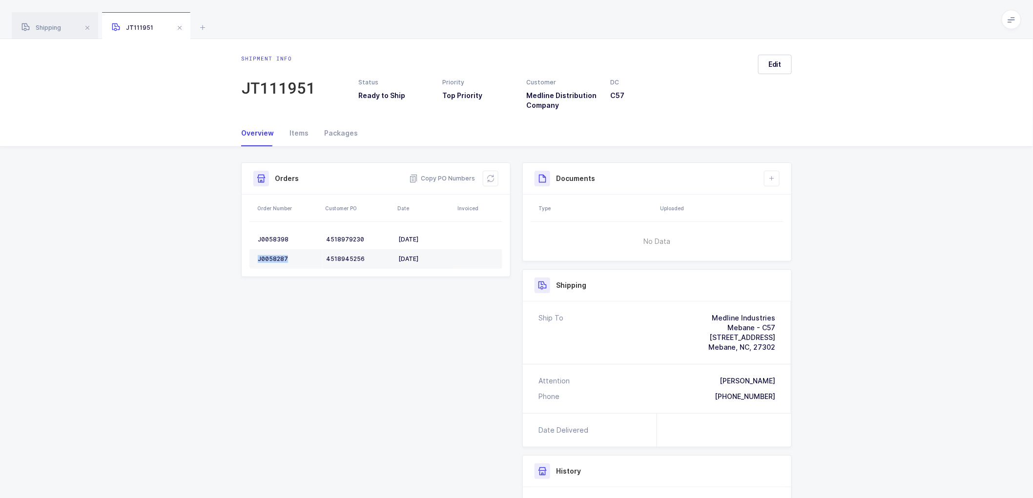
click at [489, 179] on icon at bounding box center [491, 179] width 8 height 8
drag, startPoint x: 759, startPoint y: 62, endPoint x: 765, endPoint y: 62, distance: 6.3
click at [765, 62] on button "Edit" at bounding box center [775, 65] width 34 height 20
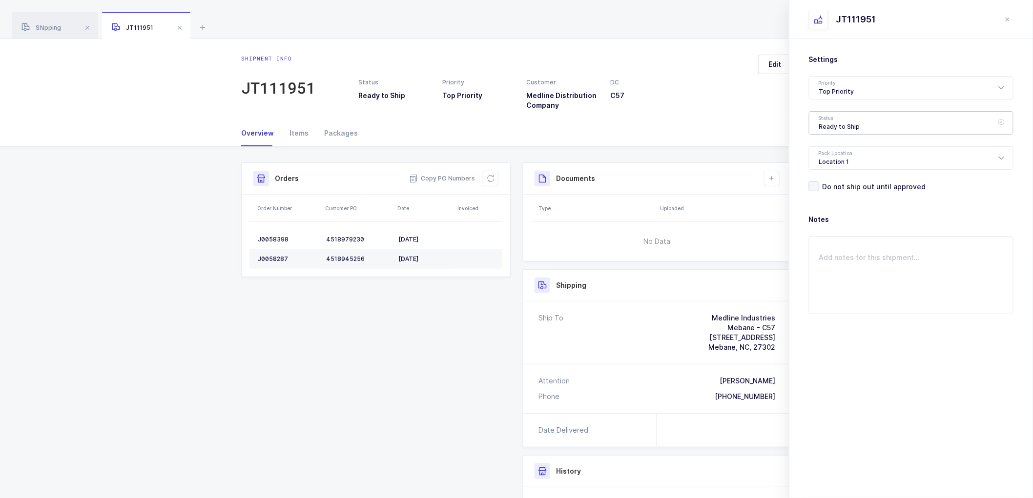
click at [834, 120] on div "Ready to Ship" at bounding box center [911, 122] width 205 height 23
click at [834, 182] on span "Scheduled to Ship" at bounding box center [850, 182] width 62 height 8
type input "Scheduled to Ship"
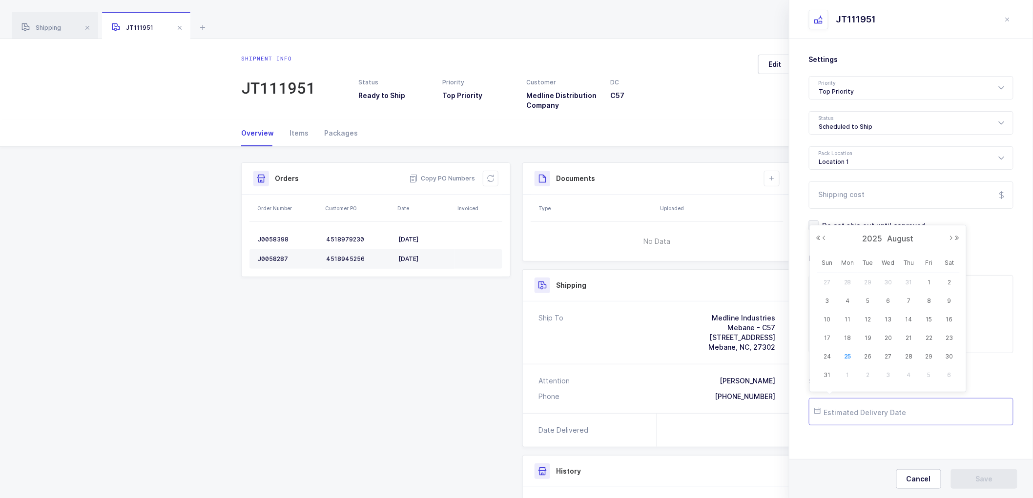
click at [840, 409] on input "text" at bounding box center [911, 411] width 205 height 27
click at [885, 354] on span "27" at bounding box center [888, 357] width 12 height 12
type input "[DATE]"
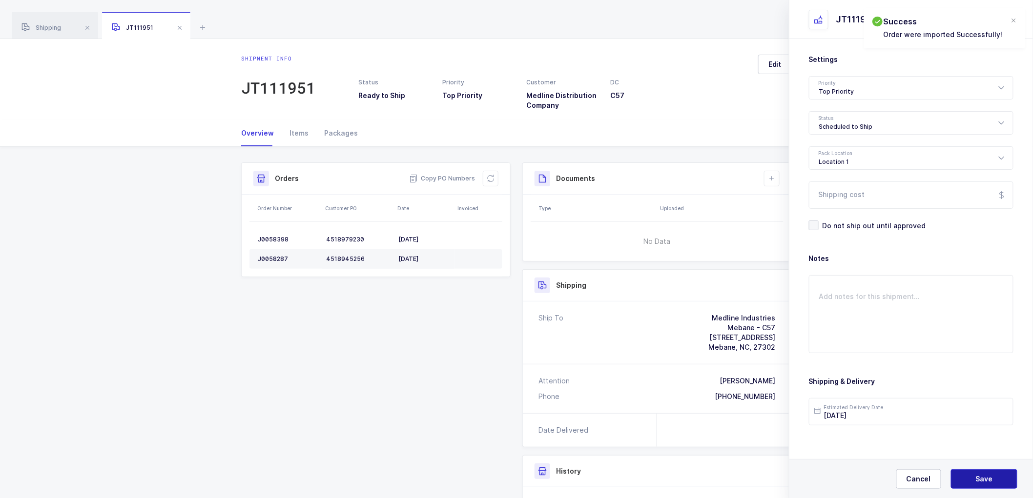
click at [977, 477] on span "Save" at bounding box center [984, 479] width 17 height 10
click at [774, 179] on button at bounding box center [772, 179] width 16 height 16
click at [794, 204] on li "Create Document" at bounding box center [804, 207] width 73 height 16
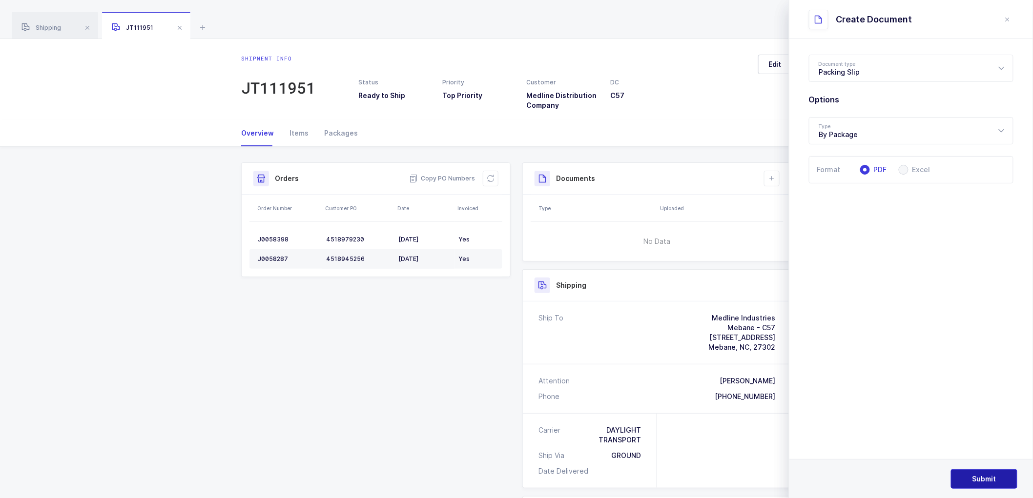
click at [978, 480] on span "Submit" at bounding box center [984, 479] width 24 height 10
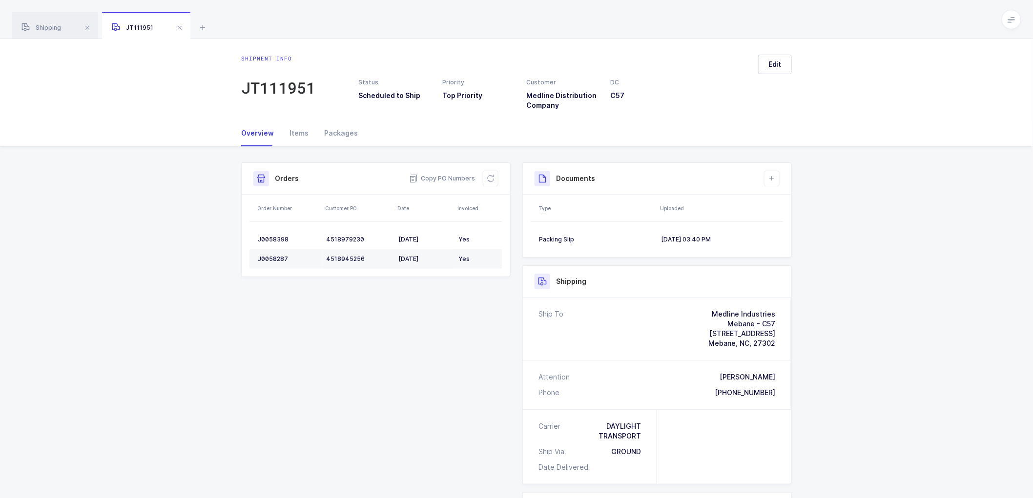
drag, startPoint x: 50, startPoint y: 28, endPoint x: 309, endPoint y: 90, distance: 266.0
click at [51, 27] on span "Shipping" at bounding box center [41, 27] width 40 height 7
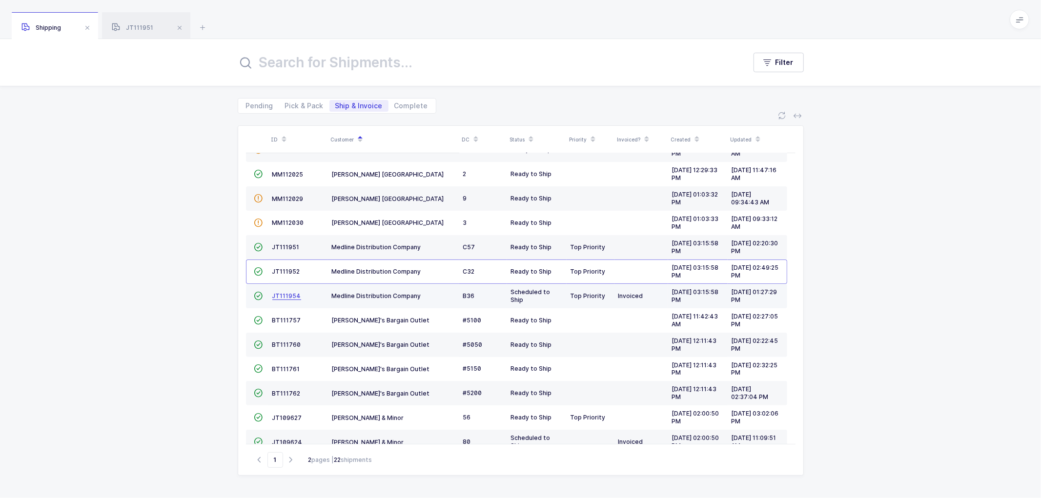
click at [285, 295] on span "JT111954" at bounding box center [286, 295] width 29 height 7
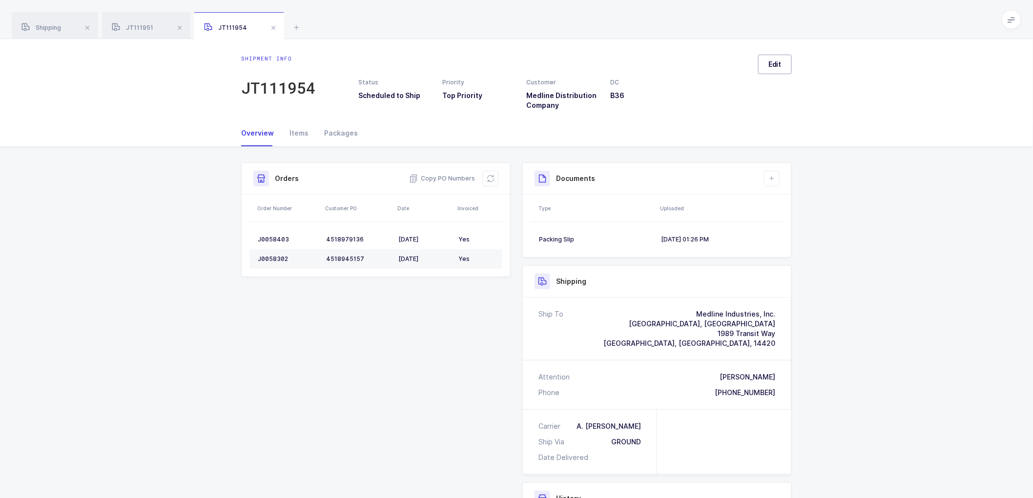
click at [775, 60] on span "Edit" at bounding box center [774, 65] width 13 height 10
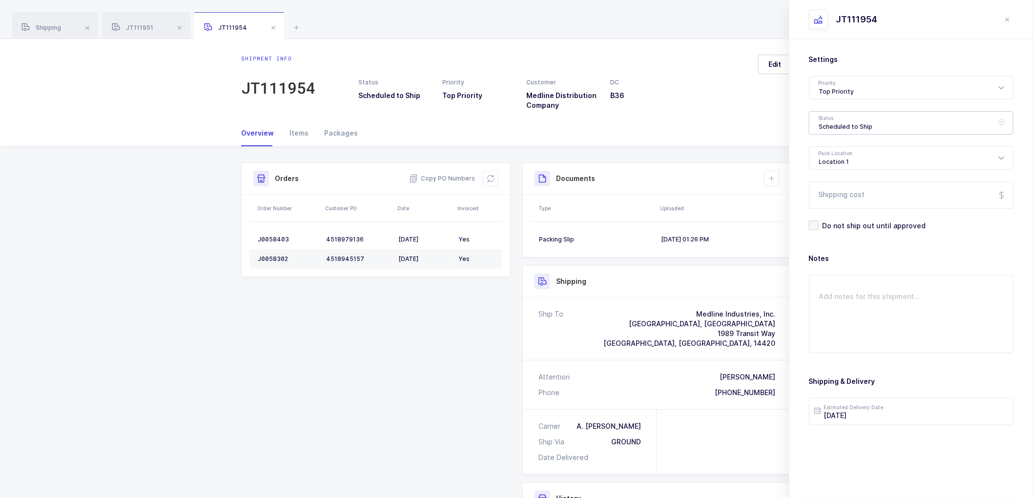
click at [843, 121] on div "Scheduled to Ship" at bounding box center [911, 122] width 205 height 23
click at [836, 196] on span "Shipped" at bounding box center [833, 198] width 28 height 8
type input "Shipped"
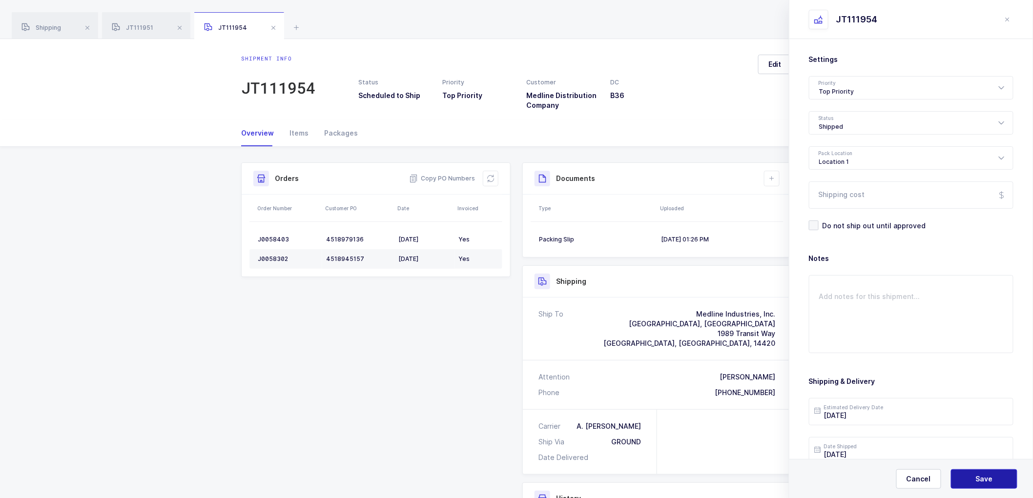
click at [979, 473] on button "Save" at bounding box center [984, 480] width 66 height 20
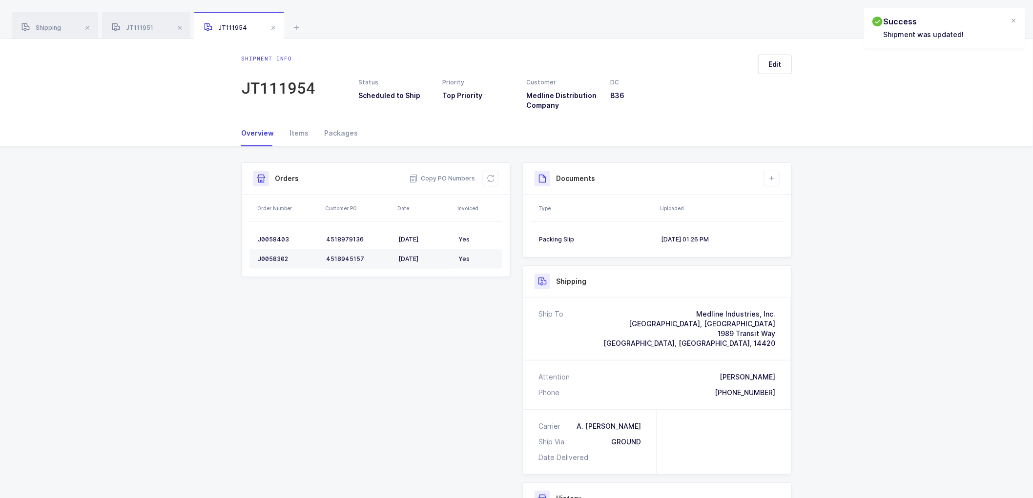
drag, startPoint x: 768, startPoint y: 172, endPoint x: 788, endPoint y: 191, distance: 27.3
click at [769, 172] on button at bounding box center [772, 179] width 16 height 16
click at [769, 178] on icon at bounding box center [772, 179] width 8 height 8
click at [773, 177] on icon at bounding box center [772, 179] width 8 height 8
click at [793, 221] on li "Upload Document" at bounding box center [804, 222] width 73 height 16
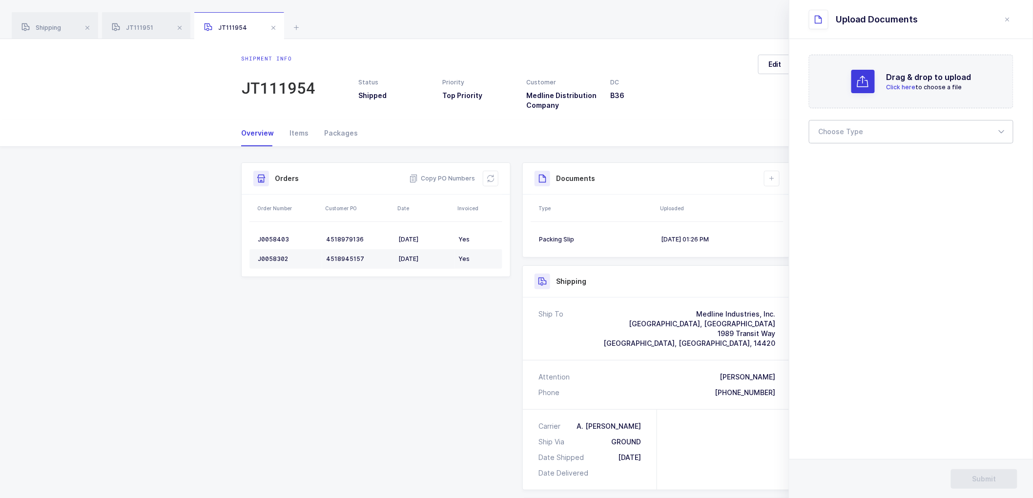
drag, startPoint x: 860, startPoint y: 133, endPoint x: 843, endPoint y: 166, distance: 37.3
click at [860, 133] on div at bounding box center [911, 131] width 205 height 23
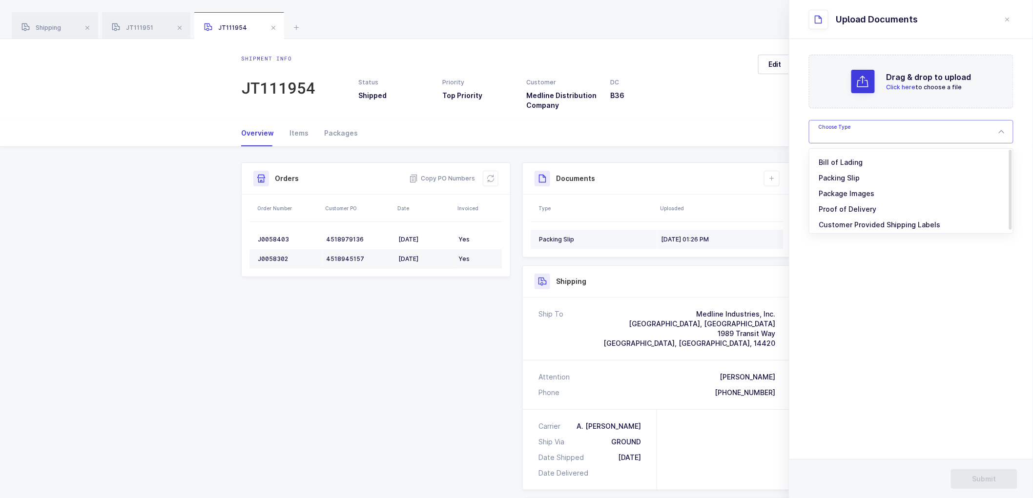
drag, startPoint x: 838, startPoint y: 161, endPoint x: 782, endPoint y: 242, distance: 98.3
click at [838, 163] on span "Bill of Lading" at bounding box center [841, 162] width 44 height 8
type input "Bill of Lading"
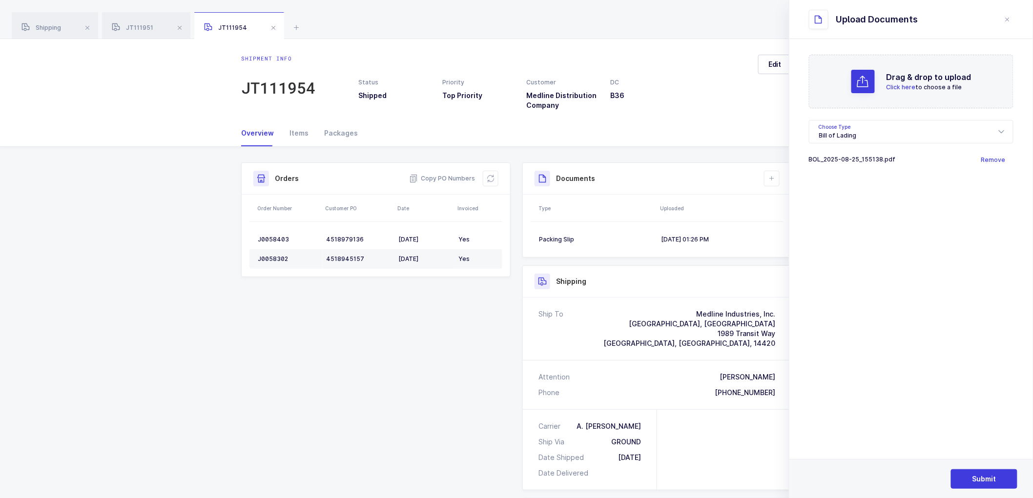
click at [552, 328] on div "Ship To" at bounding box center [550, 328] width 25 height 39
drag, startPoint x: 767, startPoint y: 87, endPoint x: 765, endPoint y: 99, distance: 11.9
click at [764, 99] on div "Edit" at bounding box center [770, 83] width 41 height 56
click at [482, 330] on div "Shipment Info Shipment Number JT111954 Status Shipped Priority Top Priority Cus…" at bounding box center [516, 402] width 562 height 478
click at [220, 230] on div "Shipment Info Shipment Number JT111954 Status Shipped Priority Top Priority Cus…" at bounding box center [516, 405] width 1033 height 517
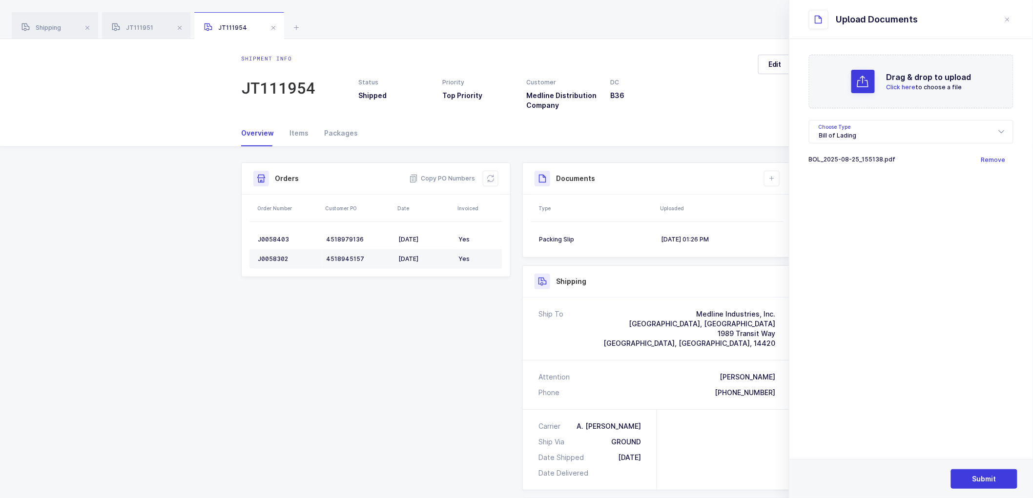
drag, startPoint x: 222, startPoint y: 261, endPoint x: 229, endPoint y: 222, distance: 40.2
click at [223, 260] on div "Shipment Info Shipment Number JT111954 Status Shipped Priority Top Priority Cus…" at bounding box center [516, 405] width 1033 height 517
click at [229, 221] on div "Shipment Info Shipment Number JT111954 Status Shipped Priority Top Priority Cus…" at bounding box center [516, 405] width 1033 height 517
click at [227, 252] on div "Shipment Info Shipment Number JT111954 Status Shipped Priority Top Priority Cus…" at bounding box center [516, 405] width 1033 height 517
click at [230, 270] on div "Shipment Info Shipment Number JT111954 Status Shipped Priority Top Priority Cus…" at bounding box center [516, 405] width 1033 height 517
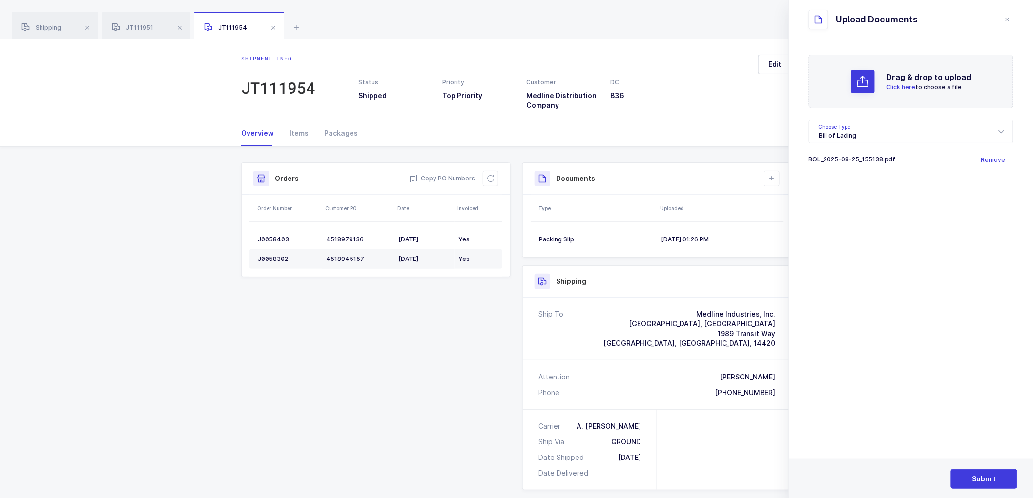
drag, startPoint x: 233, startPoint y: 244, endPoint x: 232, endPoint y: 233, distance: 10.8
click at [233, 243] on div "Shipment Info Shipment Number JT111954 Status Shipped Priority Top Priority Cus…" at bounding box center [516, 405] width 566 height 517
drag, startPoint x: 232, startPoint y: 230, endPoint x: 227, endPoint y: 250, distance: 21.1
click at [230, 238] on div "Shipment Info Shipment Number JT111954 Status Shipped Priority Top Priority Cus…" at bounding box center [516, 405] width 1033 height 517
drag, startPoint x: 225, startPoint y: 261, endPoint x: 228, endPoint y: 211, distance: 49.9
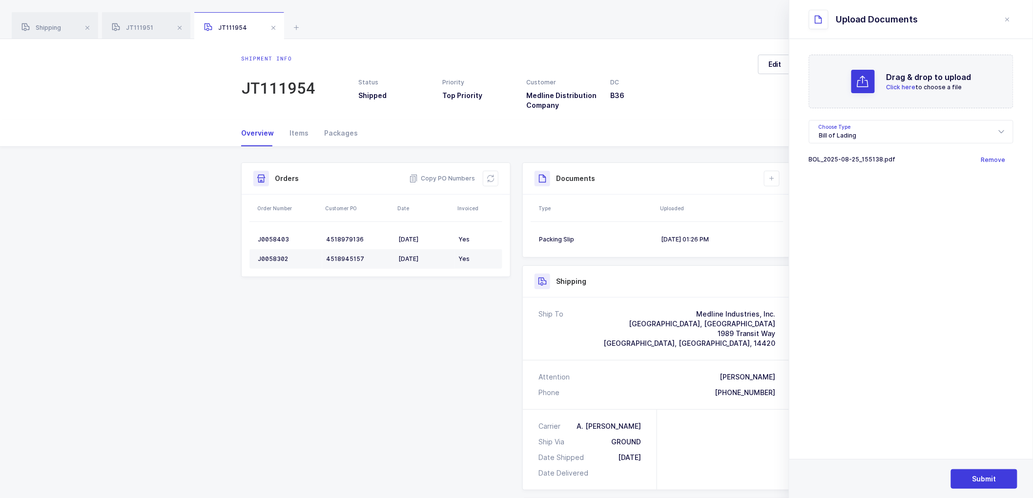
click at [225, 260] on div "Shipment Info Shipment Number JT111954 Status Shipped Priority Top Priority Cus…" at bounding box center [516, 405] width 1033 height 517
click at [225, 224] on div "Shipment Info Shipment Number JT111954 Status Shipped Priority Top Priority Cus…" at bounding box center [516, 405] width 1033 height 517
drag, startPoint x: 225, startPoint y: 233, endPoint x: 223, endPoint y: 266, distance: 33.3
click at [225, 243] on div "Shipment Info Shipment Number JT111954 Status Shipped Priority Top Priority Cus…" at bounding box center [516, 405] width 1033 height 517
click at [983, 473] on button "Submit" at bounding box center [984, 480] width 66 height 20
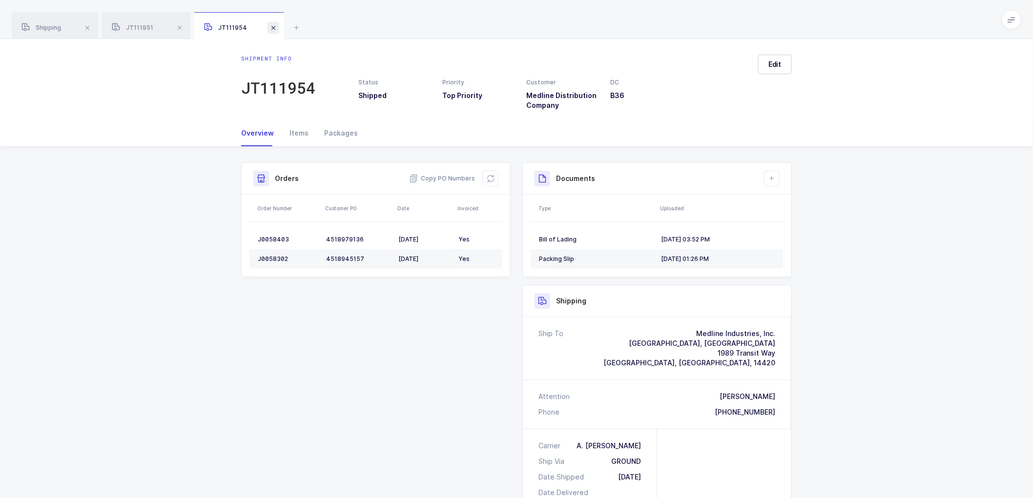
click at [179, 28] on span at bounding box center [180, 28] width 12 height 12
click at [179, 28] on span at bounding box center [181, 28] width 12 height 12
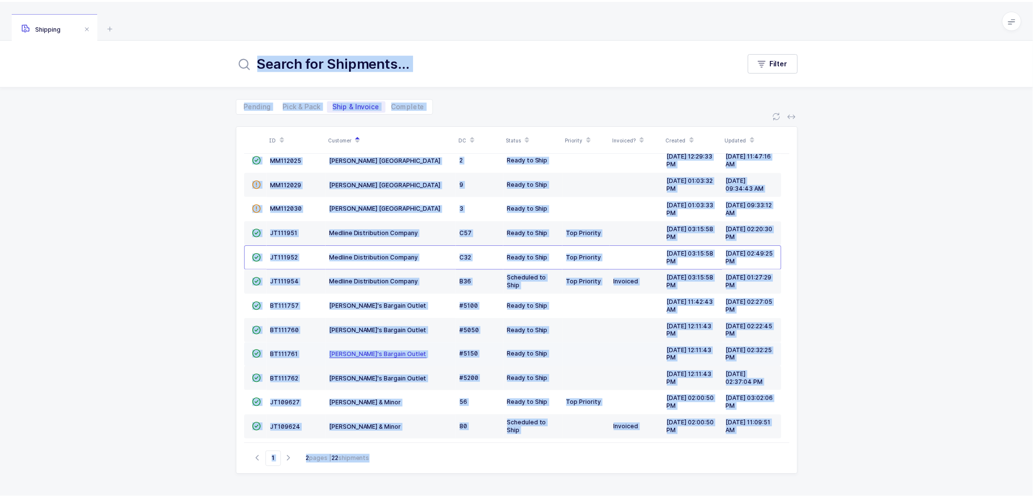
scroll to position [214, 0]
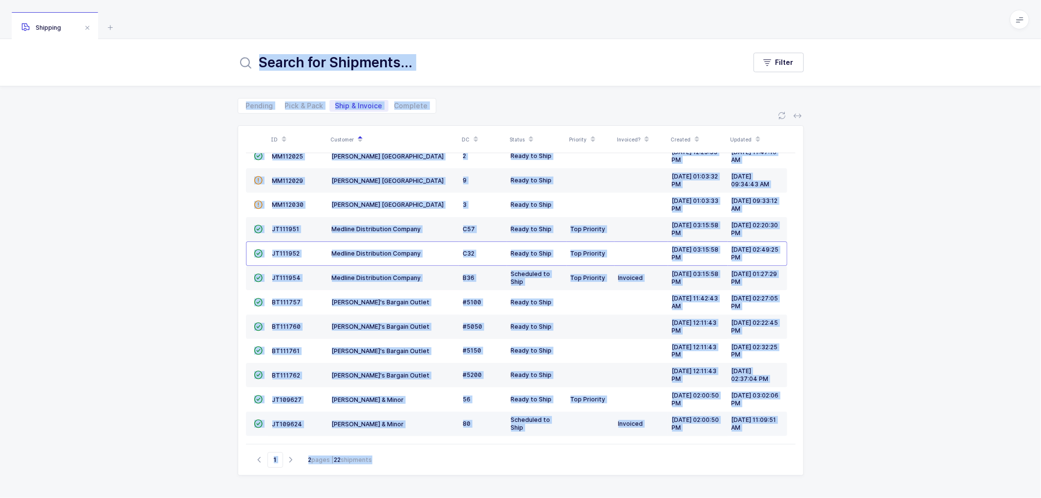
click at [291, 416] on td "JT109624" at bounding box center [298, 424] width 60 height 24
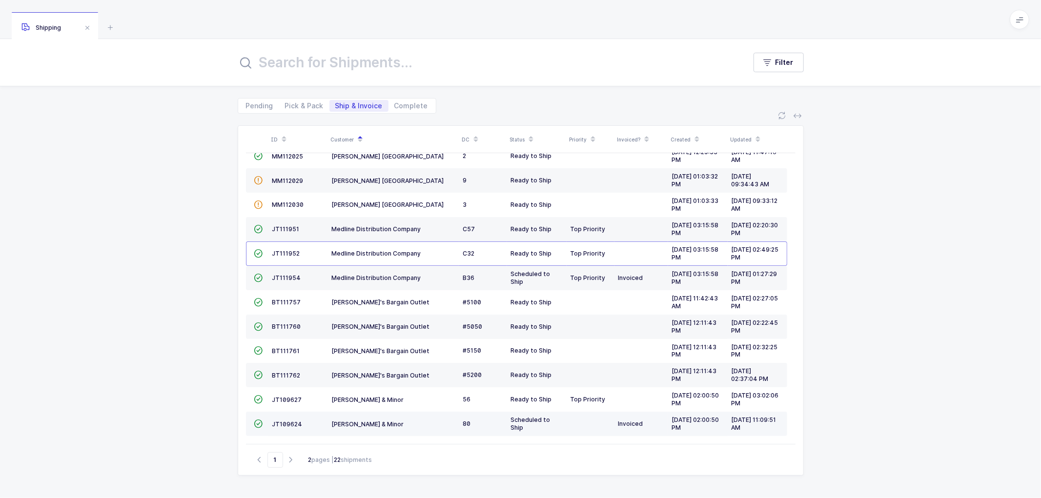
click at [293, 413] on td "JT109624" at bounding box center [298, 424] width 60 height 24
click at [291, 421] on span "JT109624" at bounding box center [287, 424] width 30 height 7
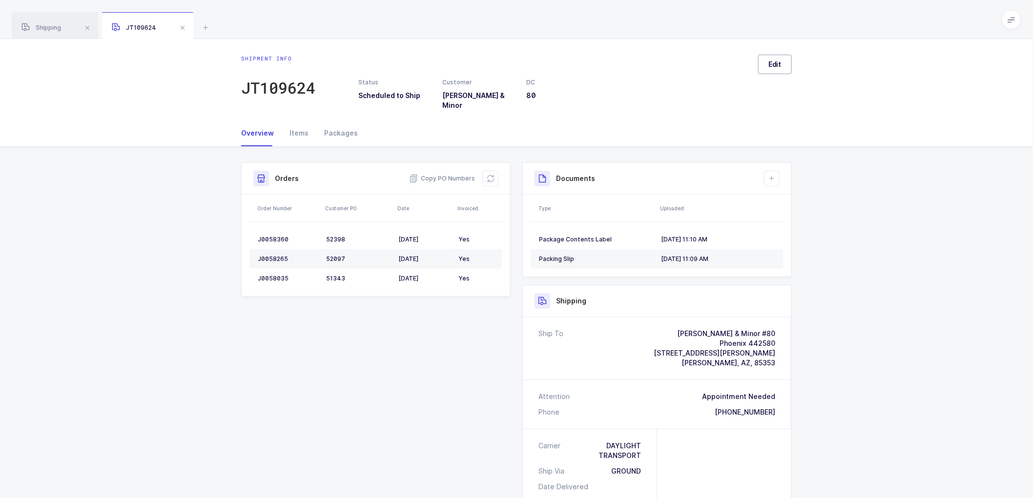
click at [778, 56] on div "Shipment info JT109624 Status Scheduled to Ship Customer [PERSON_NAME] & Minor …" at bounding box center [516, 79] width 1033 height 81
drag, startPoint x: 775, startPoint y: 64, endPoint x: 788, endPoint y: 75, distance: 17.3
click at [775, 63] on span "Edit" at bounding box center [774, 65] width 13 height 10
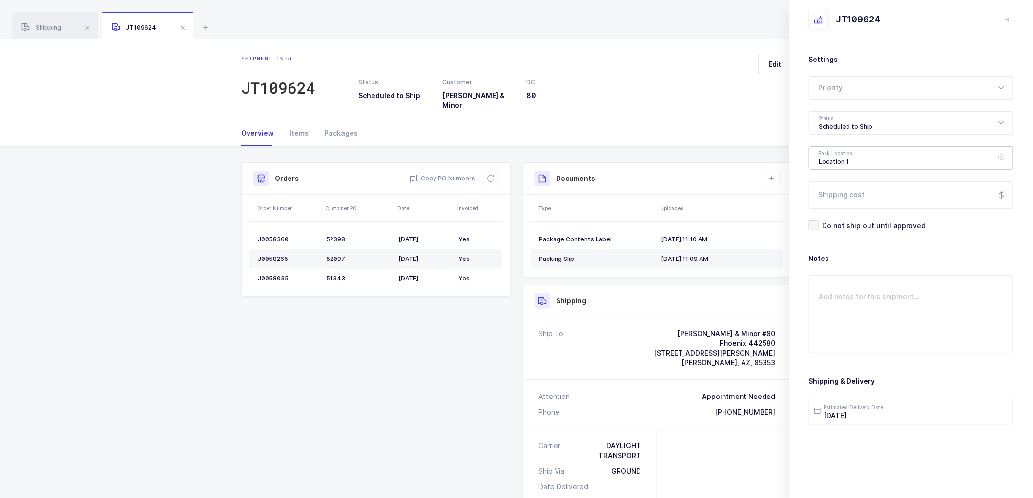
drag, startPoint x: 837, startPoint y: 148, endPoint x: 844, endPoint y: 150, distance: 7.7
click at [840, 149] on div "Location 1" at bounding box center [911, 157] width 205 height 23
click at [843, 126] on div "Scheduled to Ship" at bounding box center [911, 122] width 205 height 23
click at [834, 194] on span "Shipped" at bounding box center [833, 198] width 28 height 8
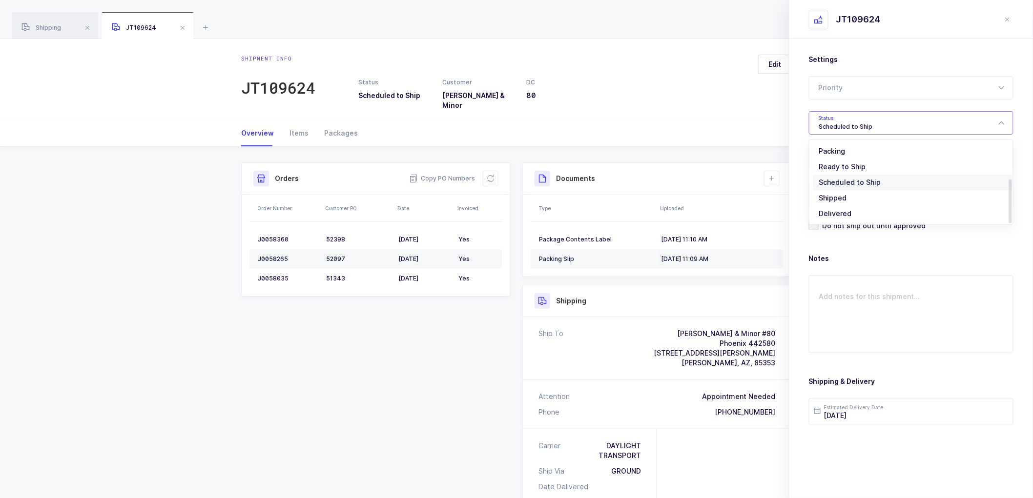
type input "Shipped"
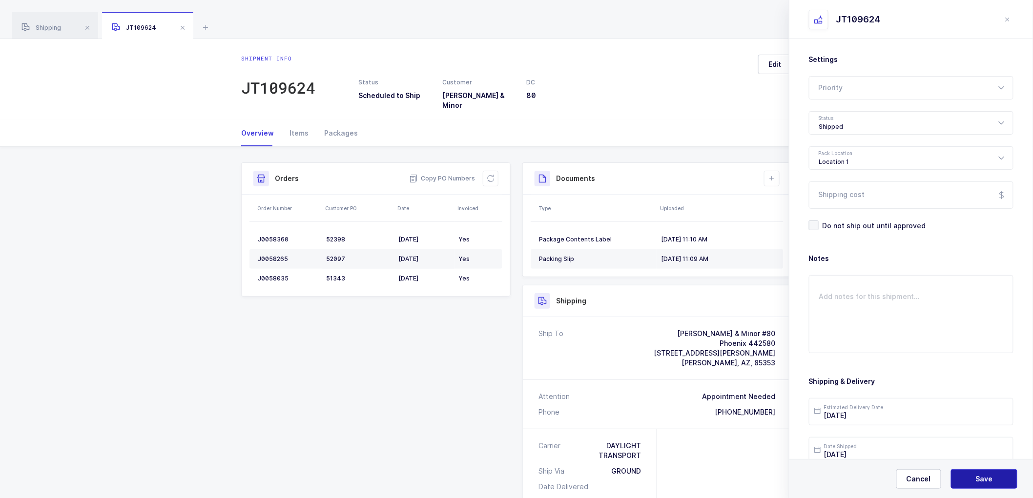
click at [973, 476] on button "Save" at bounding box center [984, 480] width 66 height 20
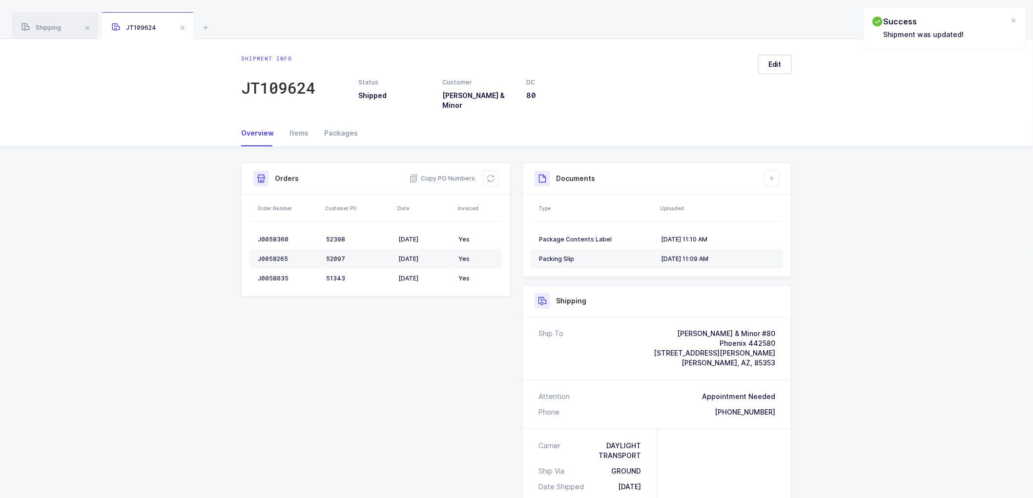
drag, startPoint x: 777, startPoint y: 164, endPoint x: 777, endPoint y: 186, distance: 22.0
click at [778, 171] on button at bounding box center [772, 179] width 16 height 16
click at [785, 213] on li "Upload Document" at bounding box center [804, 215] width 73 height 16
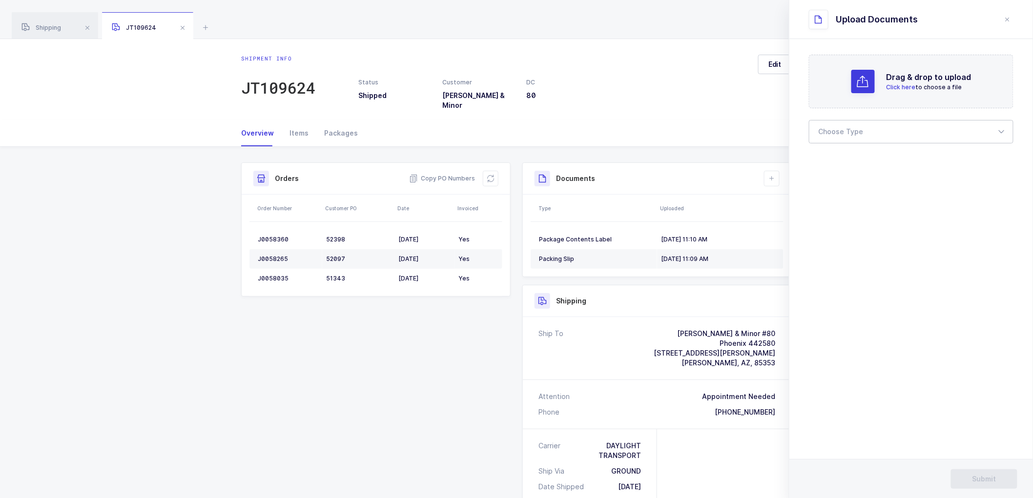
drag, startPoint x: 838, startPoint y: 125, endPoint x: 837, endPoint y: 130, distance: 4.9
click at [838, 127] on div at bounding box center [911, 131] width 205 height 23
click at [833, 161] on span "Bill of Lading" at bounding box center [841, 162] width 44 height 8
type input "Bill of Lading"
click at [988, 477] on span "Submit" at bounding box center [984, 479] width 24 height 10
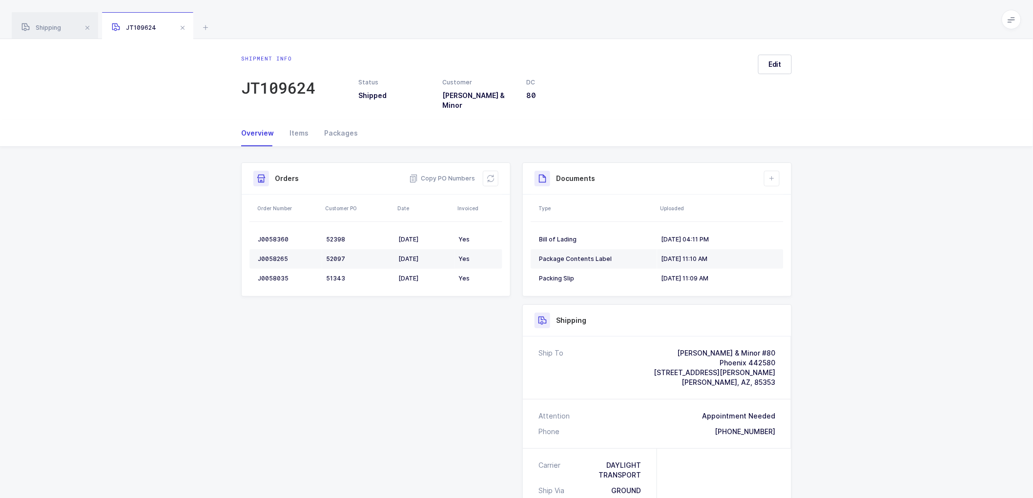
drag, startPoint x: 955, startPoint y: 307, endPoint x: 881, endPoint y: 289, distance: 76.5
click at [955, 307] on div "Shipment Info Shipment Number JT109624 Status Shipped Customer [PERSON_NAME] & …" at bounding box center [516, 430] width 1033 height 566
drag, startPoint x: 47, startPoint y: 27, endPoint x: 259, endPoint y: 65, distance: 215.3
click at [49, 27] on span "Shipping" at bounding box center [41, 27] width 40 height 7
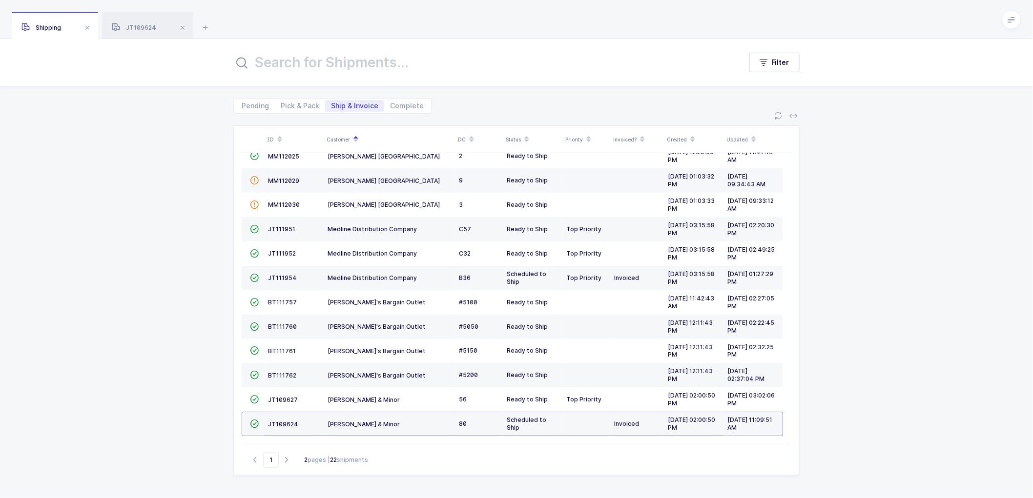
scroll to position [194, 0]
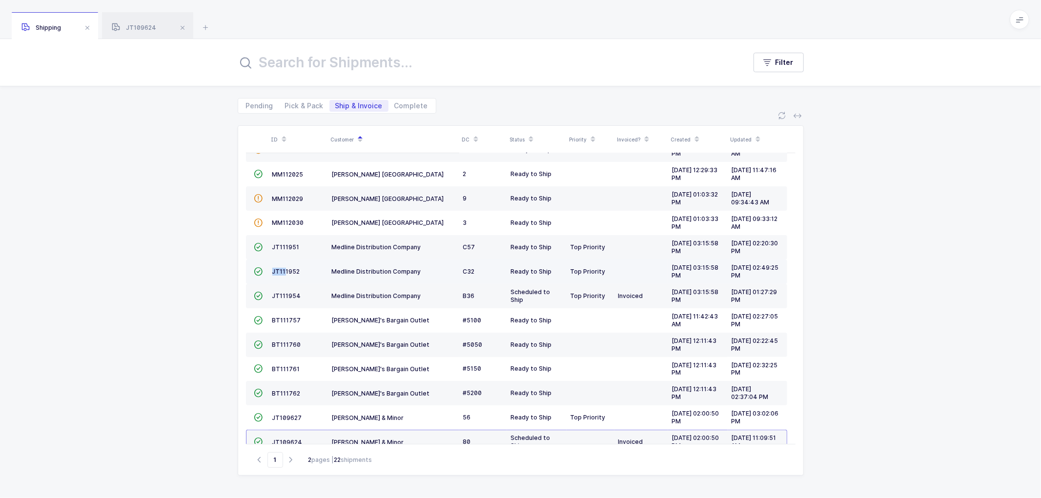
drag, startPoint x: 286, startPoint y: 268, endPoint x: 323, endPoint y: 264, distance: 37.9
click at [287, 267] on td "JT111952" at bounding box center [298, 272] width 60 height 24
click at [287, 269] on span "JT111952" at bounding box center [286, 271] width 28 height 7
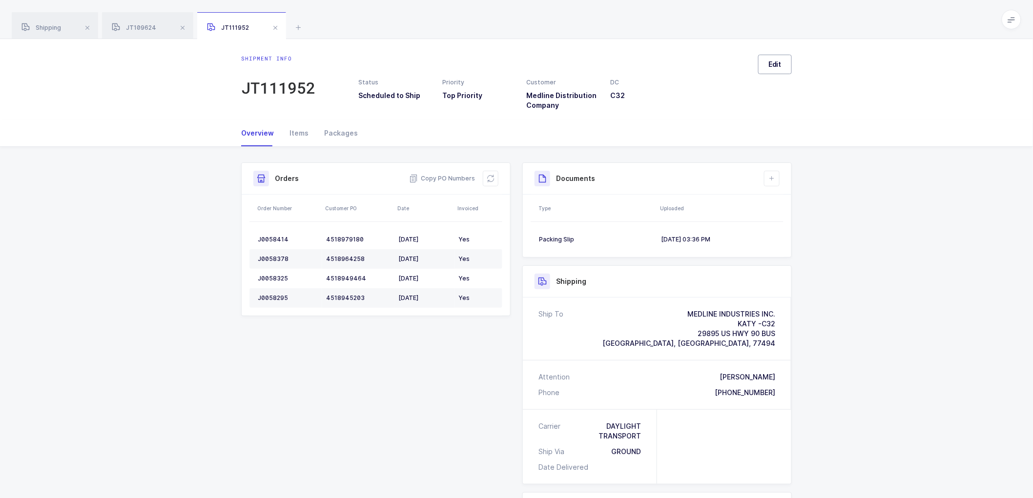
drag, startPoint x: 780, startPoint y: 56, endPoint x: 783, endPoint y: 61, distance: 6.4
click at [781, 59] on button "Edit" at bounding box center [775, 65] width 34 height 20
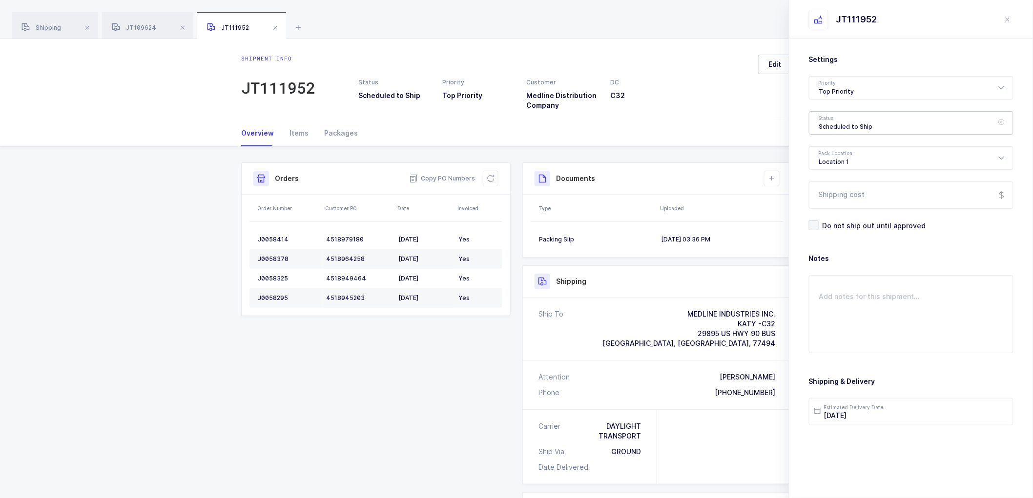
drag, startPoint x: 829, startPoint y: 124, endPoint x: 838, endPoint y: 130, distance: 10.6
click at [829, 123] on div "Scheduled to Ship" at bounding box center [911, 122] width 205 height 23
click at [828, 198] on span "Shipped" at bounding box center [833, 198] width 28 height 8
type input "Shipped"
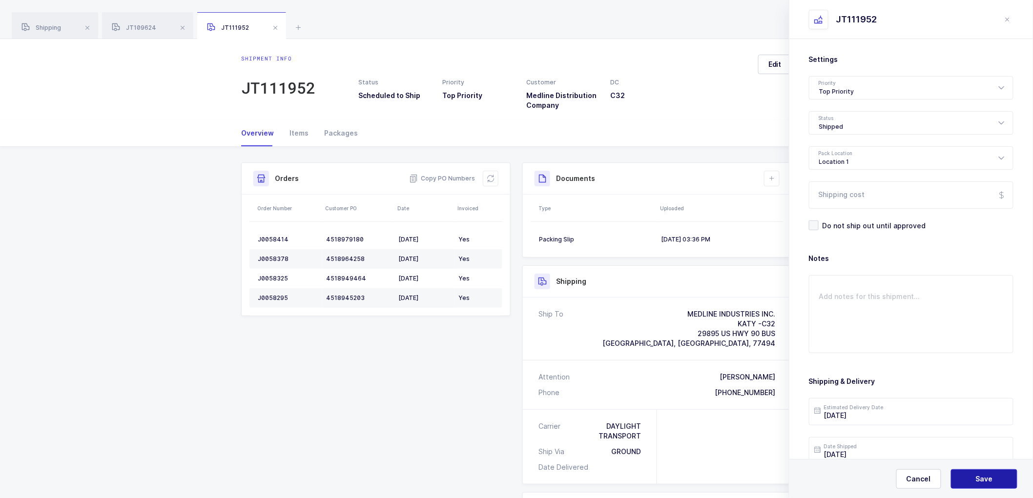
click at [982, 480] on span "Save" at bounding box center [984, 479] width 17 height 10
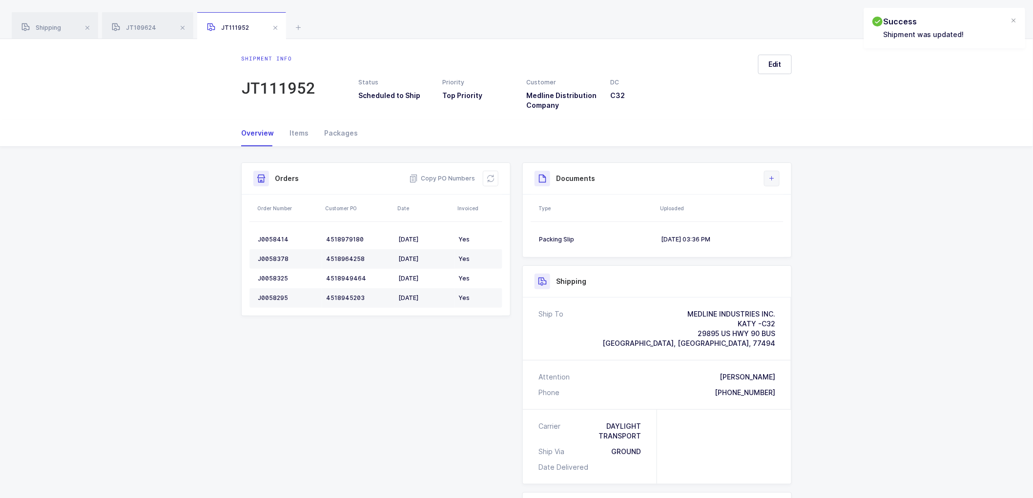
click at [772, 177] on icon at bounding box center [772, 179] width 8 height 8
click at [797, 224] on li "Upload Document" at bounding box center [804, 222] width 73 height 16
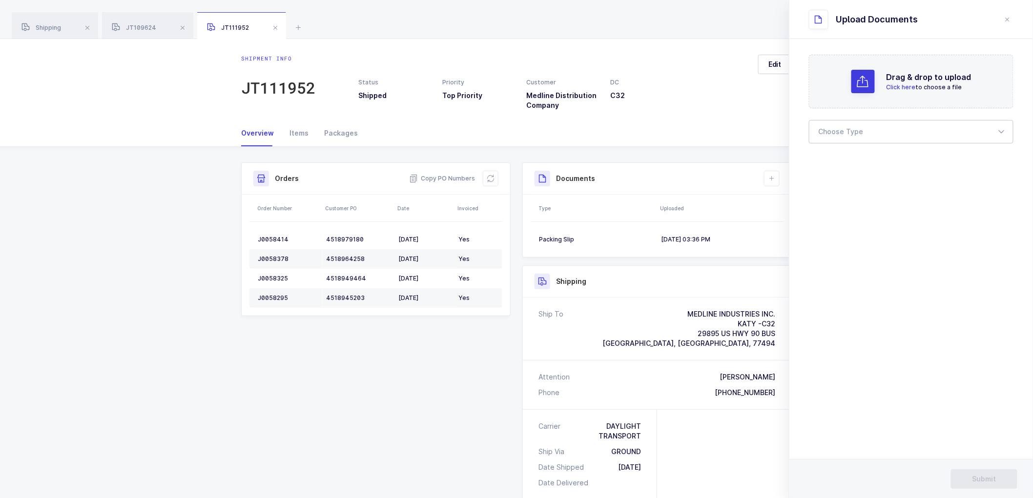
click at [841, 140] on div at bounding box center [911, 131] width 205 height 23
drag, startPoint x: 841, startPoint y: 159, endPoint x: 1006, endPoint y: 170, distance: 165.3
click at [841, 159] on span "Bill of Lading" at bounding box center [841, 162] width 44 height 8
type input "Bill of Lading"
click at [987, 475] on span "Submit" at bounding box center [984, 479] width 24 height 10
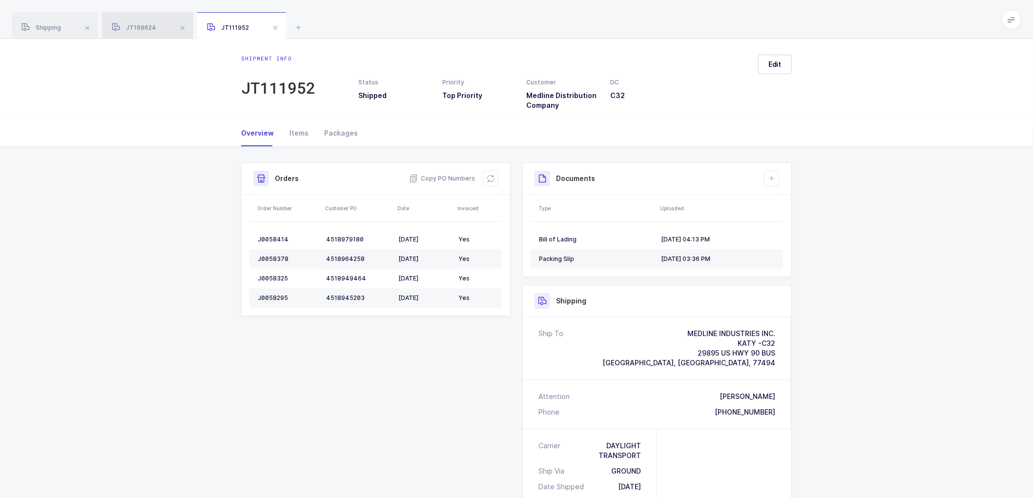
drag, startPoint x: 64, startPoint y: 20, endPoint x: 149, endPoint y: 35, distance: 86.6
click at [65, 20] on div "Shipping" at bounding box center [55, 25] width 86 height 27
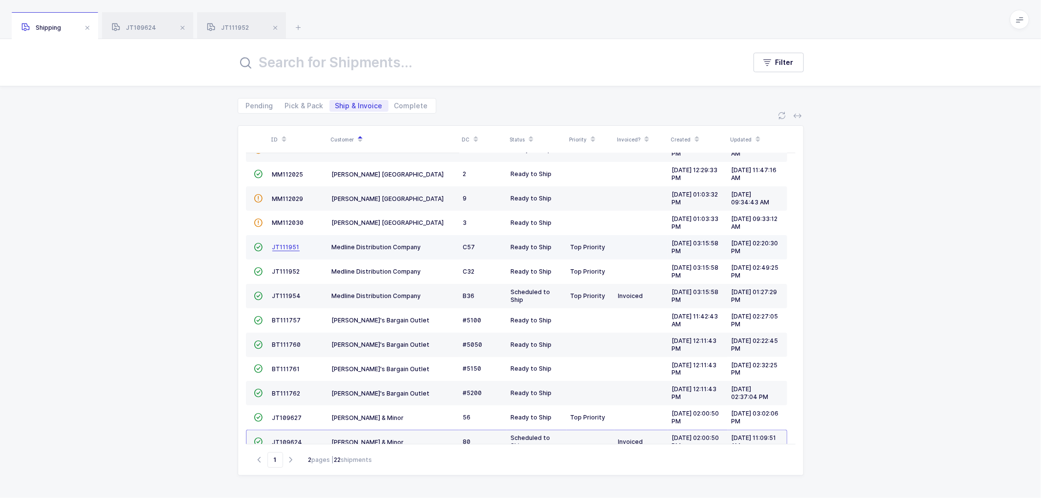
click at [294, 246] on span "JT111951" at bounding box center [285, 247] width 27 height 7
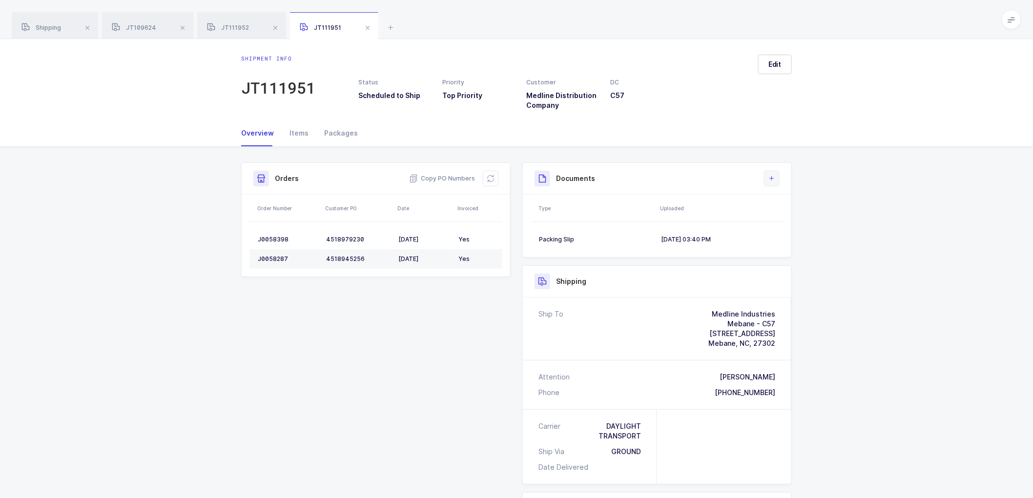
click at [770, 176] on icon at bounding box center [772, 179] width 8 height 8
click at [774, 64] on span "Edit" at bounding box center [774, 65] width 13 height 10
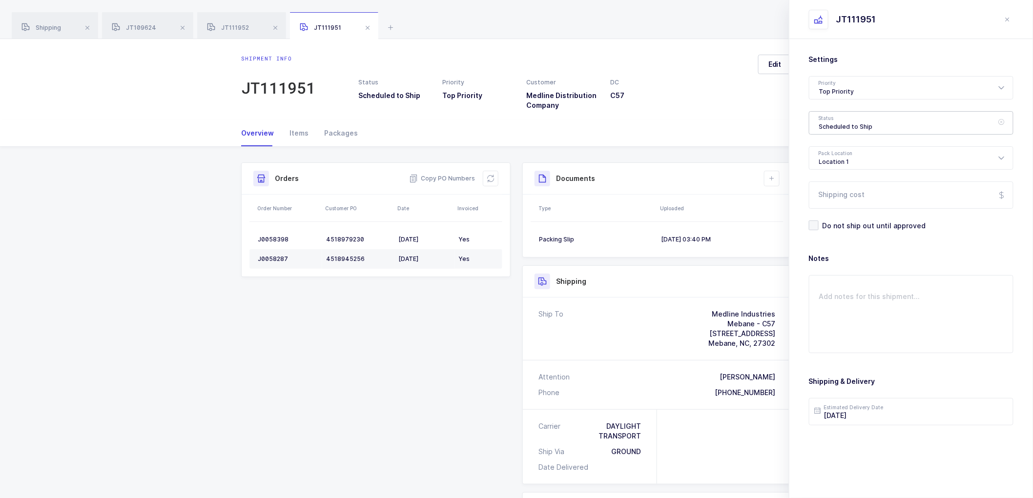
click at [839, 122] on div "Scheduled to Ship" at bounding box center [911, 122] width 205 height 23
click at [831, 199] on span "Shipped" at bounding box center [833, 198] width 28 height 8
type input "Shipped"
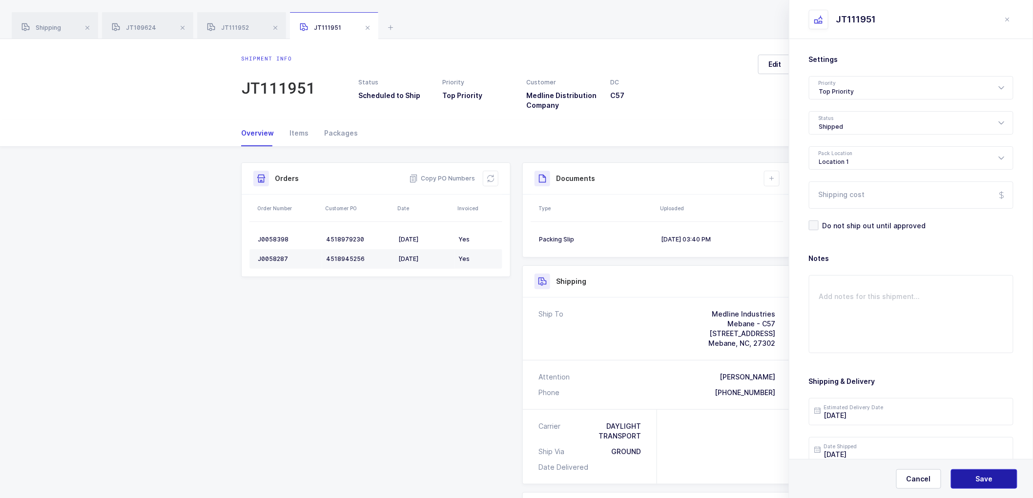
click at [981, 479] on span "Save" at bounding box center [984, 479] width 17 height 10
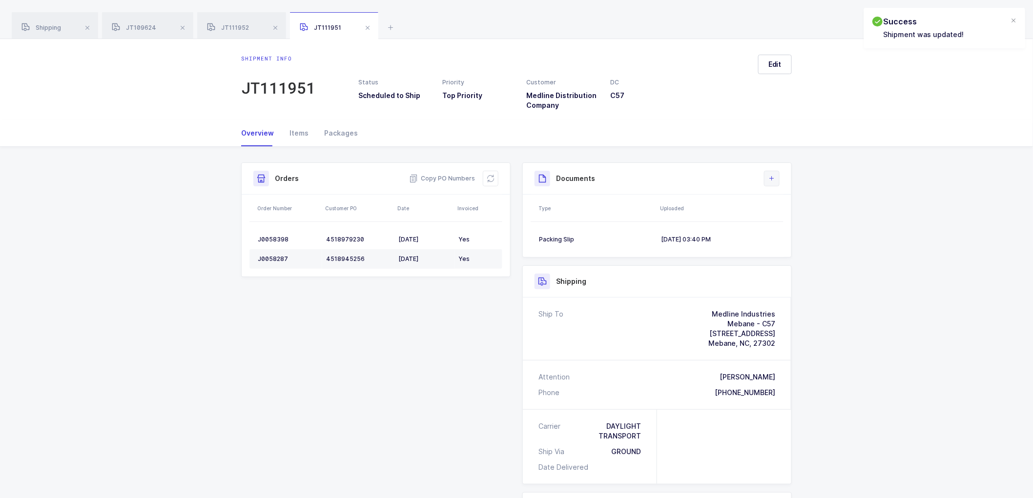
click at [773, 178] on icon at bounding box center [772, 179] width 8 height 8
click at [797, 225] on li "Upload Document" at bounding box center [804, 222] width 73 height 16
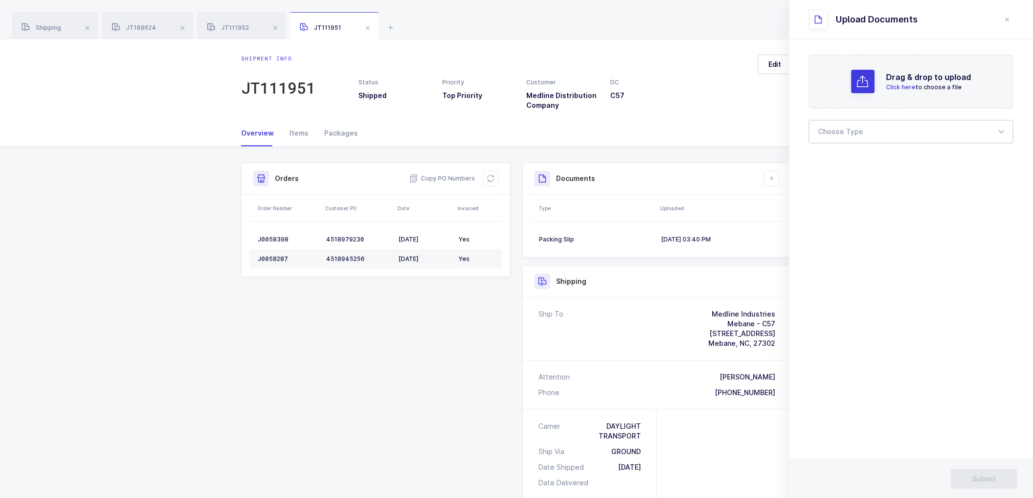
click at [835, 132] on div at bounding box center [911, 131] width 205 height 23
click at [842, 159] on span "Bill of Lading" at bounding box center [841, 162] width 44 height 8
type input "Bill of Lading"
click at [991, 476] on span "Submit" at bounding box center [984, 479] width 24 height 10
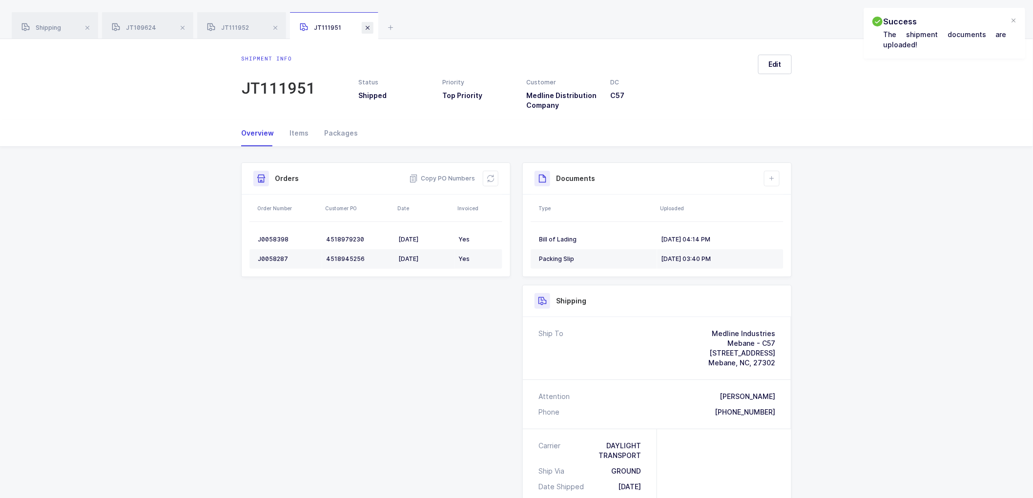
click at [372, 26] on span at bounding box center [368, 28] width 12 height 12
click at [277, 29] on span at bounding box center [275, 28] width 12 height 12
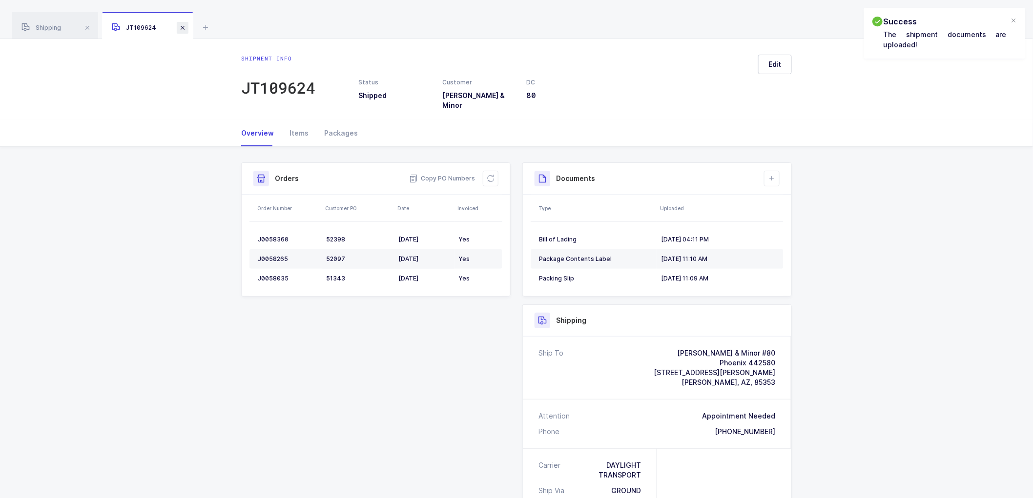
click at [184, 23] on span at bounding box center [183, 28] width 12 height 12
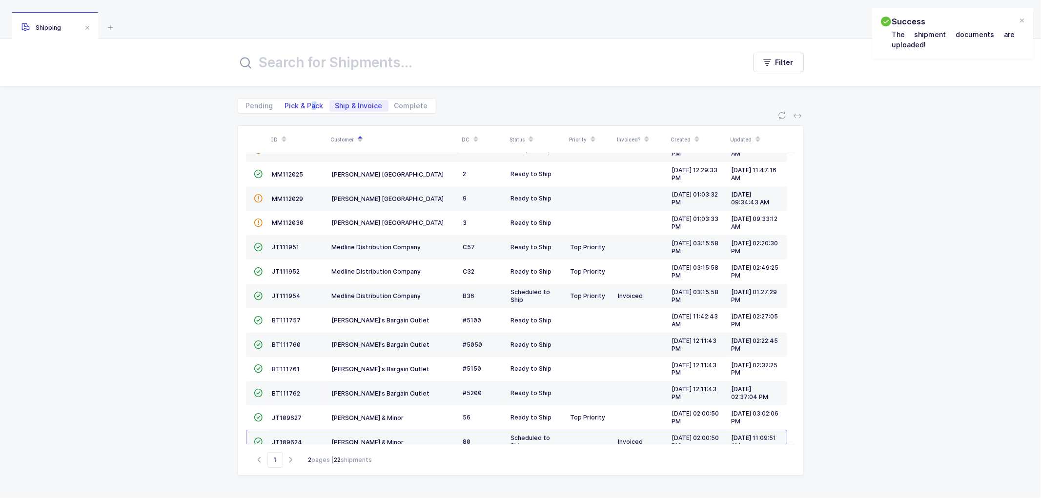
click at [311, 105] on span "Pick & Pack" at bounding box center [304, 105] width 39 height 7
click at [299, 104] on span "Pick & Pack" at bounding box center [304, 105] width 39 height 7
click at [286, 104] on input "Pick & Pack" at bounding box center [282, 103] width 6 height 6
radio input "true"
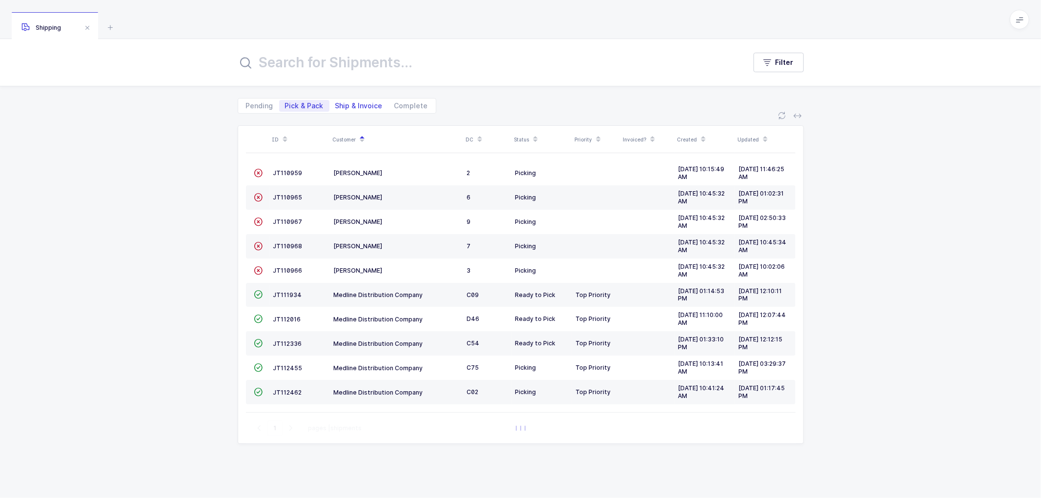
click at [359, 102] on span "Ship & Invoice" at bounding box center [358, 105] width 47 height 7
click at [336, 102] on input "Ship & Invoice" at bounding box center [332, 103] width 6 height 6
radio input "true"
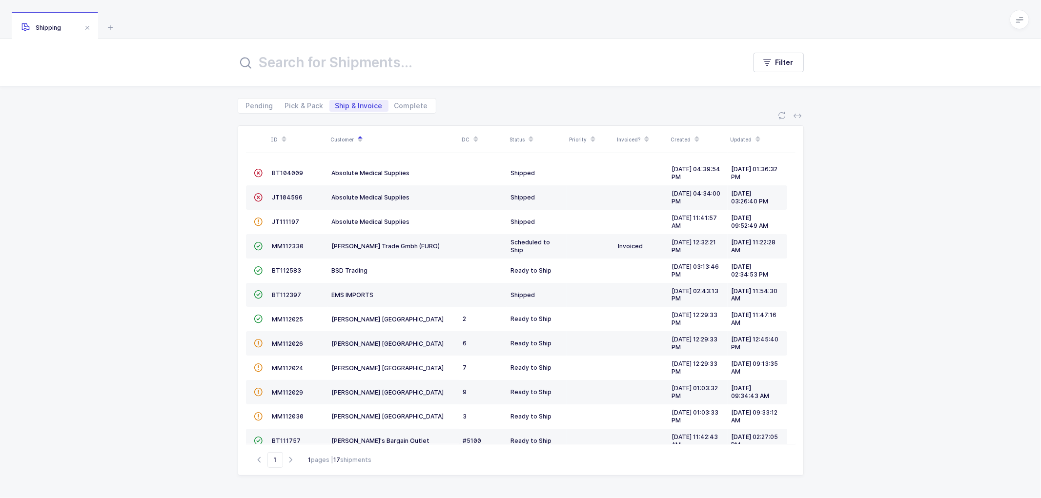
drag, startPoint x: 196, startPoint y: 241, endPoint x: 207, endPoint y: 235, distance: 12.2
click at [198, 240] on div "ID Customer DC Status Priority Invoiced? Created Updated  BT104009 Absolute Me…" at bounding box center [520, 306] width 1041 height 385
click at [215, 266] on div "ID Customer DC Status Priority Invoiced? Created Updated  BT104009 Absolute Me…" at bounding box center [520, 306] width 1041 height 385
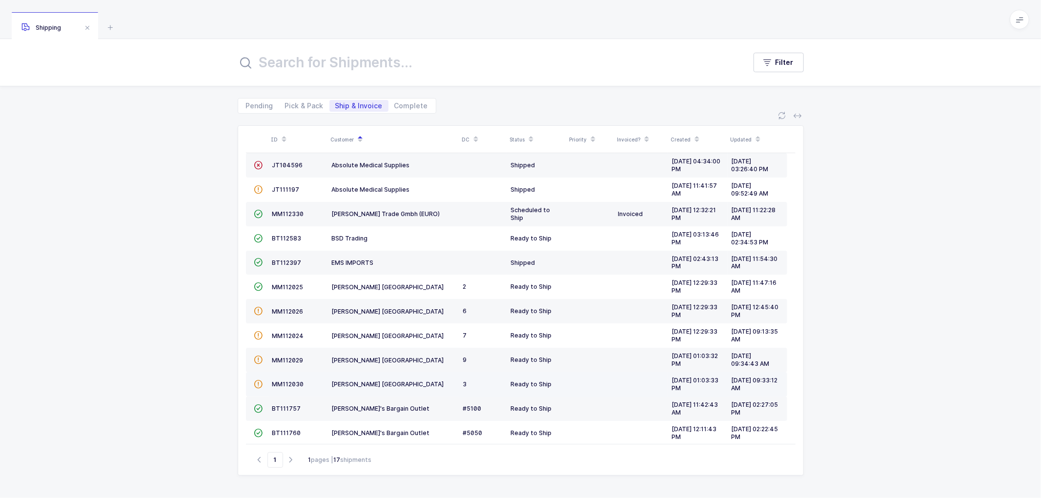
scroll to position [140, 0]
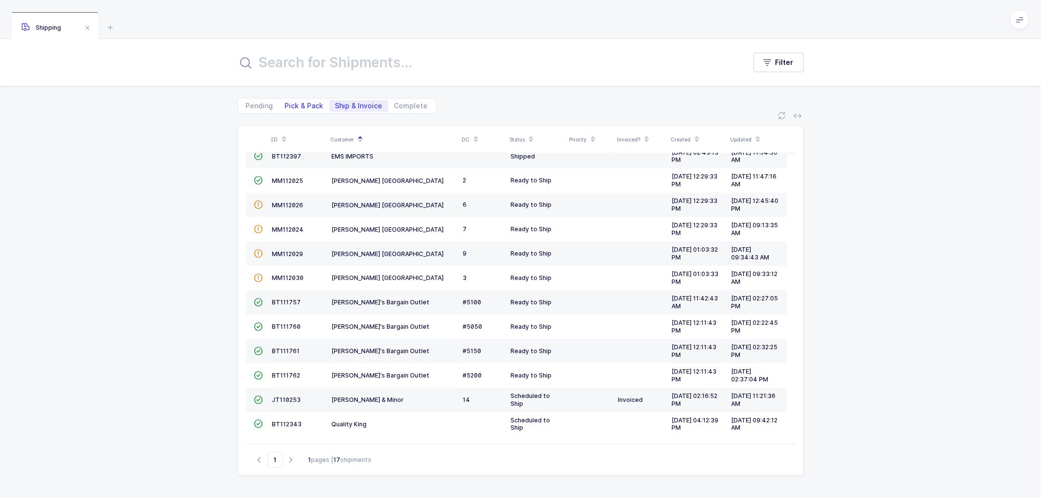
click at [295, 103] on span "Pick & Pack" at bounding box center [304, 105] width 39 height 7
click at [286, 103] on input "Pick & Pack" at bounding box center [282, 103] width 6 height 6
radio input "true"
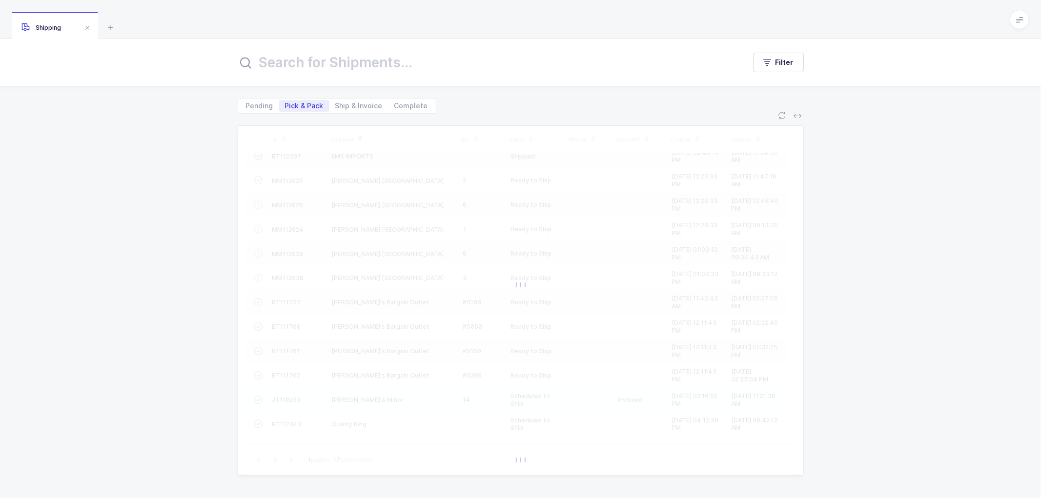
scroll to position [0, 0]
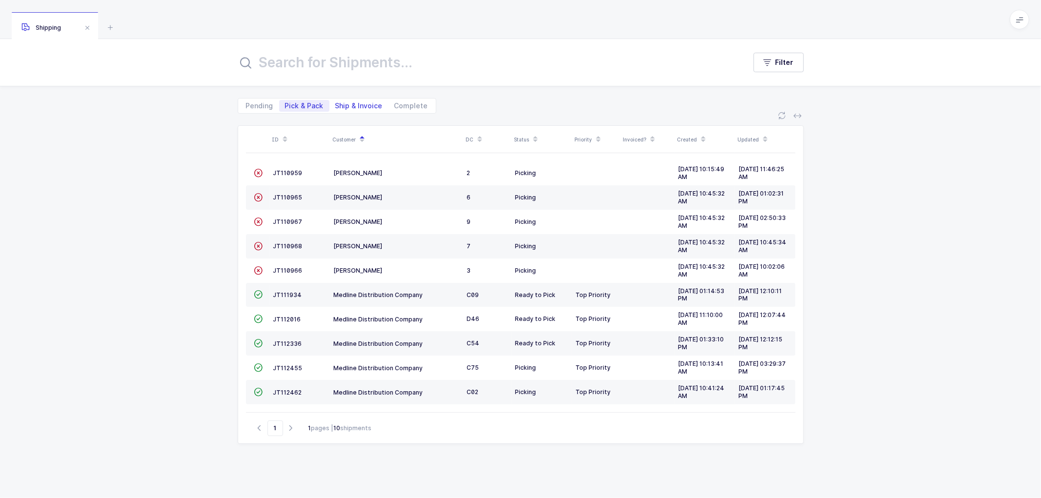
click at [357, 100] on span "Ship & Invoice" at bounding box center [358, 106] width 59 height 12
click at [336, 100] on input "Ship & Invoice" at bounding box center [332, 103] width 6 height 6
radio input "true"
radio input "false"
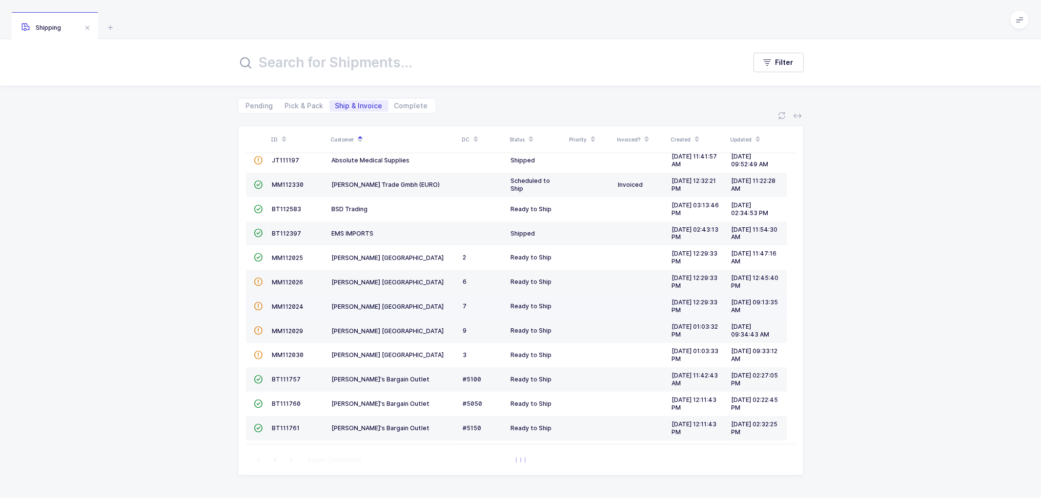
scroll to position [140, 0]
